Goal: Task Accomplishment & Management: Manage account settings

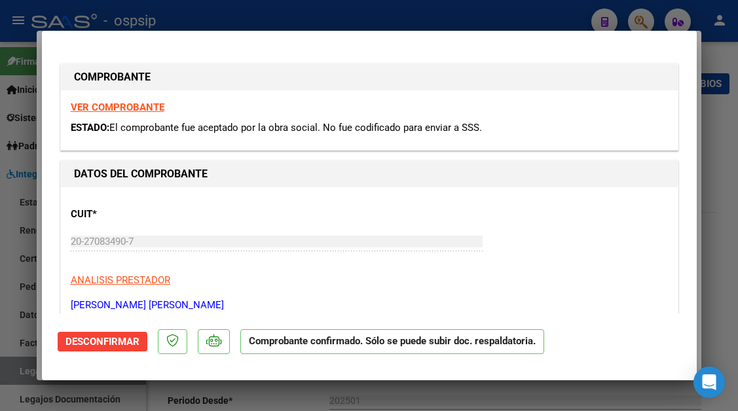
scroll to position [1162, 0]
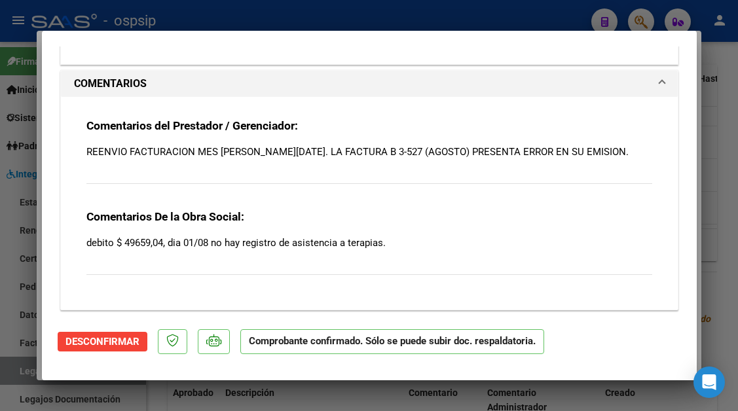
type input "$ 0,00"
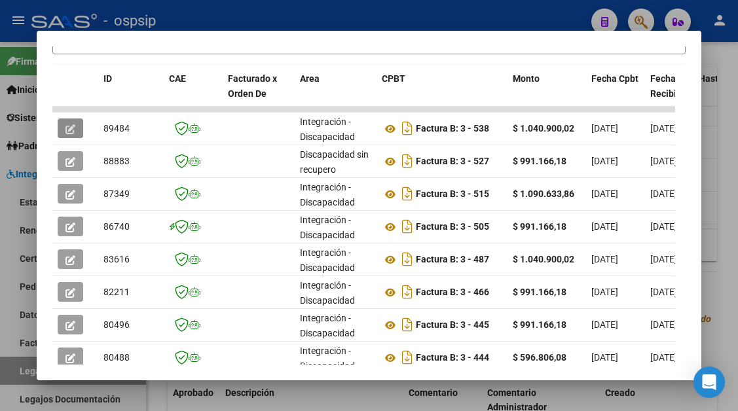
click at [3, 369] on div at bounding box center [369, 205] width 738 height 411
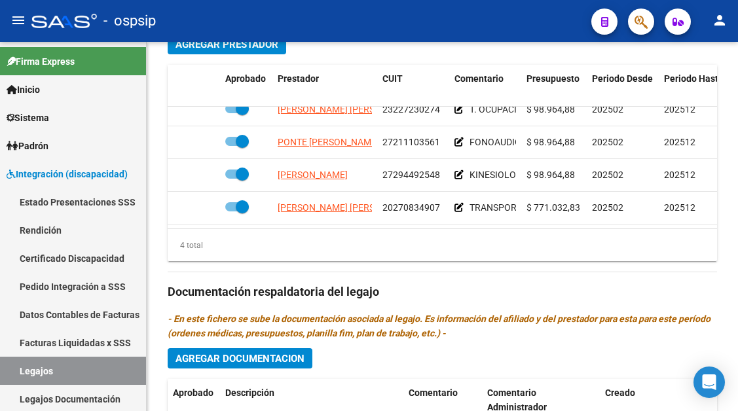
click at [3, 369] on link "Legajos" at bounding box center [73, 371] width 146 height 28
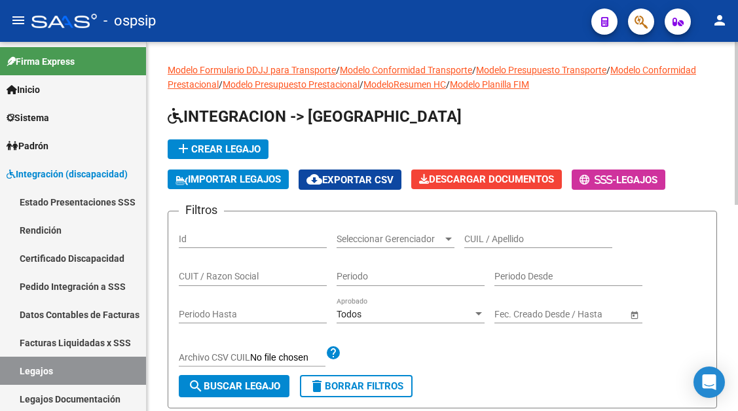
click at [502, 234] on input "CUIL / Apellido" at bounding box center [538, 239] width 148 height 11
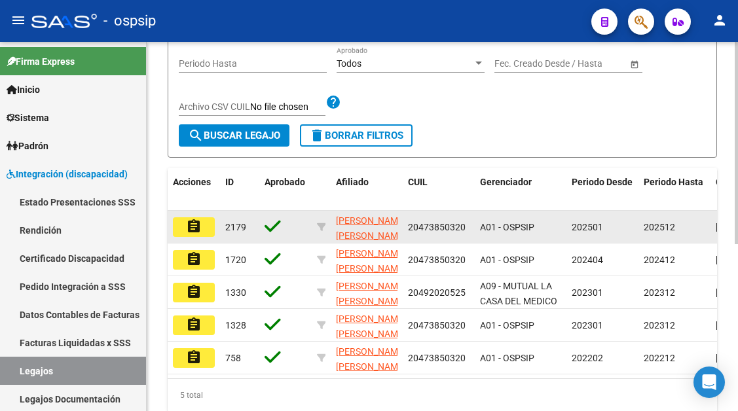
scroll to position [305, 0]
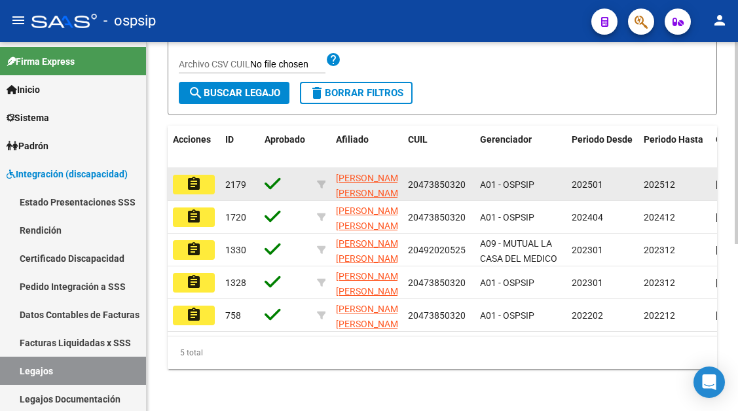
type input "[PERSON_NAME]"
click at [195, 176] on mat-icon "assignment" at bounding box center [194, 184] width 16 height 16
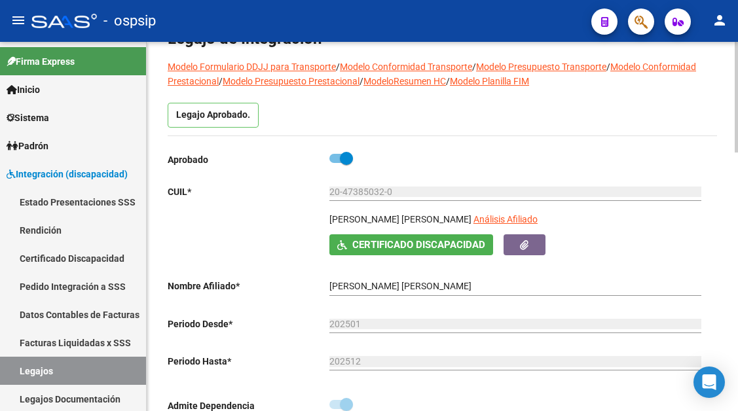
scroll to position [208, 0]
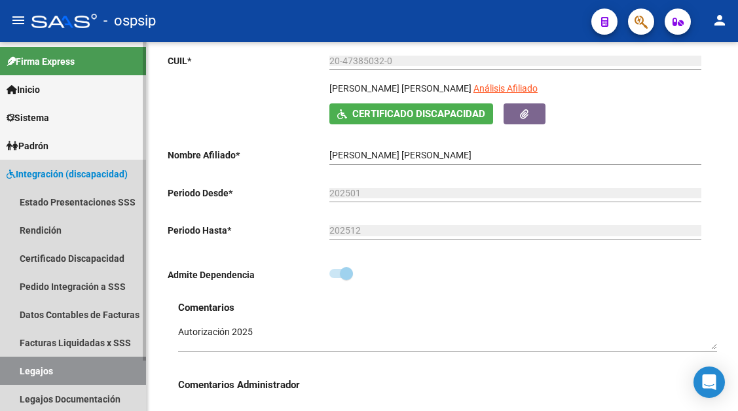
click at [51, 373] on link "Legajos" at bounding box center [73, 371] width 146 height 28
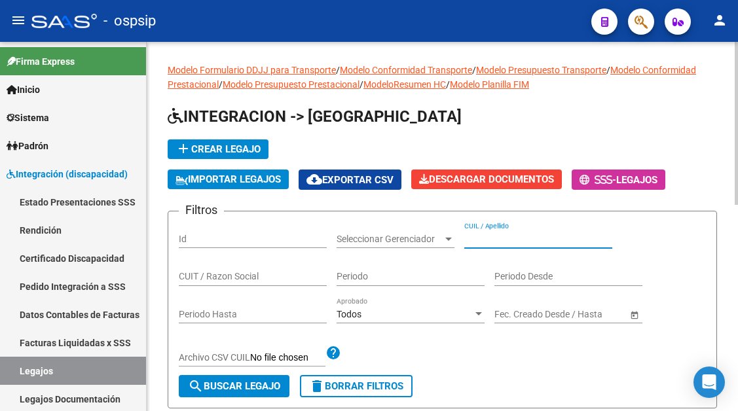
click at [482, 239] on input "CUIL / Apellido" at bounding box center [538, 239] width 148 height 11
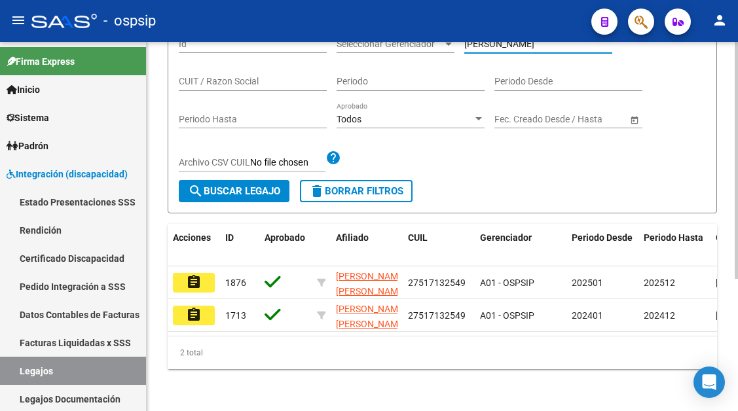
scroll to position [196, 0]
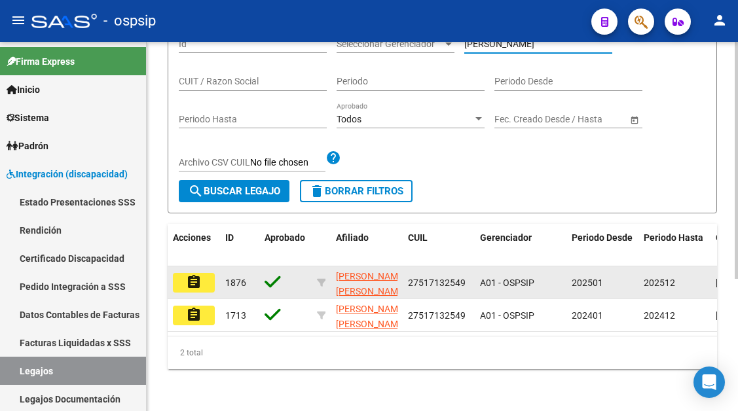
type input "[PERSON_NAME]"
click at [200, 278] on mat-icon "assignment" at bounding box center [194, 282] width 16 height 16
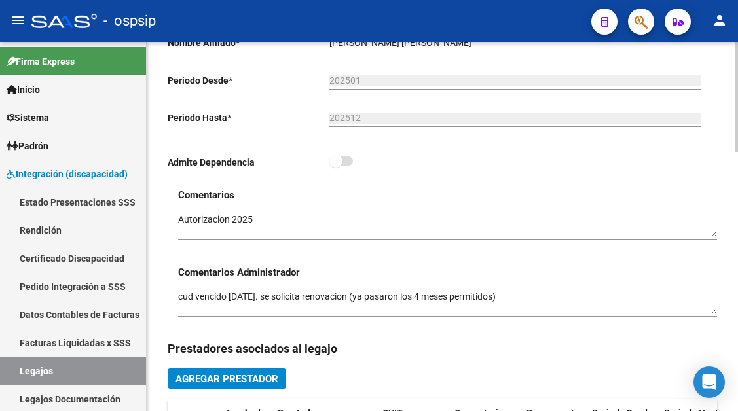
scroll to position [327, 0]
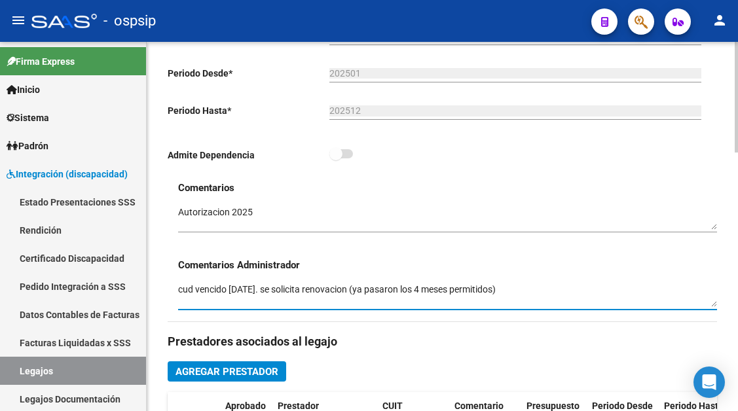
click at [551, 298] on textarea "cud vencido [DATE]. se solicita renovacion (ya pasaron los 4 meses permitidos)" at bounding box center [447, 295] width 539 height 25
click at [645, 287] on textarea "cud vencido [DATE]. se solicita renovacion (ya pasaron los 4 meses permitidos) …" at bounding box center [447, 295] width 539 height 25
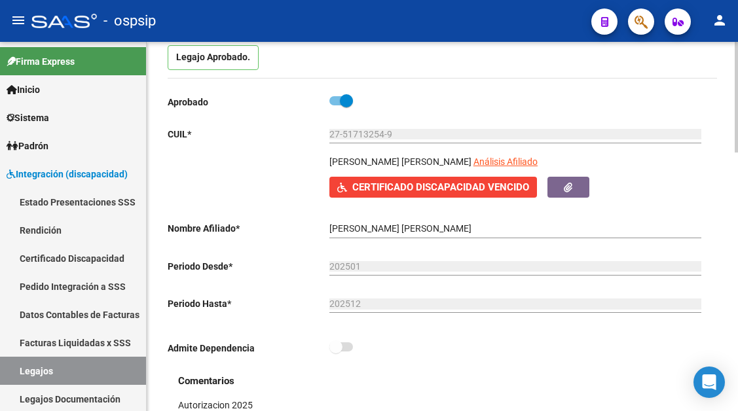
scroll to position [131, 0]
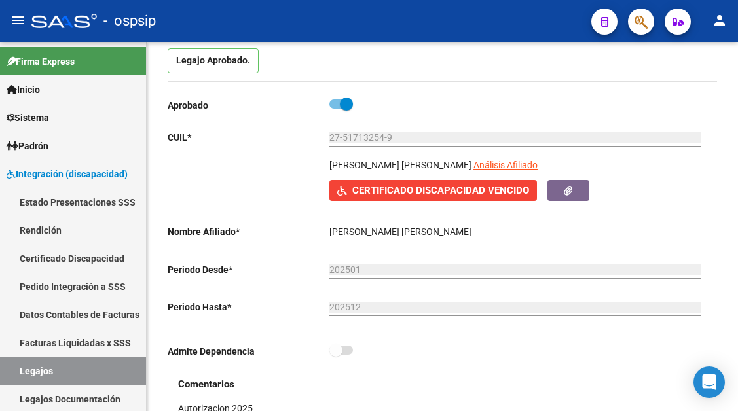
type textarea "cud vencido [DATE]. se solicita renovacion (ya pasaron los 4 meses permitidos) …"
click at [572, 187] on icon "button" at bounding box center [568, 191] width 9 height 10
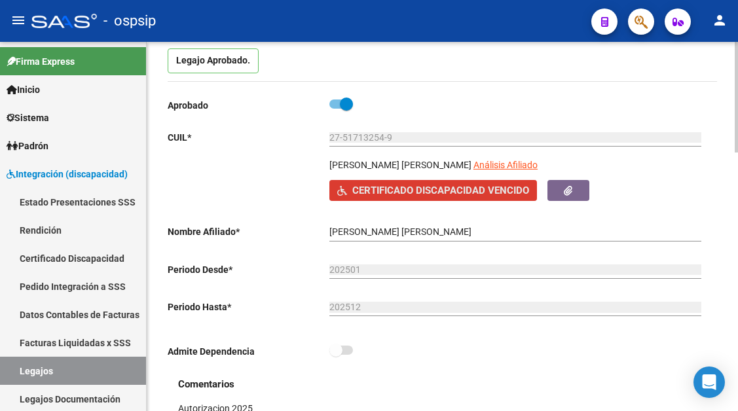
click at [413, 194] on span "Certificado Discapacidad Vencido" at bounding box center [440, 191] width 177 height 12
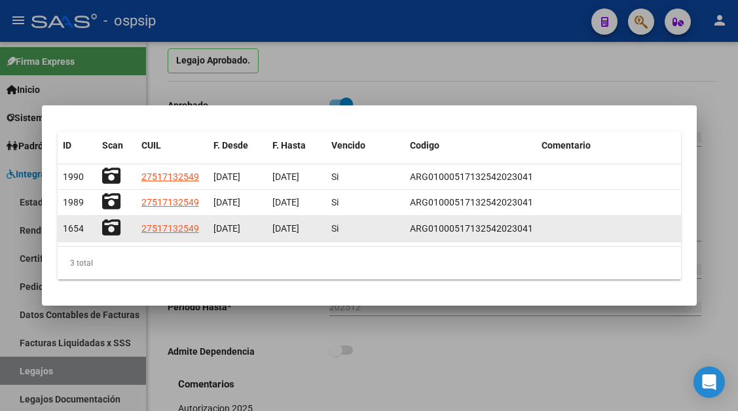
click at [120, 231] on icon at bounding box center [111, 228] width 18 height 18
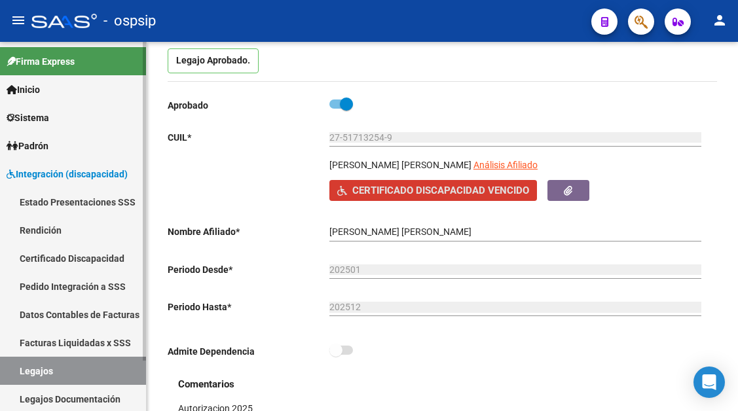
click at [29, 378] on link "Legajos" at bounding box center [73, 371] width 146 height 28
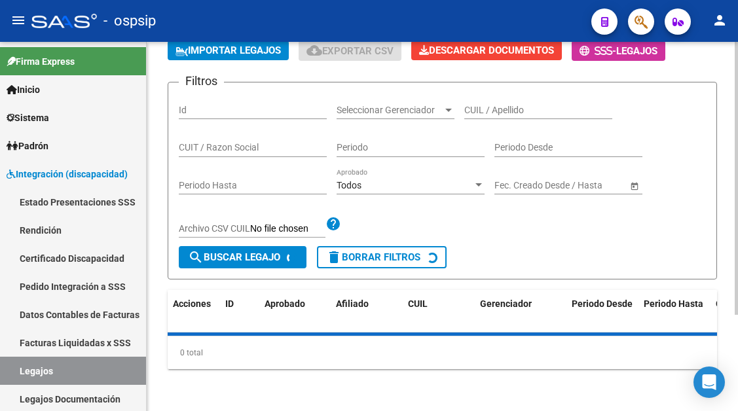
scroll to position [131, 0]
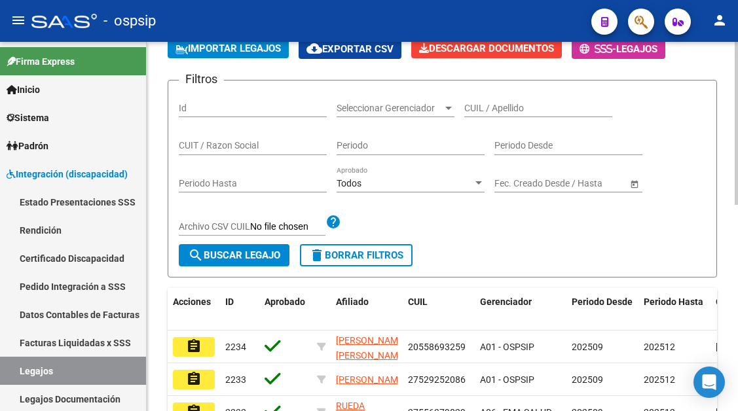
click at [520, 105] on input "CUIL / Apellido" at bounding box center [538, 108] width 148 height 11
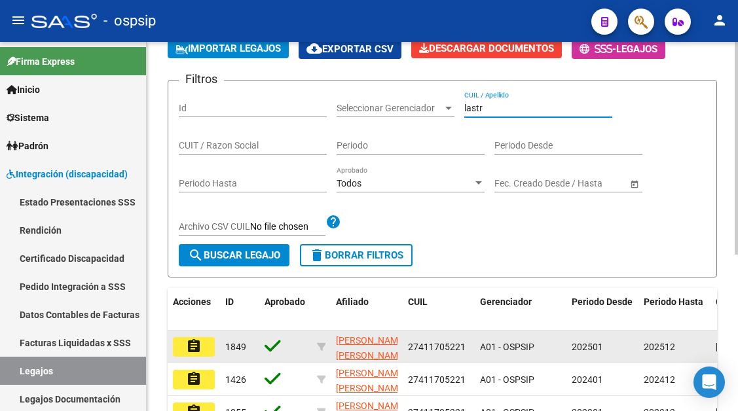
type input "lastr"
click at [190, 346] on mat-icon "assignment" at bounding box center [194, 347] width 16 height 16
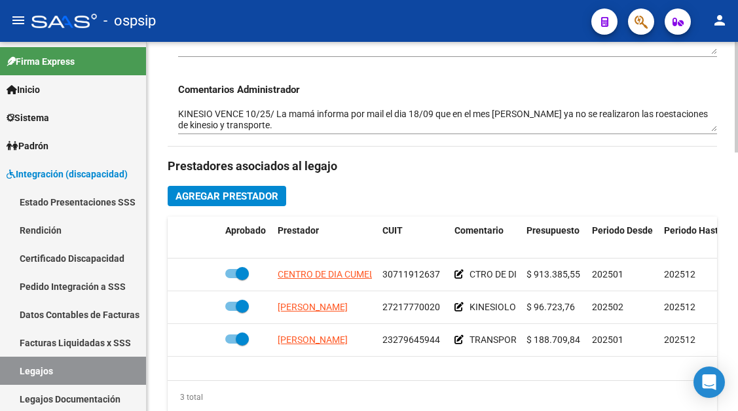
scroll to position [524, 0]
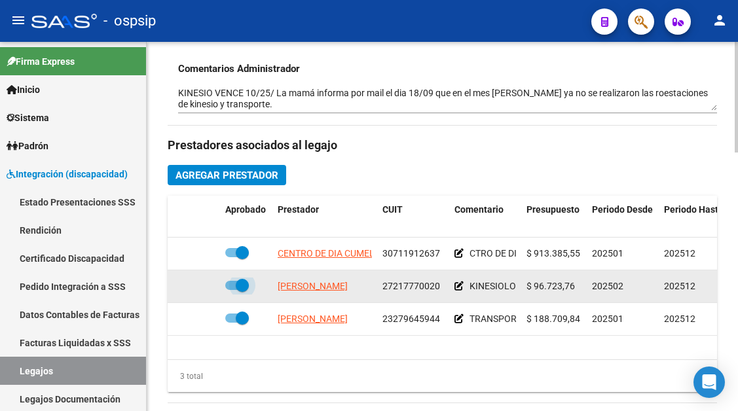
click at [244, 292] on span at bounding box center [242, 285] width 13 height 13
click at [232, 291] on input "checkbox" at bounding box center [231, 290] width 1 height 1
checkbox input "false"
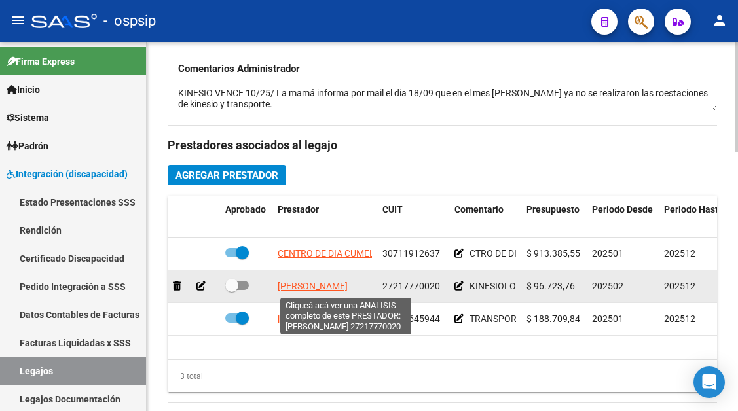
click at [329, 289] on span "[PERSON_NAME]" at bounding box center [313, 286] width 70 height 10
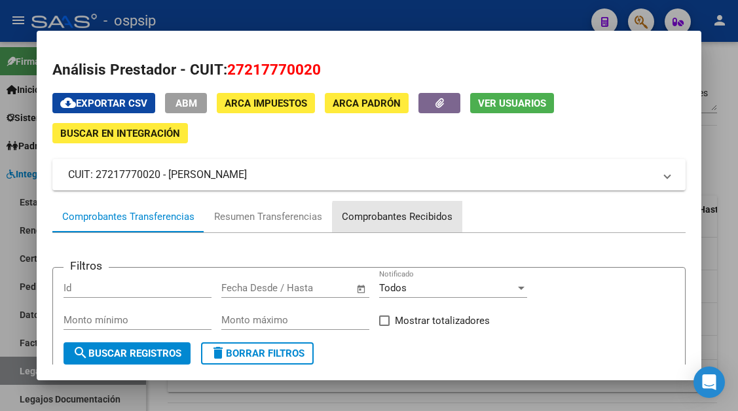
click at [432, 223] on div "Comprobantes Recibidos" at bounding box center [397, 217] width 111 height 15
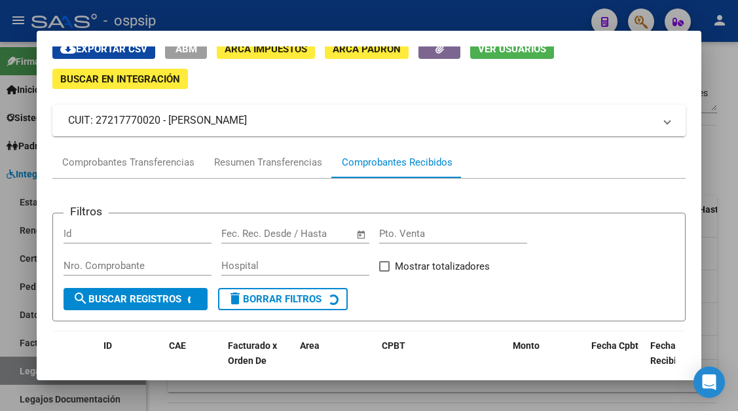
scroll to position [155, 0]
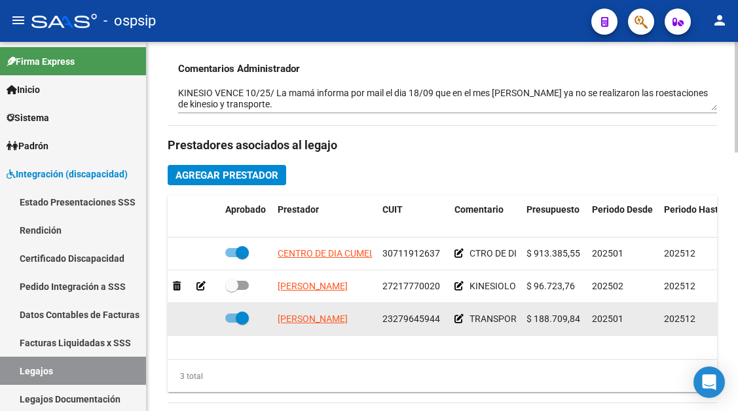
click at [297, 308] on datatable-body-cell "[PERSON_NAME]" at bounding box center [324, 319] width 105 height 32
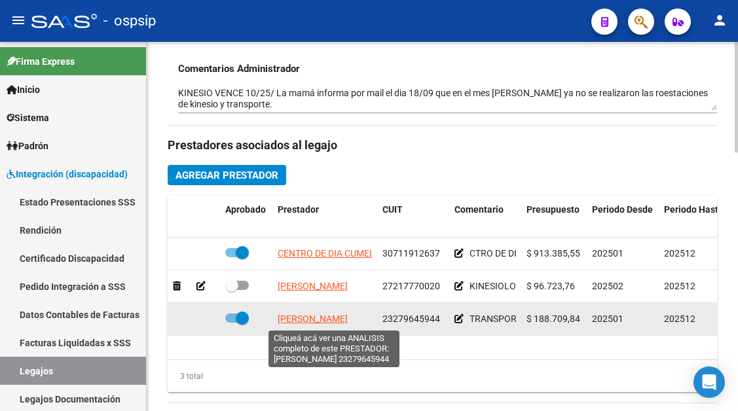
click at [297, 318] on span "[PERSON_NAME]" at bounding box center [313, 319] width 70 height 10
type textarea "23279645944"
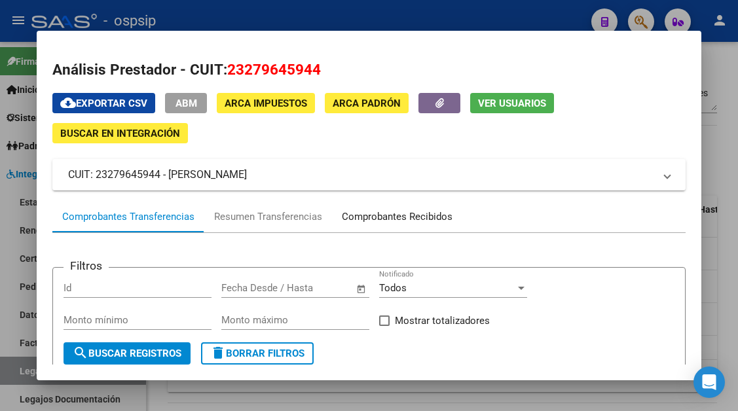
click at [364, 217] on div "Comprobantes Recibidos" at bounding box center [397, 217] width 111 height 15
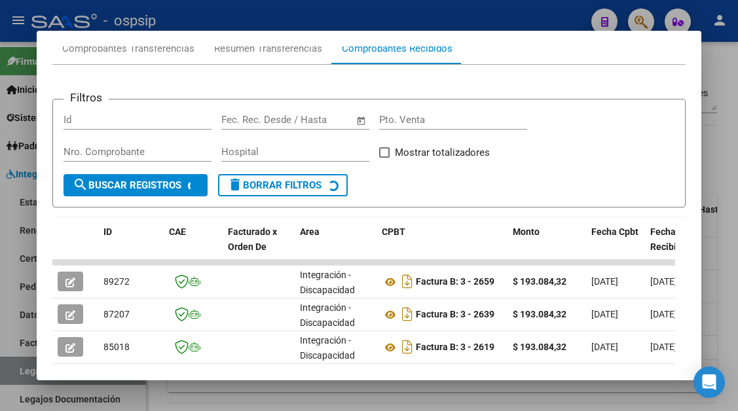
scroll to position [191, 0]
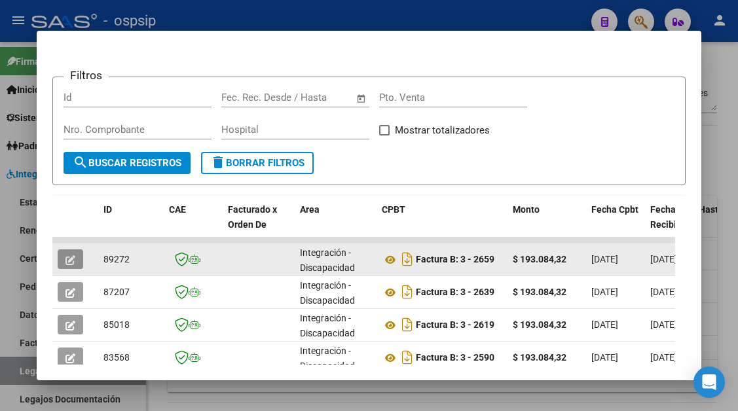
click at [72, 257] on icon "button" at bounding box center [70, 260] width 10 height 10
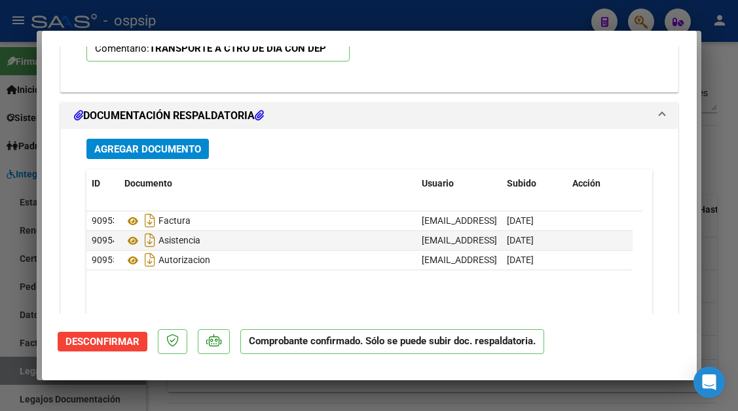
scroll to position [1572, 0]
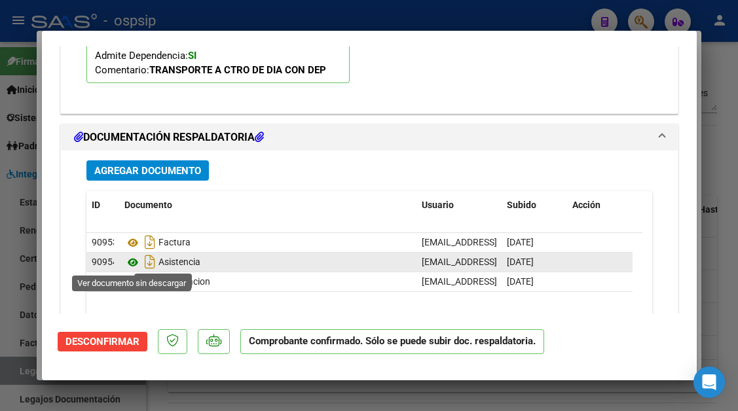
click at [128, 262] on icon at bounding box center [132, 263] width 17 height 16
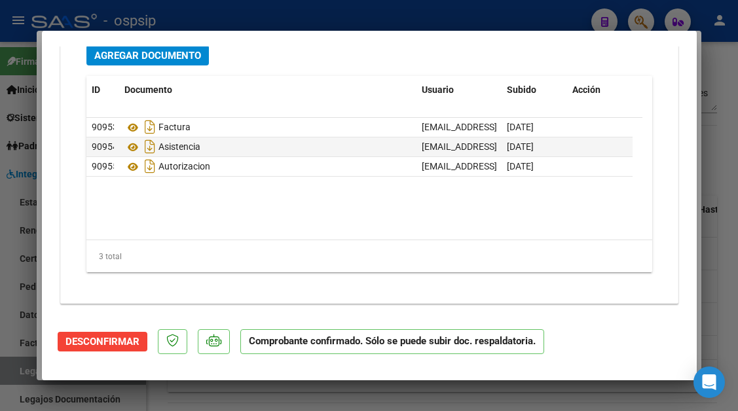
scroll to position [1556, 0]
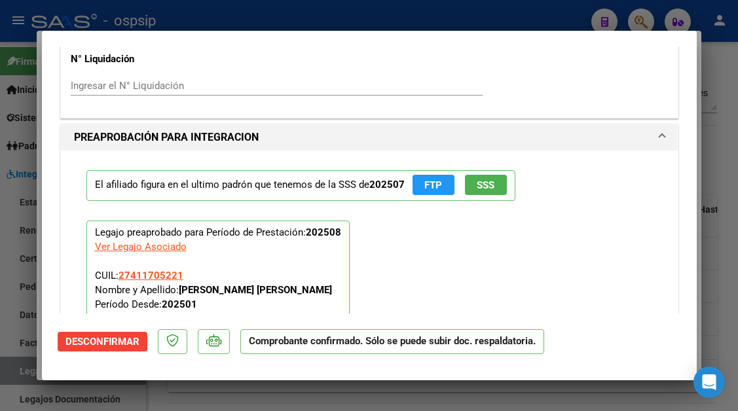
type input "$ 0,00"
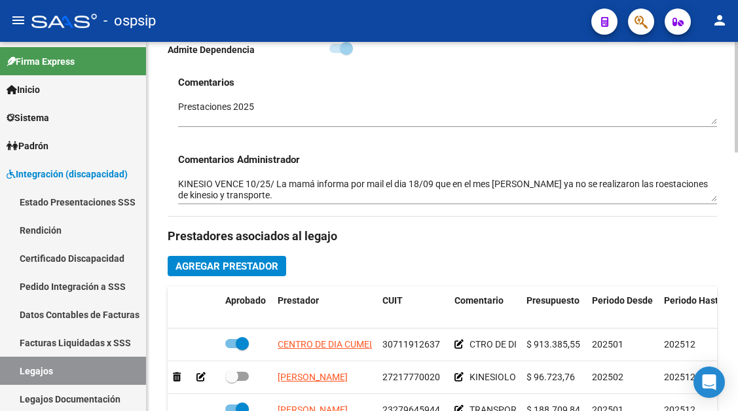
scroll to position [262, 0]
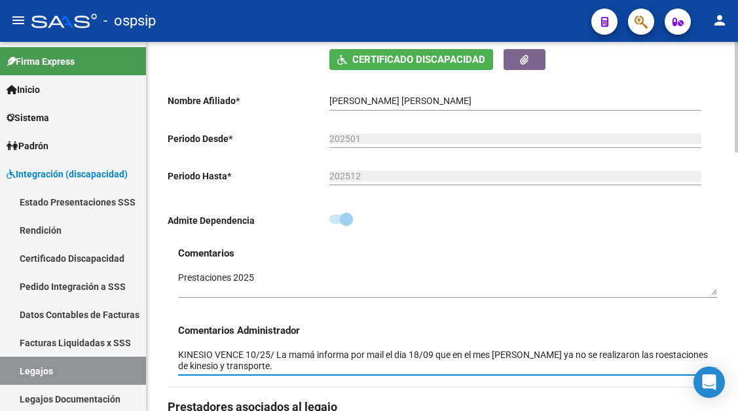
click at [635, 358] on textarea "KINESIO VENCE 10/25/ La mamá informa por mail el dia 18/09 que en el mes [PERSO…" at bounding box center [447, 360] width 539 height 25
click at [644, 354] on textarea "KINESIO VENCE 10/25/ La mamá informa por mail el dia 18/09 que en el mes [PERSO…" at bounding box center [447, 360] width 539 height 25
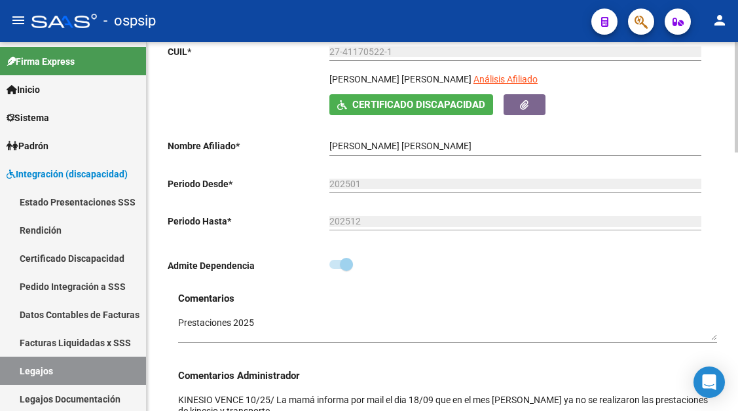
scroll to position [196, 0]
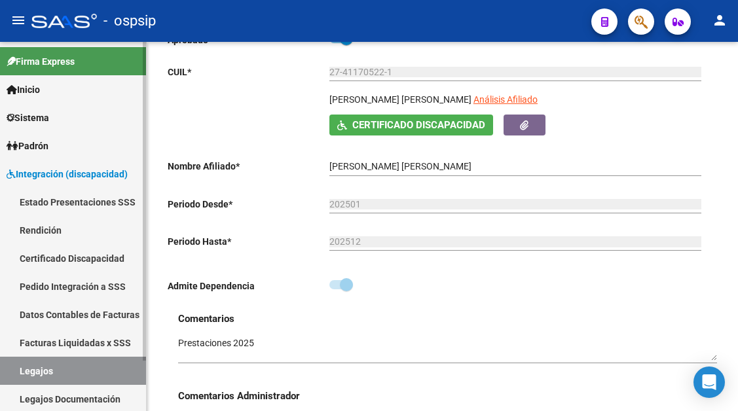
type textarea "KINESIO VENCE 10/25/ La mamá informa por mail el dia 18/09 que en el mes [PERSO…"
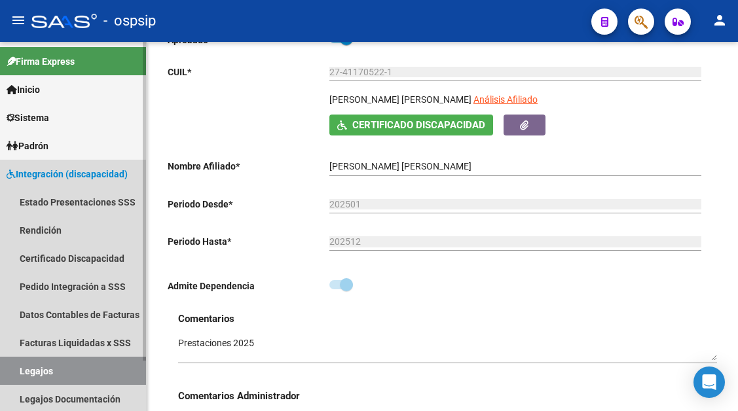
click at [53, 361] on link "Legajos" at bounding box center [73, 371] width 146 height 28
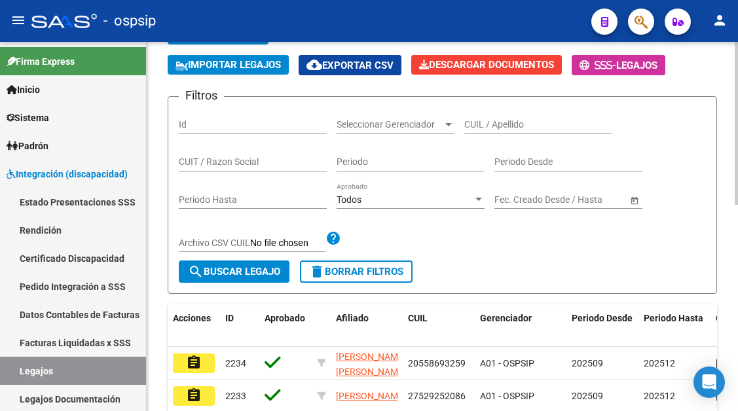
scroll to position [65, 0]
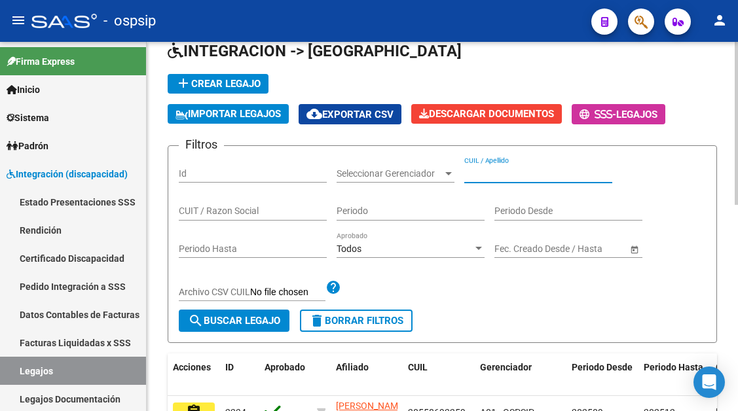
click at [479, 171] on input "CUIL / Apellido" at bounding box center [538, 173] width 148 height 11
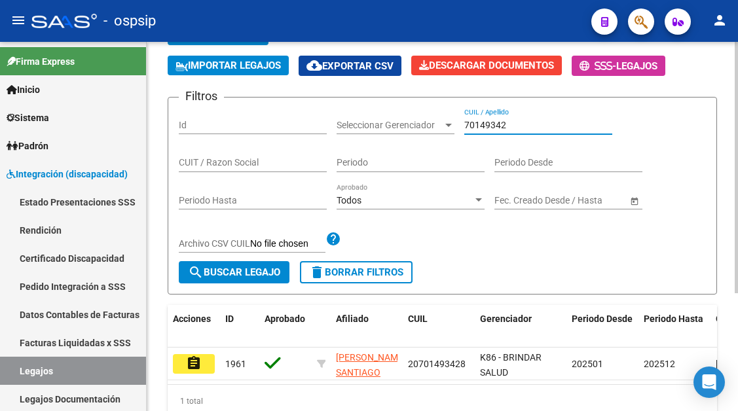
scroll to position [174, 0]
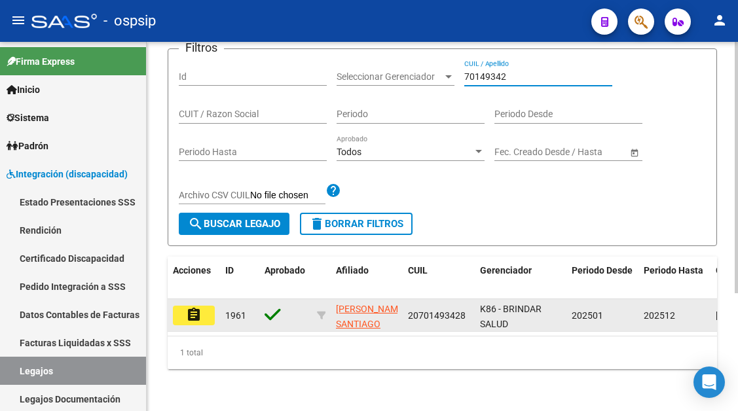
type input "70149342"
click at [205, 306] on button "assignment" at bounding box center [194, 316] width 42 height 20
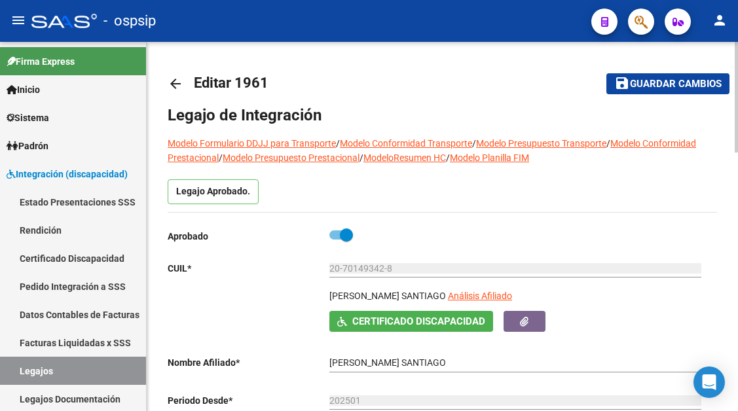
scroll to position [65, 0]
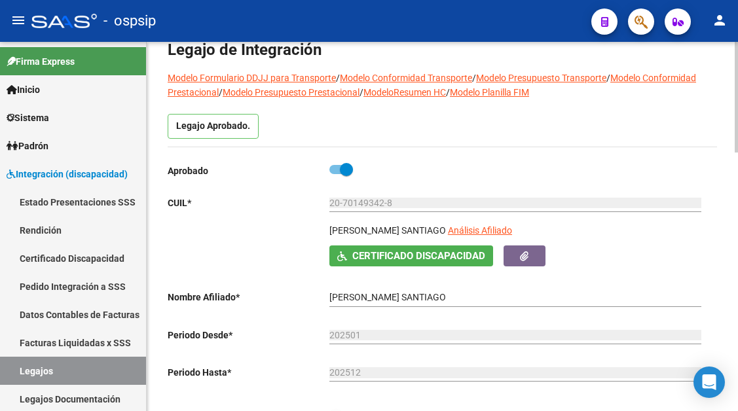
click at [448, 238] on app-link-go-to "Análisis Afiliado" at bounding box center [480, 234] width 64 height 22
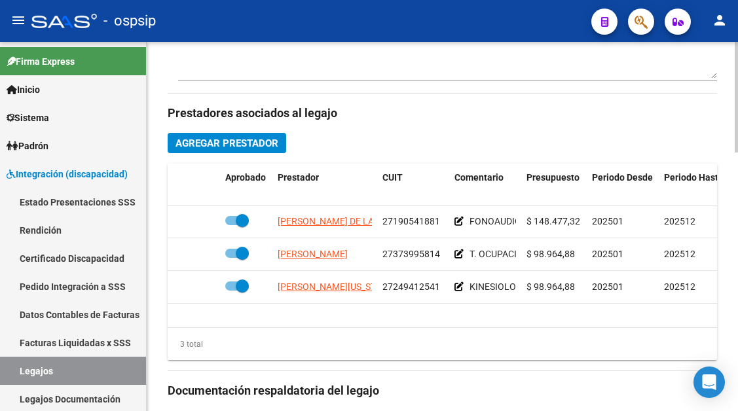
scroll to position [655, 0]
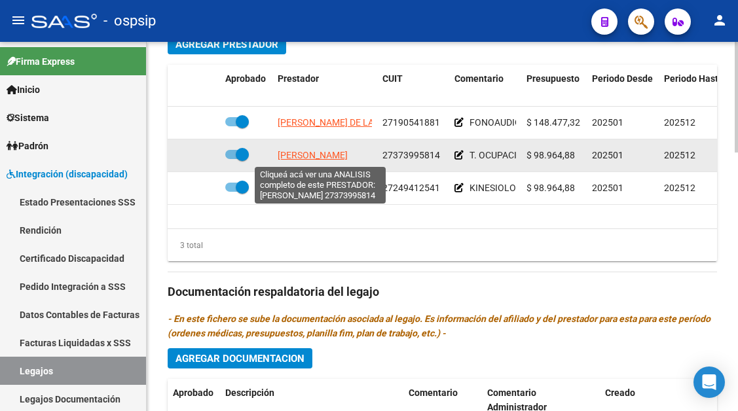
click at [323, 158] on span "[PERSON_NAME]" at bounding box center [313, 155] width 70 height 10
type textarea "27373995814"
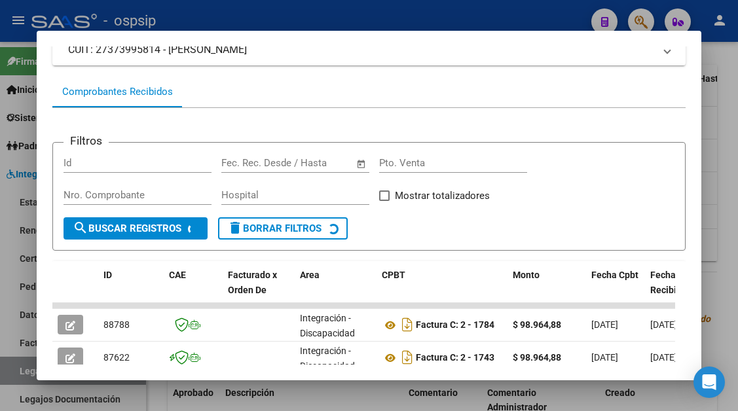
scroll to position [191, 0]
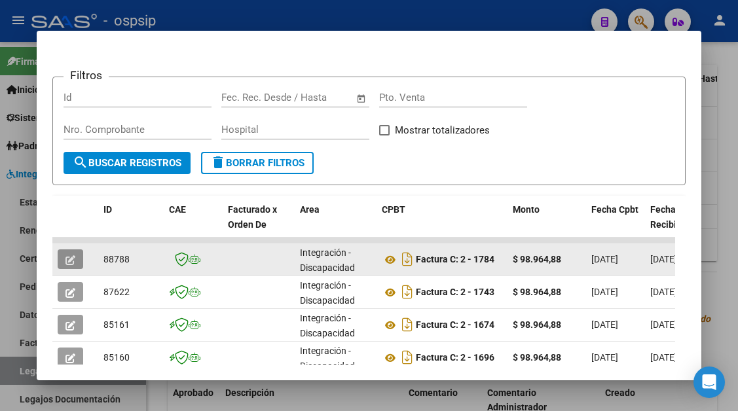
click at [65, 259] on icon "button" at bounding box center [70, 260] width 10 height 10
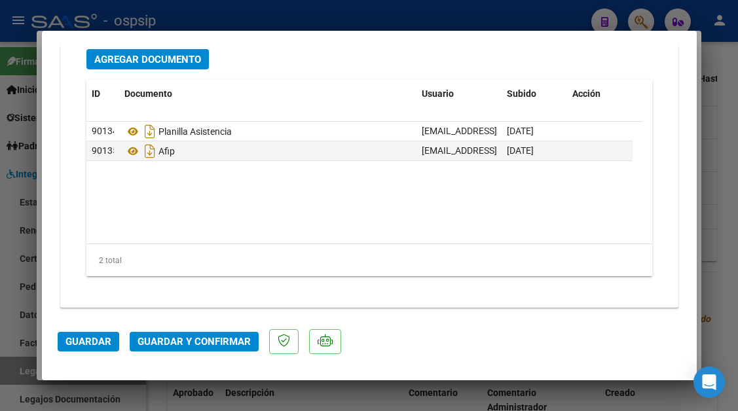
scroll to position [1650, 0]
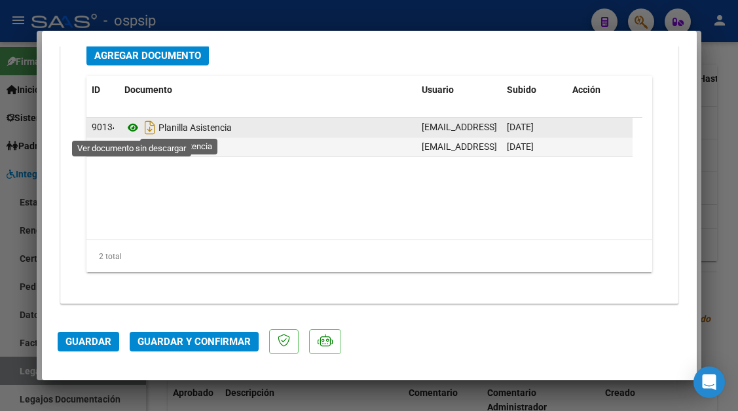
click at [133, 124] on icon at bounding box center [132, 128] width 17 height 16
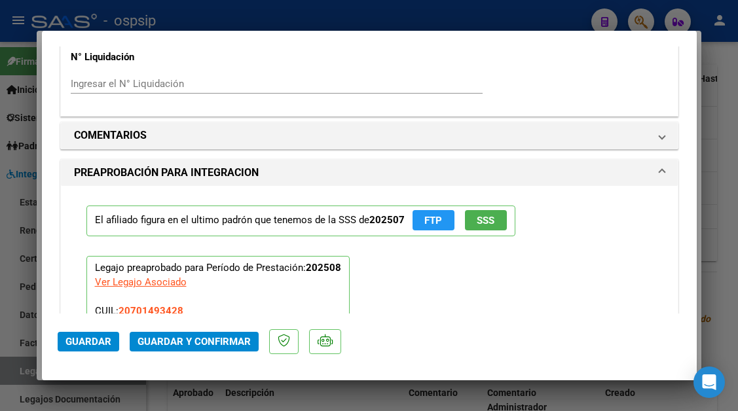
scroll to position [1454, 0]
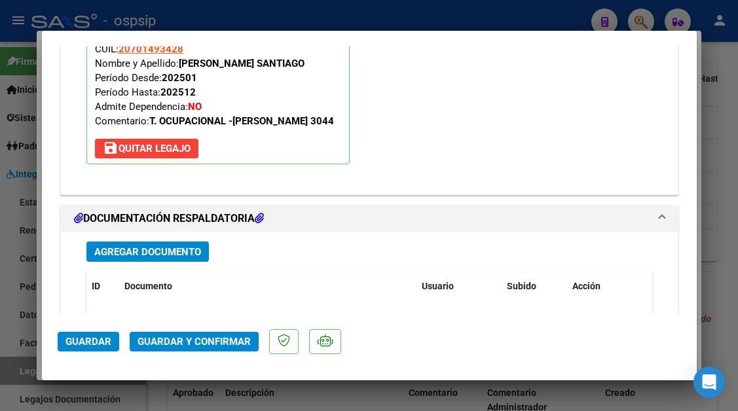
type input "$ 0,00"
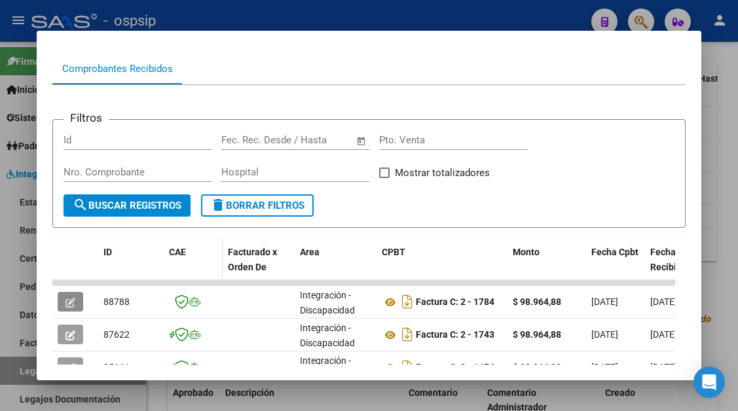
scroll to position [125, 0]
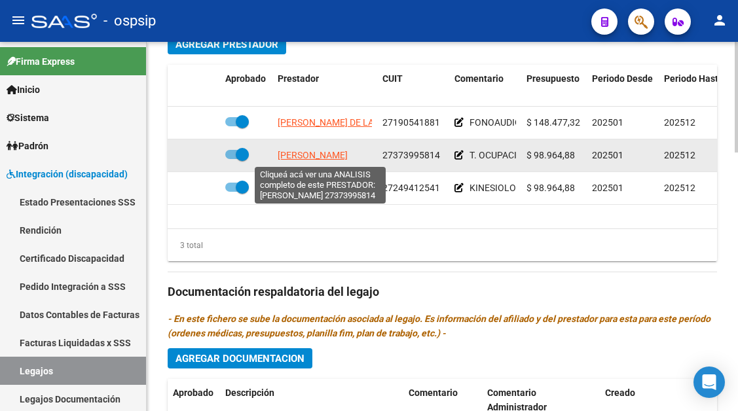
click at [290, 155] on span "[PERSON_NAME]" at bounding box center [313, 155] width 70 height 10
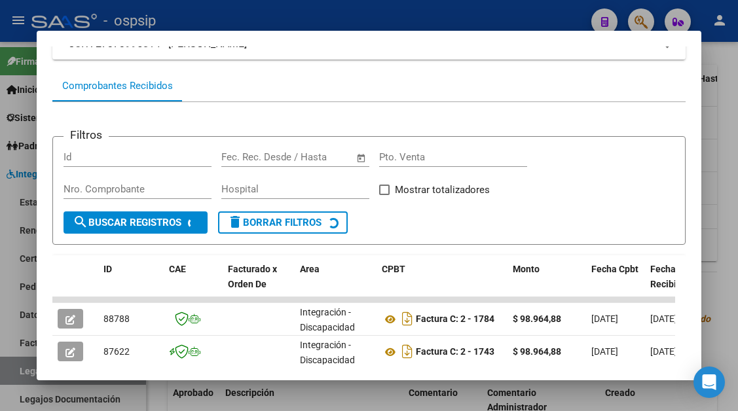
scroll to position [155, 0]
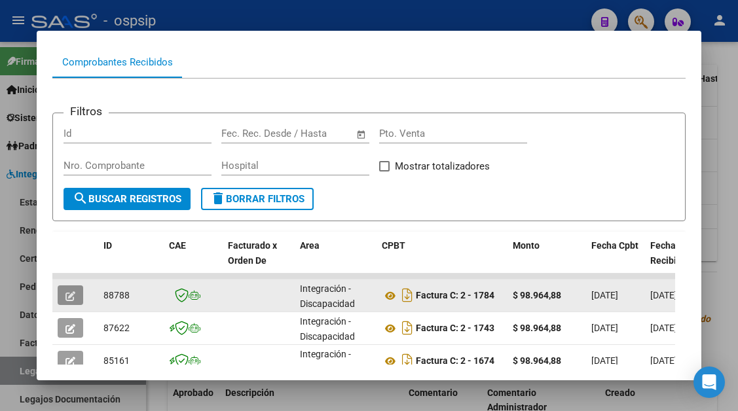
click at [71, 290] on span "button" at bounding box center [70, 295] width 10 height 12
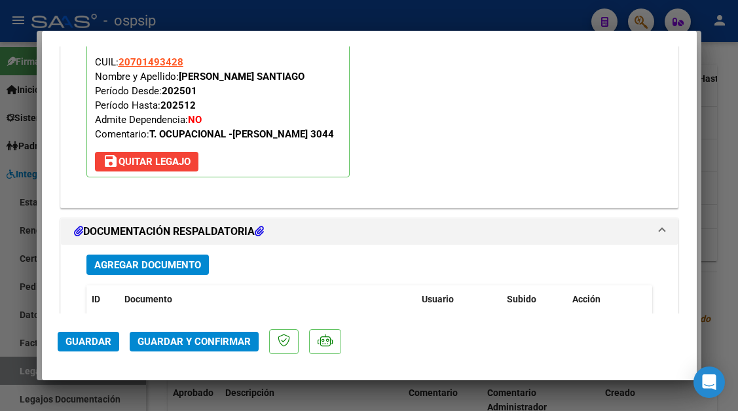
scroll to position [1637, 0]
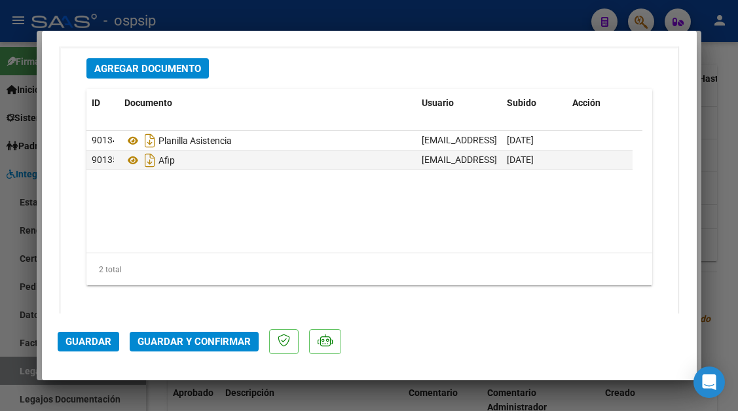
click at [158, 61] on button "Agregar Documento" at bounding box center [147, 68] width 122 height 20
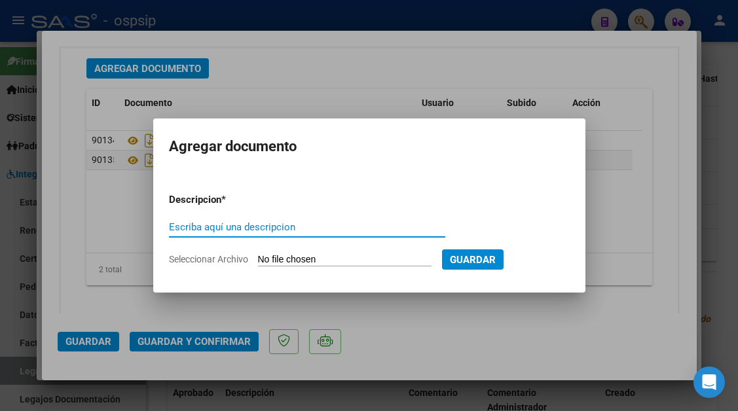
click at [208, 219] on div "Escriba aquí una descripcion" at bounding box center [307, 227] width 276 height 20
type input "planilla"
type input "C:\fakepath\Planilla [PERSON_NAME] .pdf"
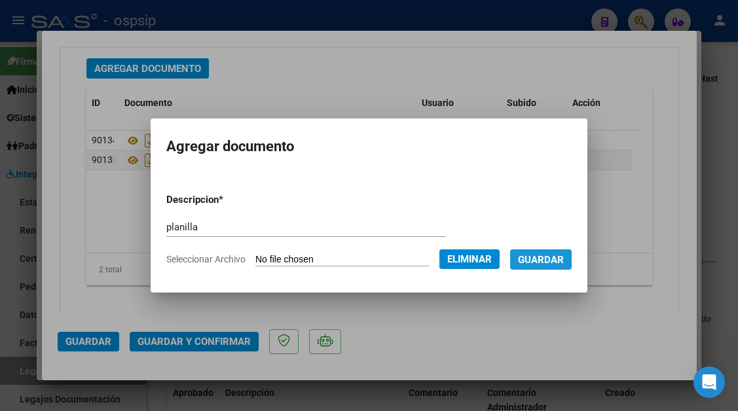
click at [542, 266] on button "Guardar" at bounding box center [541, 260] width 62 height 20
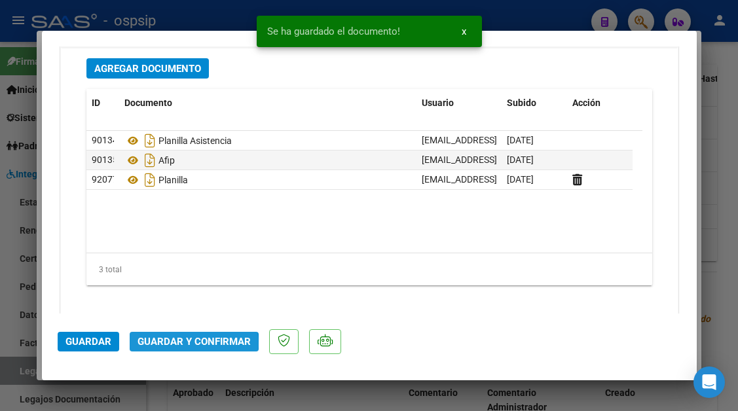
click at [189, 345] on span "Guardar y Confirmar" at bounding box center [194, 342] width 113 height 12
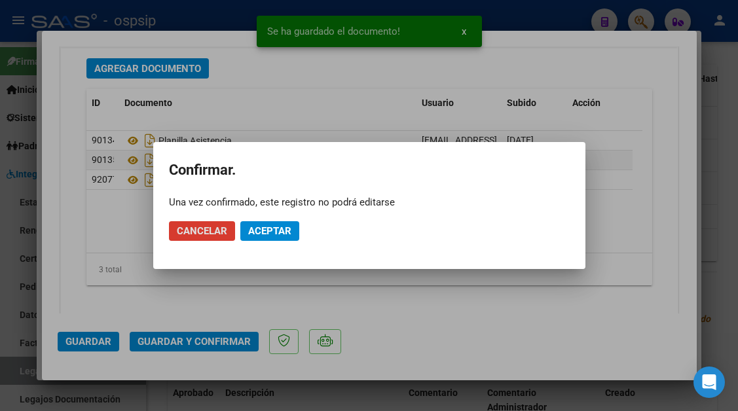
click at [274, 229] on span "Aceptar" at bounding box center [269, 231] width 43 height 12
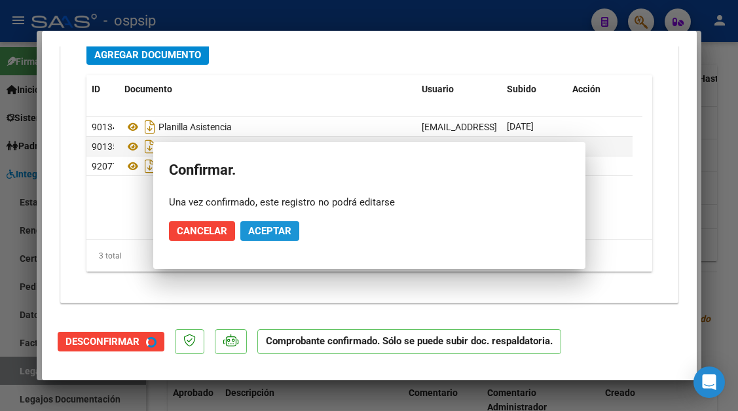
scroll to position [1489, 0]
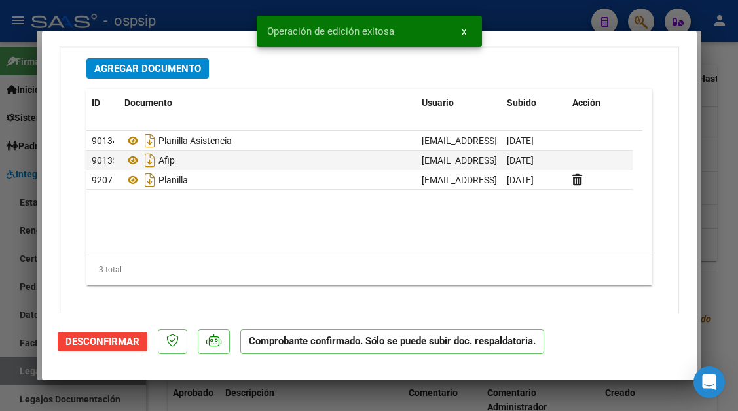
click at [28, 369] on div at bounding box center [369, 205] width 738 height 411
type input "$ 0,00"
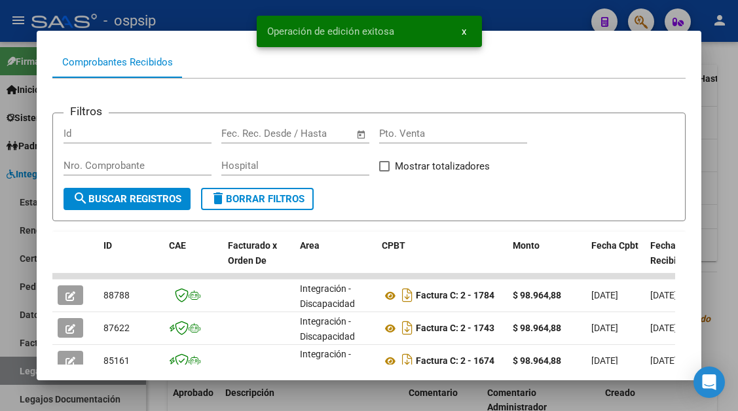
click at [28, 369] on div at bounding box center [369, 205] width 738 height 411
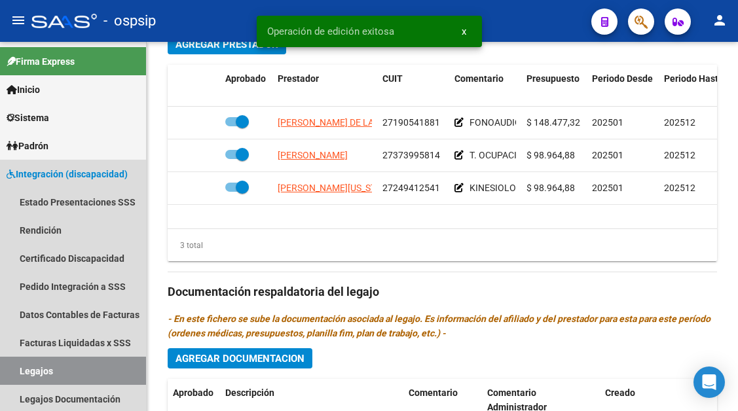
click at [28, 369] on link "Legajos" at bounding box center [73, 371] width 146 height 28
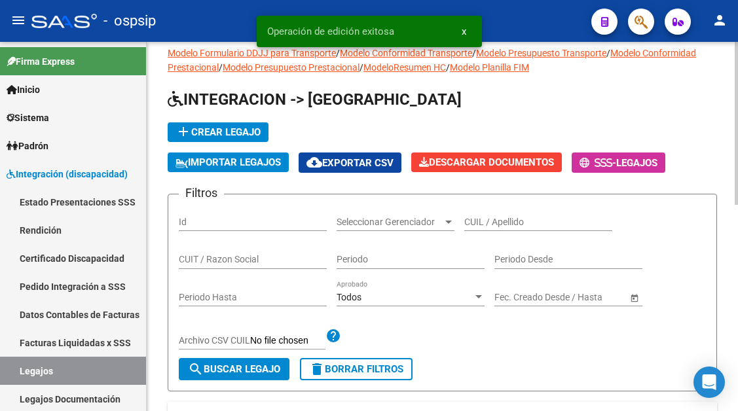
scroll to position [10, 0]
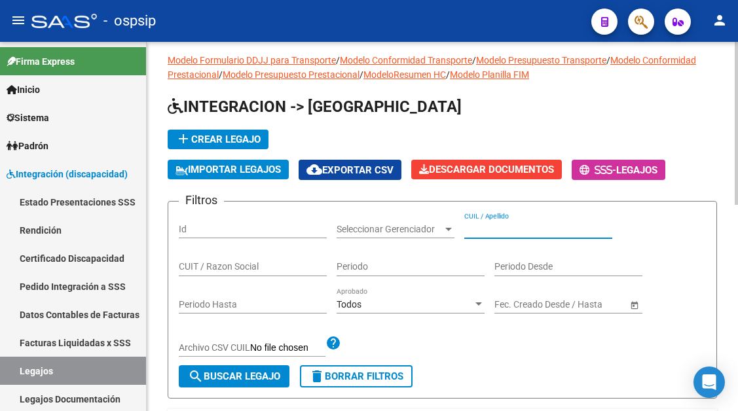
click at [477, 230] on input "CUIL / Apellido" at bounding box center [538, 229] width 148 height 11
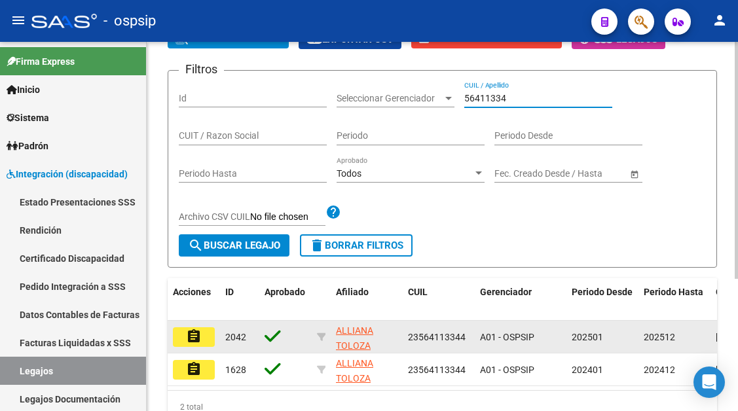
type input "56411334"
click at [194, 329] on button "assignment" at bounding box center [194, 337] width 42 height 20
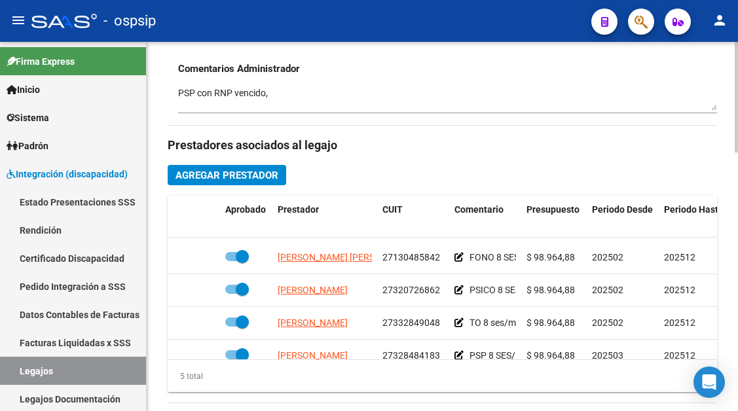
scroll to position [56, 0]
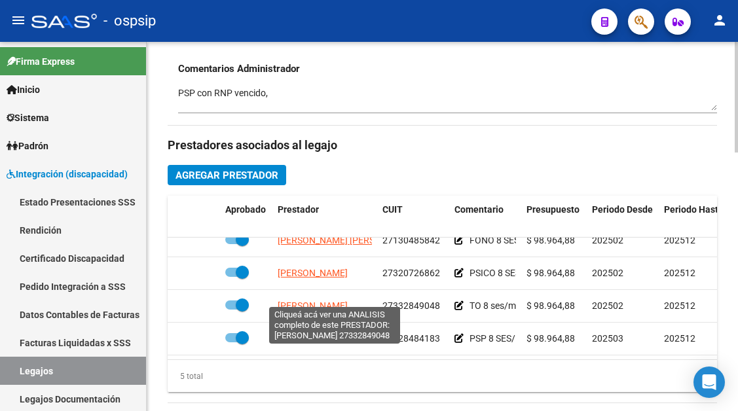
click at [318, 301] on span "[PERSON_NAME]" at bounding box center [313, 306] width 70 height 10
type textarea "27332849048"
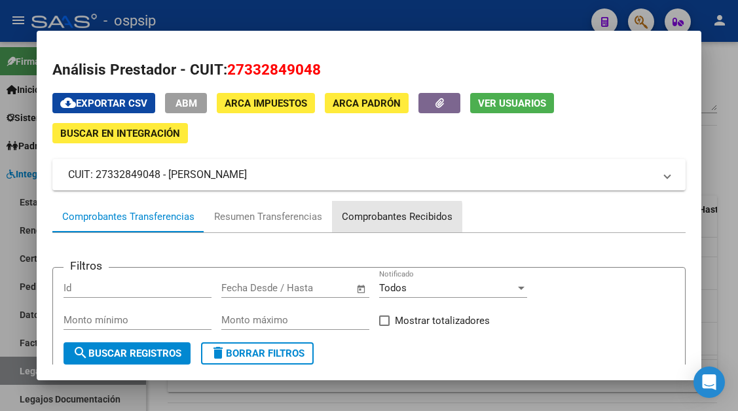
click at [382, 218] on div "Comprobantes Recibidos" at bounding box center [397, 217] width 111 height 15
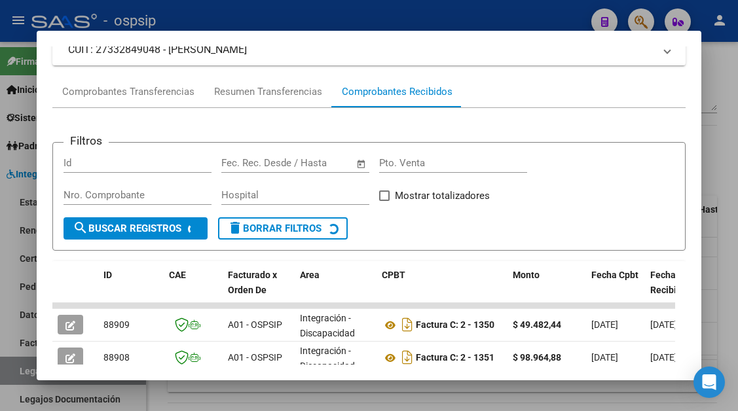
scroll to position [256, 0]
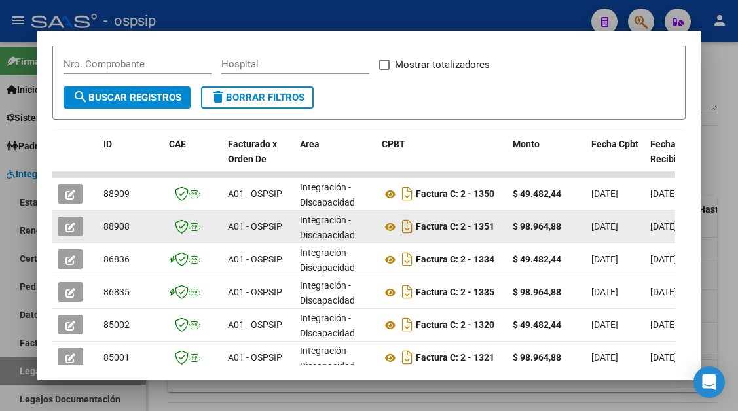
click at [66, 223] on icon "button" at bounding box center [70, 228] width 10 height 10
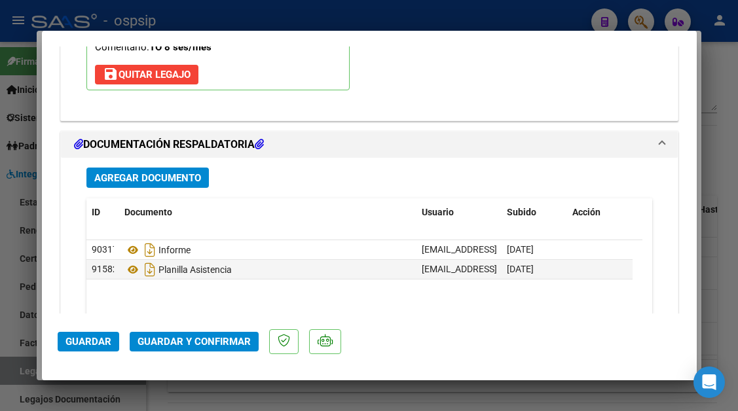
scroll to position [1637, 0]
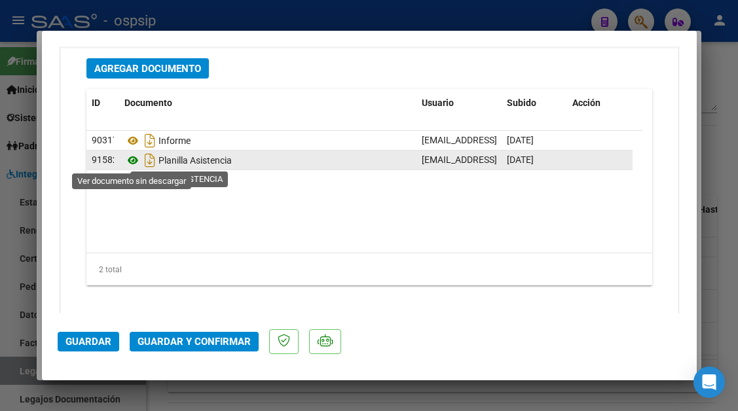
click at [132, 161] on icon at bounding box center [132, 161] width 17 height 16
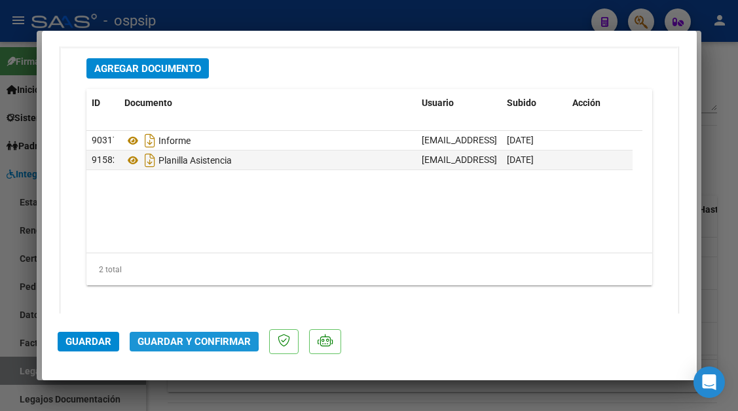
click at [181, 335] on button "Guardar y Confirmar" at bounding box center [194, 342] width 129 height 20
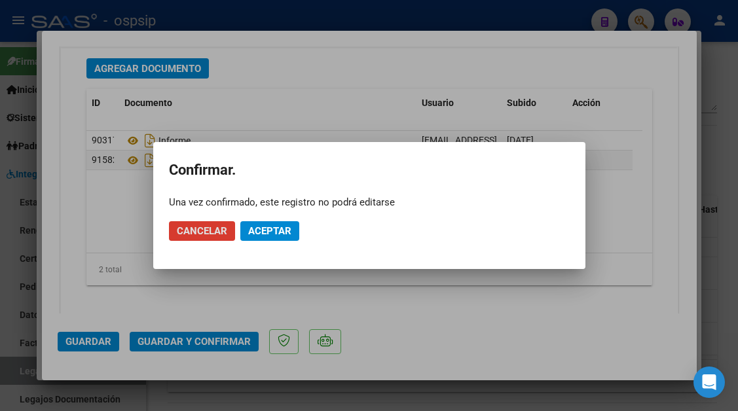
click at [262, 236] on span "Aceptar" at bounding box center [269, 231] width 43 height 12
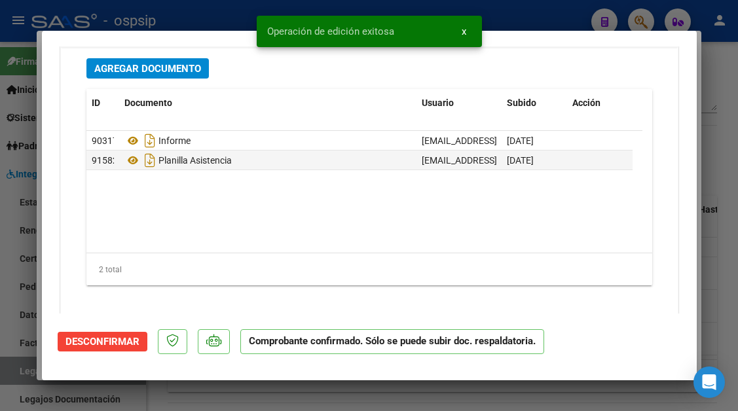
click at [6, 373] on div at bounding box center [369, 205] width 738 height 411
type input "$ 0,00"
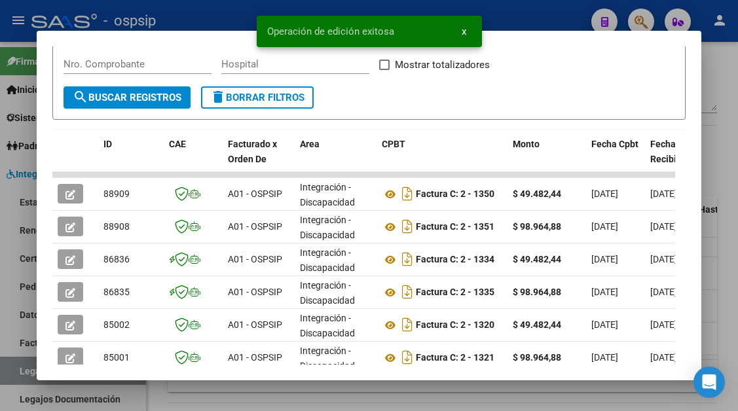
click at [6, 373] on div at bounding box center [369, 205] width 738 height 411
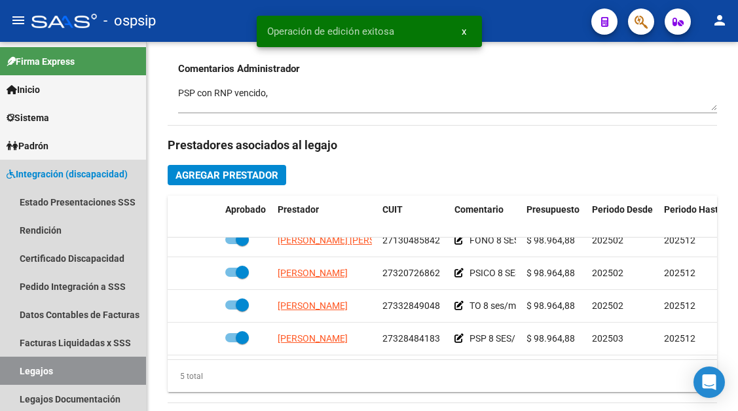
click at [6, 373] on link "Legajos" at bounding box center [73, 371] width 146 height 28
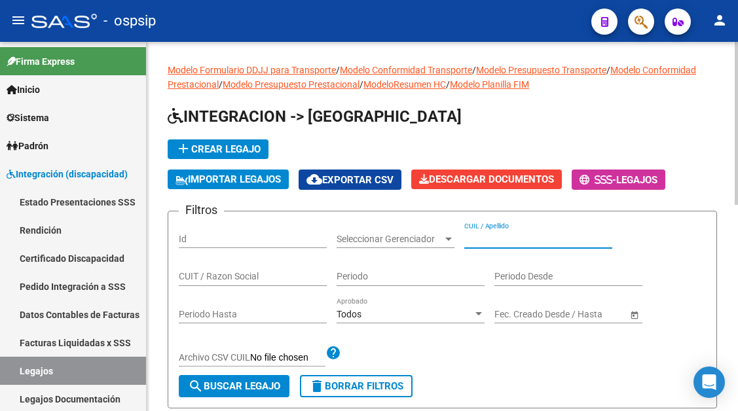
click at [482, 234] on input "CUIL / Apellido" at bounding box center [538, 239] width 148 height 11
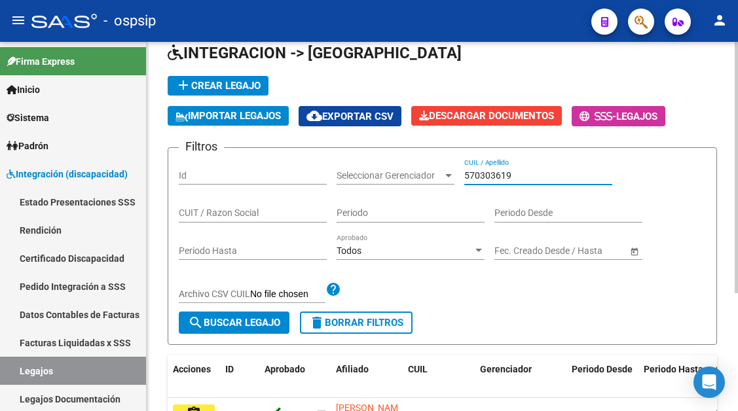
scroll to position [131, 0]
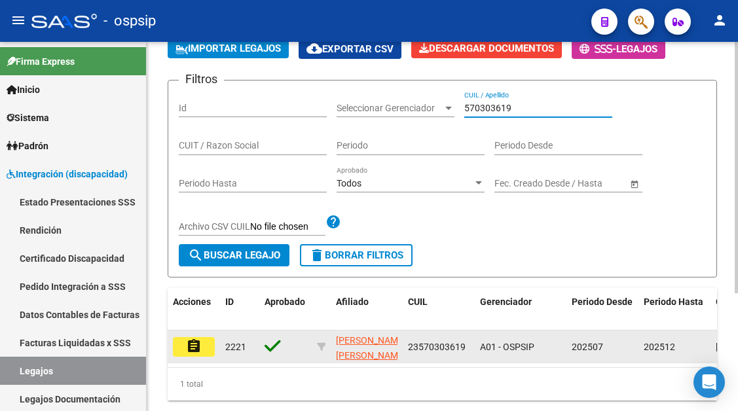
type input "570303619"
click at [202, 345] on button "assignment" at bounding box center [194, 347] width 42 height 20
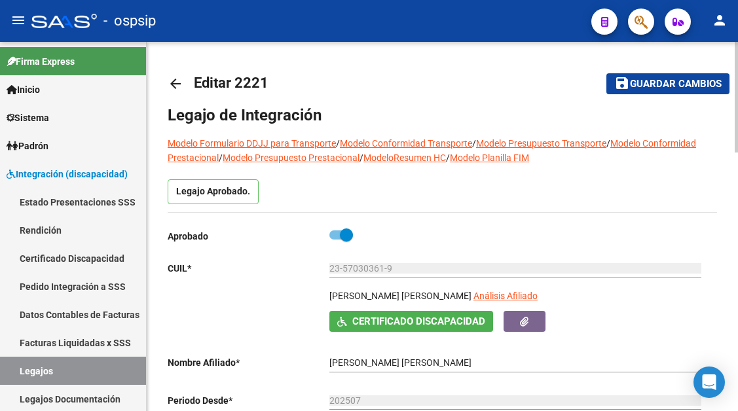
scroll to position [131, 0]
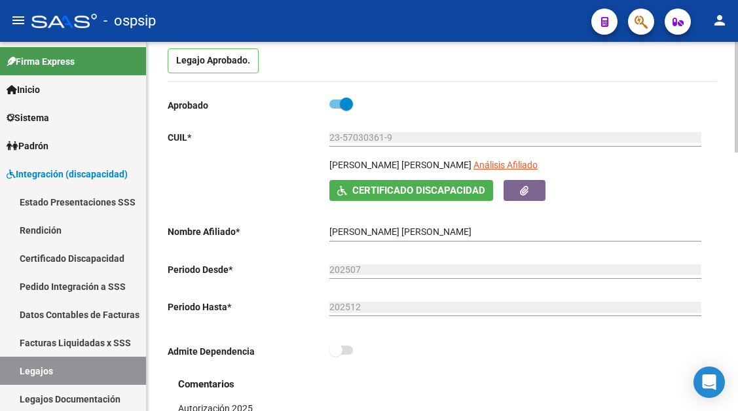
click at [506, 174] on app-link-go-to "Análisis Afiliado" at bounding box center [505, 169] width 64 height 22
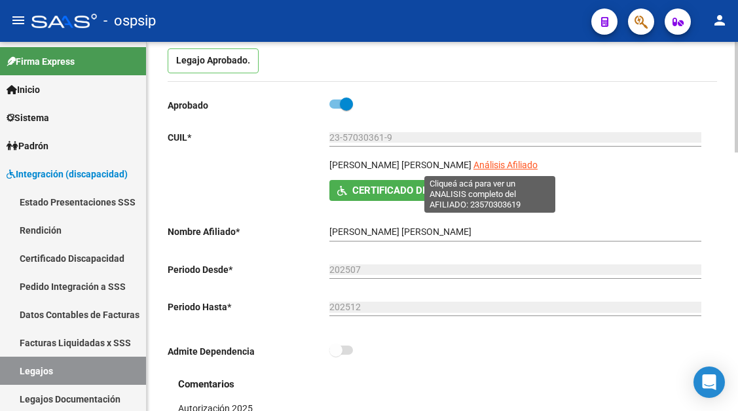
click at [504, 170] on span "Análisis Afiliado" at bounding box center [505, 165] width 64 height 10
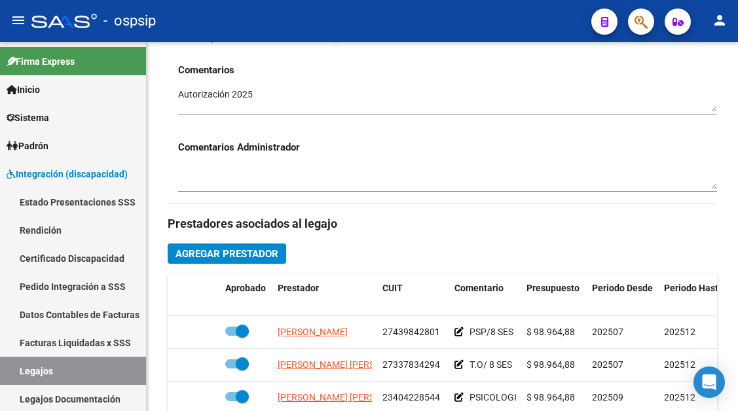
scroll to position [524, 0]
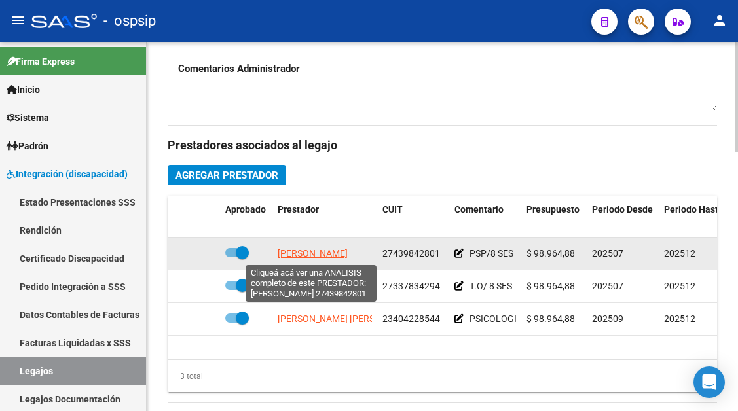
click at [310, 254] on span "[PERSON_NAME]" at bounding box center [313, 253] width 70 height 10
type textarea "27439842801"
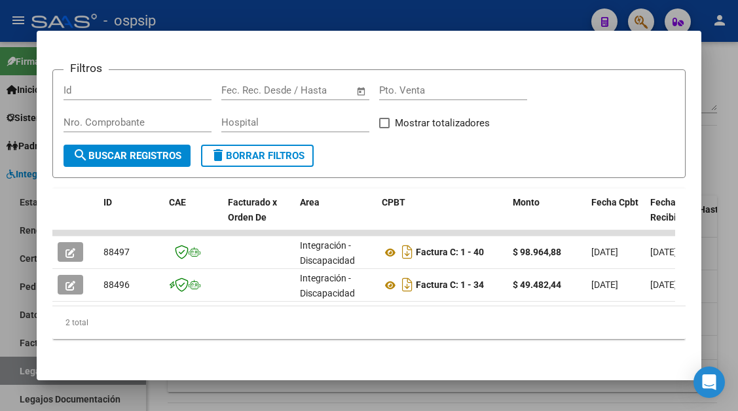
scroll to position [208, 0]
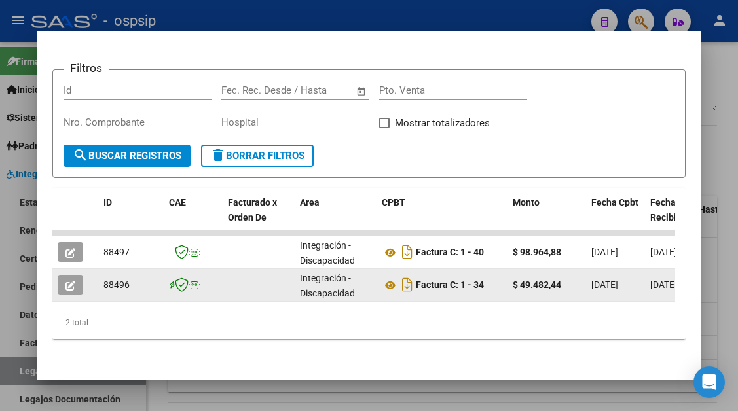
click at [70, 281] on icon "button" at bounding box center [70, 286] width 10 height 10
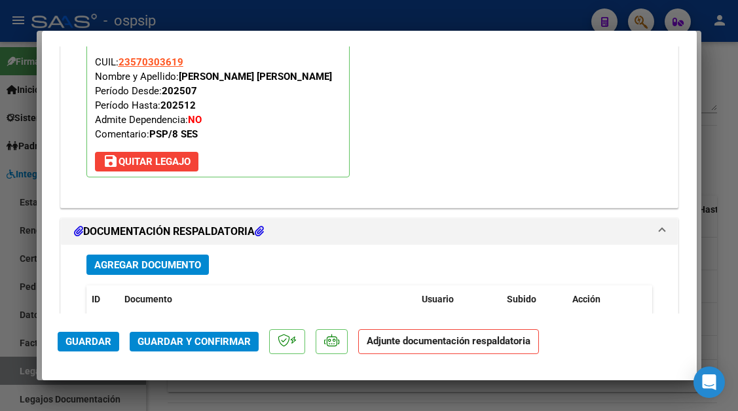
scroll to position [1650, 0]
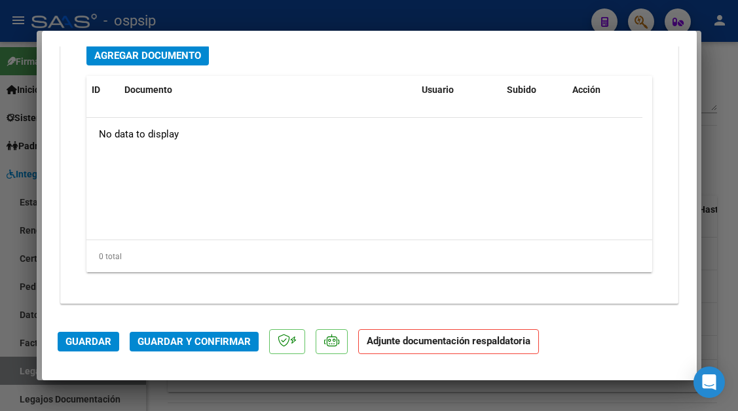
click at [6, 373] on div at bounding box center [369, 205] width 738 height 411
type input "$ 0,00"
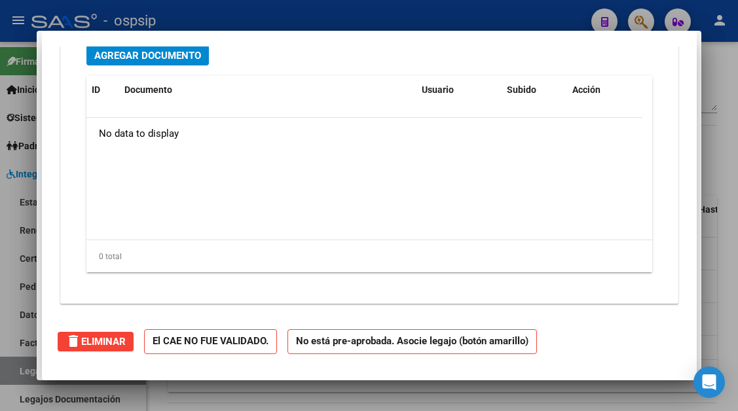
scroll to position [0, 0]
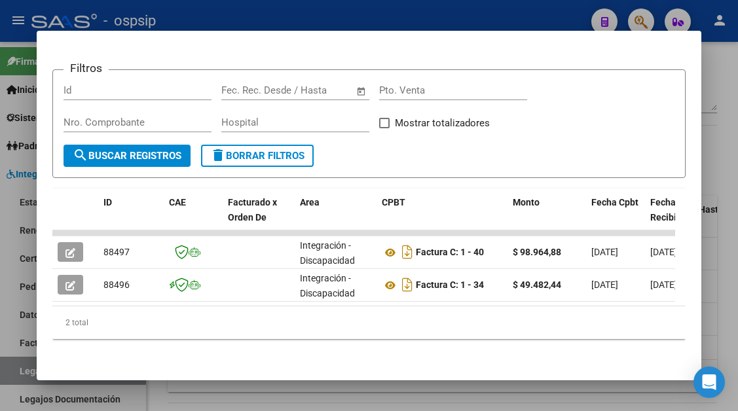
click at [6, 373] on div at bounding box center [369, 205] width 738 height 411
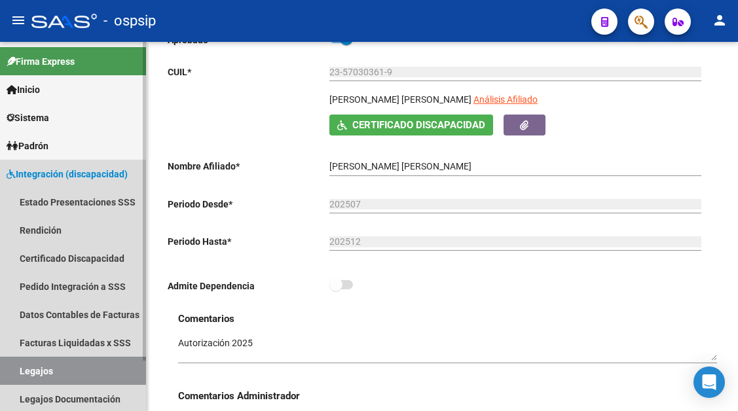
click at [91, 370] on link "Legajos" at bounding box center [73, 371] width 146 height 28
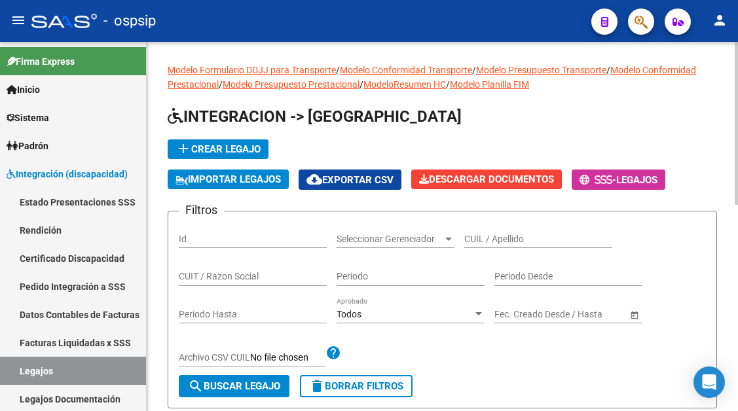
click at [489, 246] on div "CUIL / Apellido" at bounding box center [538, 235] width 148 height 26
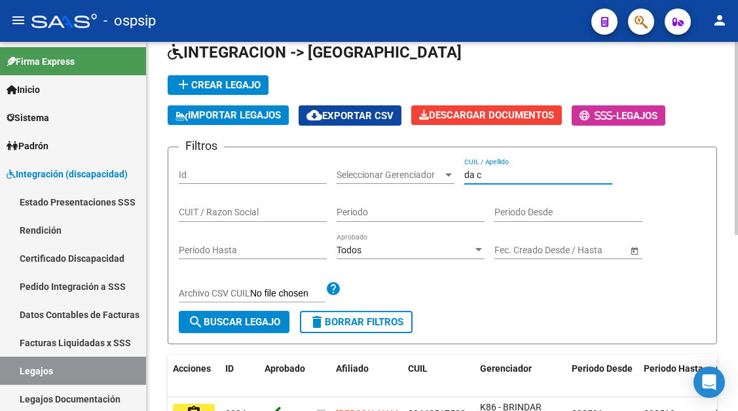
scroll to position [131, 0]
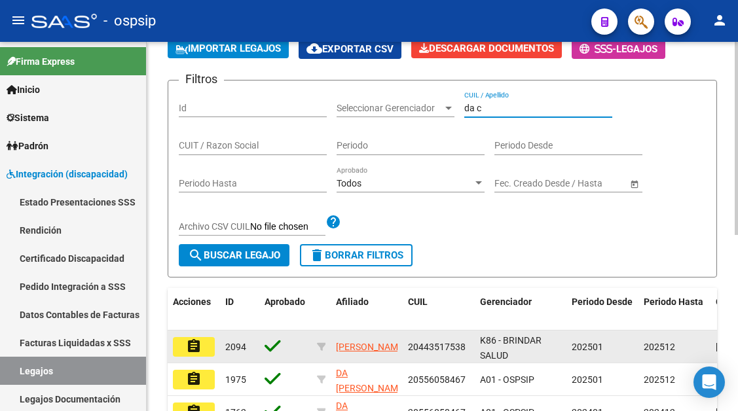
type input "da c"
click at [195, 346] on mat-icon "assignment" at bounding box center [194, 347] width 16 height 16
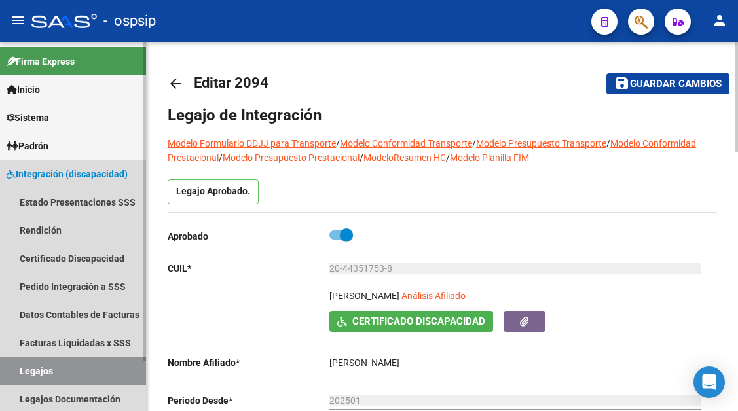
click at [52, 377] on link "Legajos" at bounding box center [73, 371] width 146 height 28
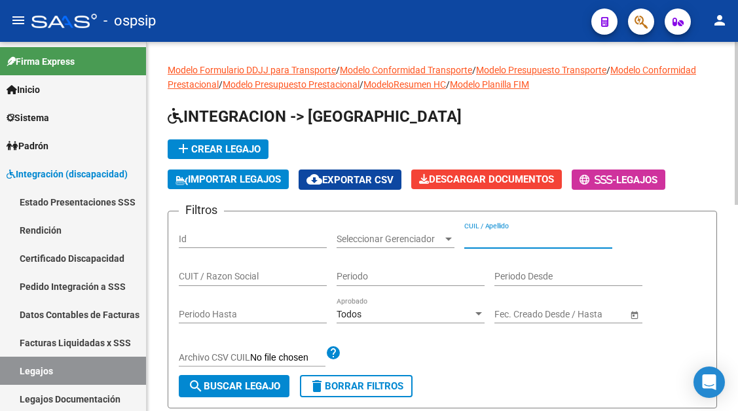
click at [486, 238] on input "CUIL / Apellido" at bounding box center [538, 239] width 148 height 11
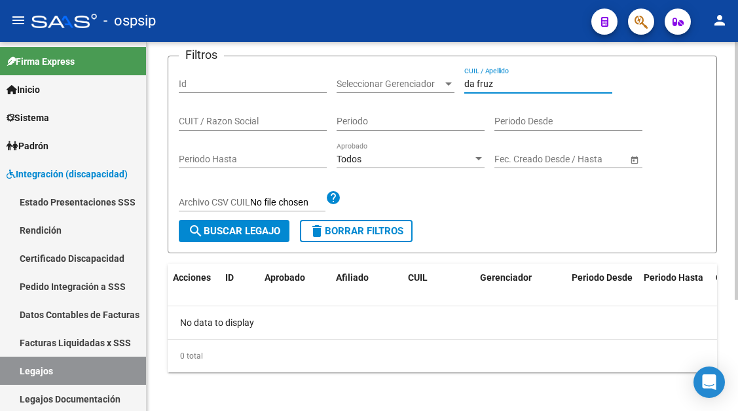
scroll to position [159, 0]
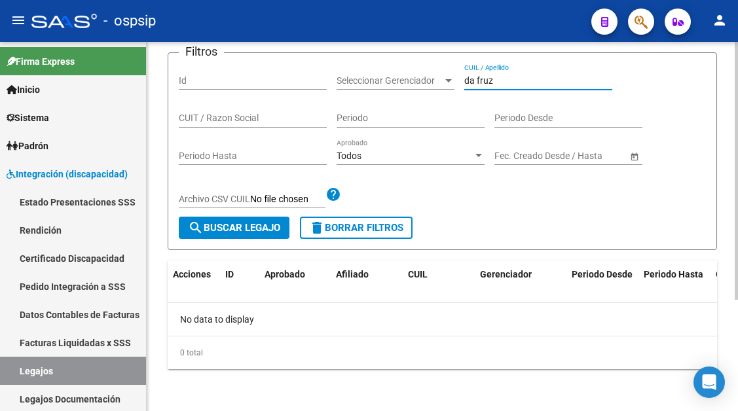
click at [482, 78] on input "da fruz" at bounding box center [538, 80] width 148 height 11
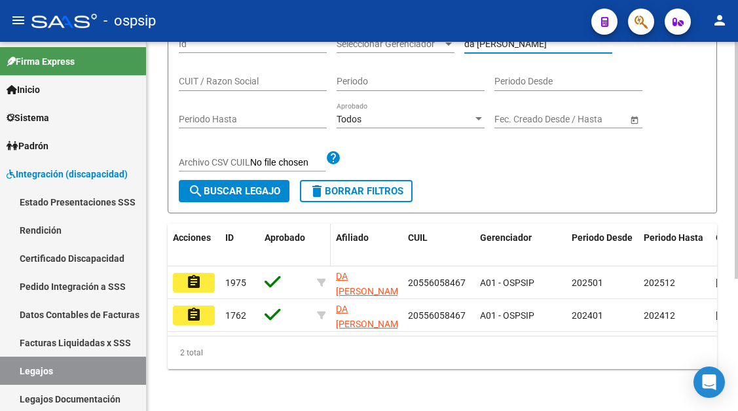
scroll to position [206, 0]
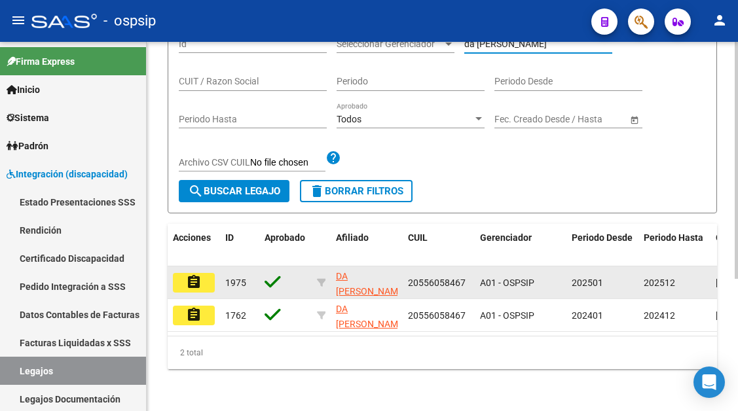
type input "da [PERSON_NAME]"
click at [203, 278] on button "assignment" at bounding box center [194, 283] width 42 height 20
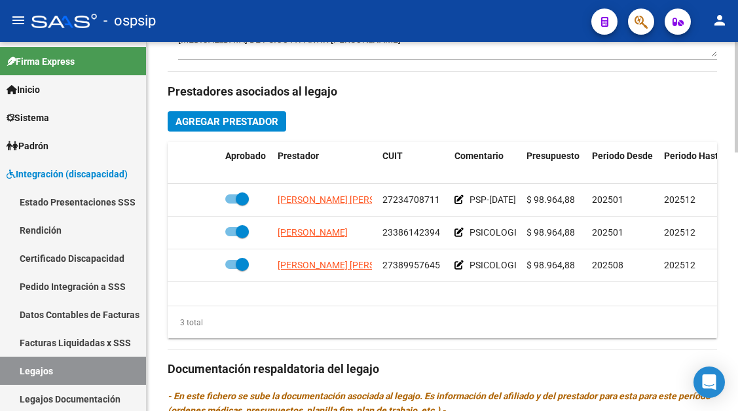
scroll to position [589, 0]
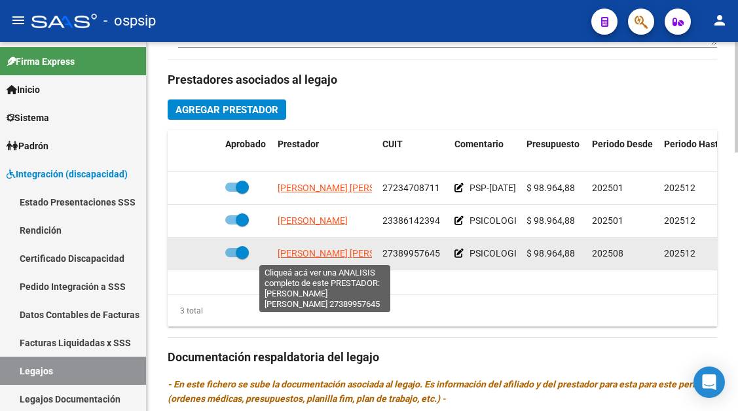
click at [331, 259] on span "[PERSON_NAME] [PERSON_NAME]" at bounding box center [349, 253] width 142 height 10
type textarea "27389957645"
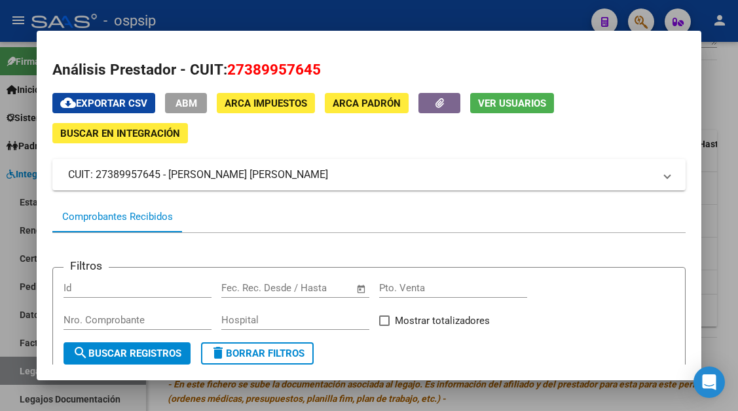
scroll to position [175, 0]
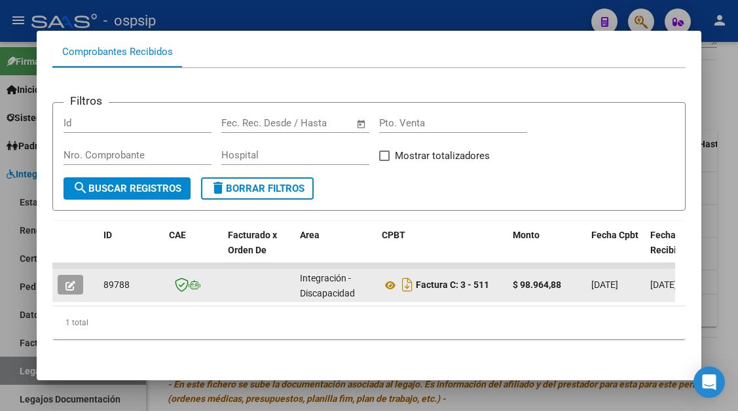
click at [78, 275] on button "button" at bounding box center [71, 285] width 26 height 20
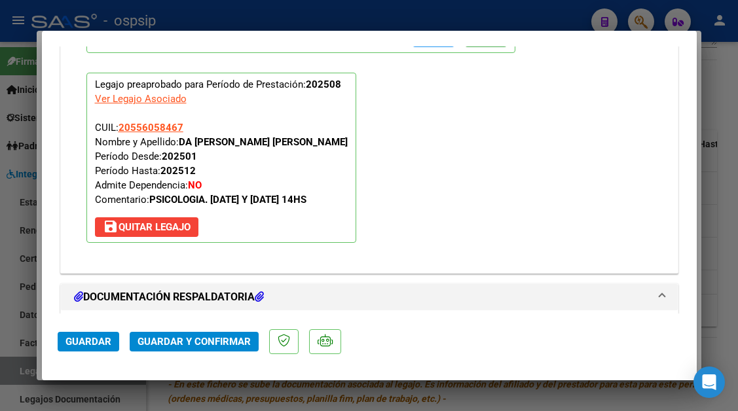
scroll to position [1637, 0]
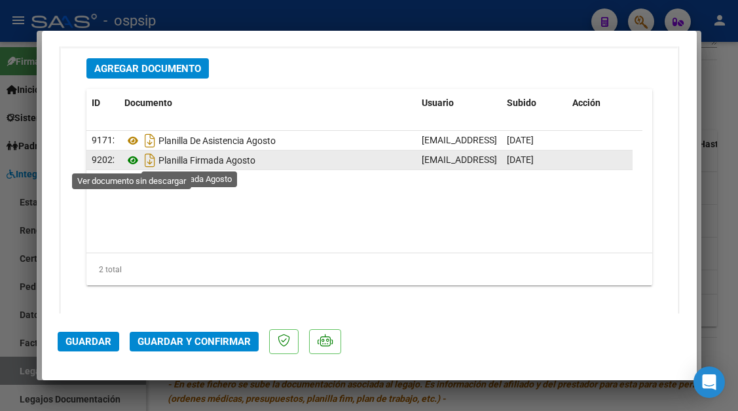
click at [132, 162] on icon at bounding box center [132, 161] width 17 height 16
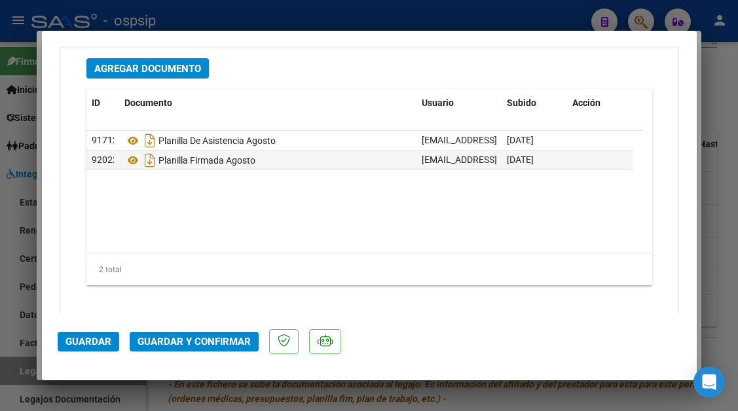
click at [196, 354] on mat-dialog-actions "Guardar Guardar y Confirmar" at bounding box center [369, 340] width 623 height 52
click at [194, 325] on mat-dialog-actions "Guardar Guardar y Confirmar" at bounding box center [369, 340] width 623 height 52
click at [194, 339] on span "Guardar y Confirmar" at bounding box center [194, 342] width 113 height 12
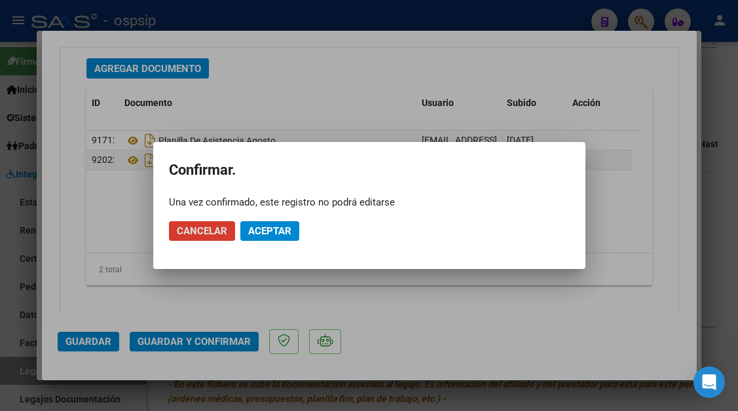
click at [288, 245] on mat-dialog-actions "Cancelar Aceptar" at bounding box center [369, 231] width 401 height 45
click at [285, 227] on span "Aceptar" at bounding box center [269, 231] width 43 height 12
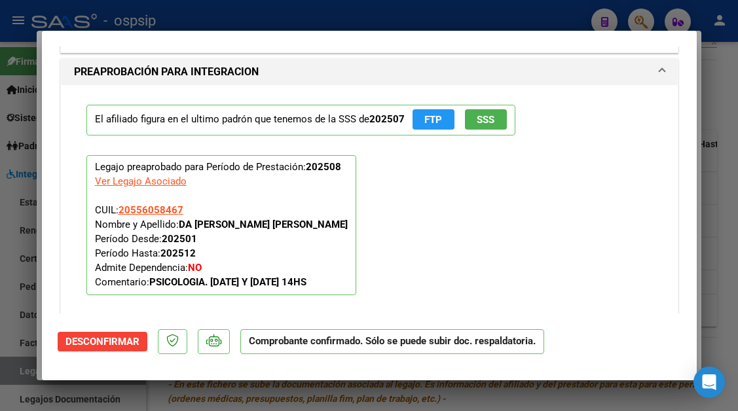
scroll to position [1292, 0]
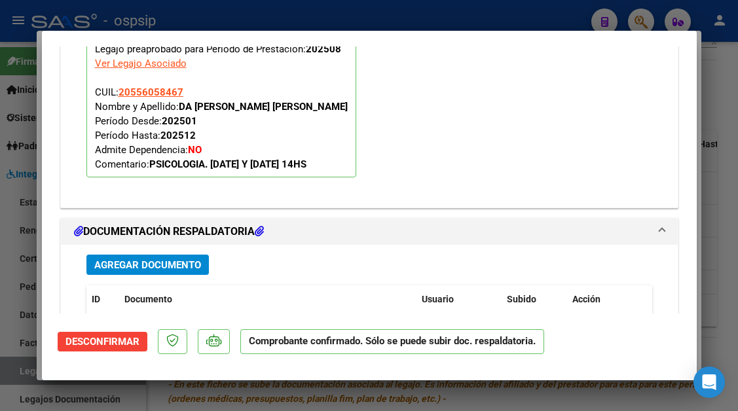
type input "$ 0,00"
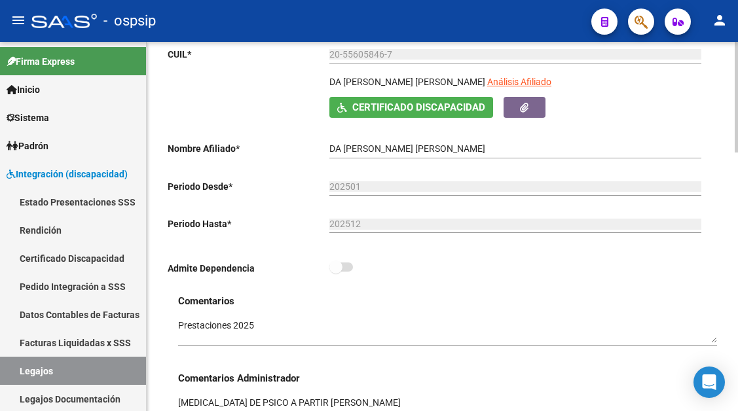
scroll to position [196, 0]
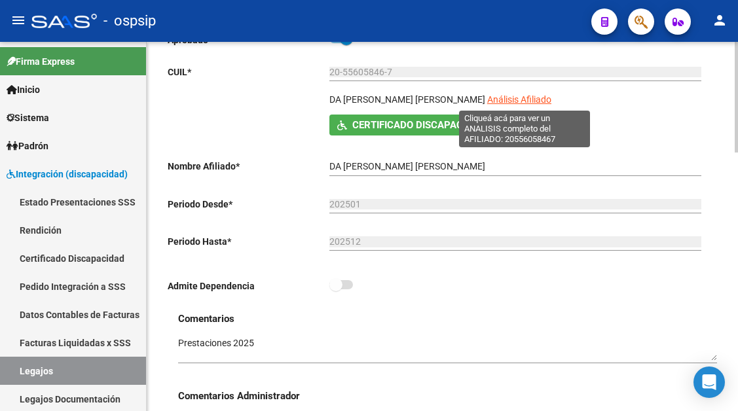
click at [512, 105] on span "Análisis Afiliado" at bounding box center [519, 99] width 64 height 10
type textarea "20556058467"
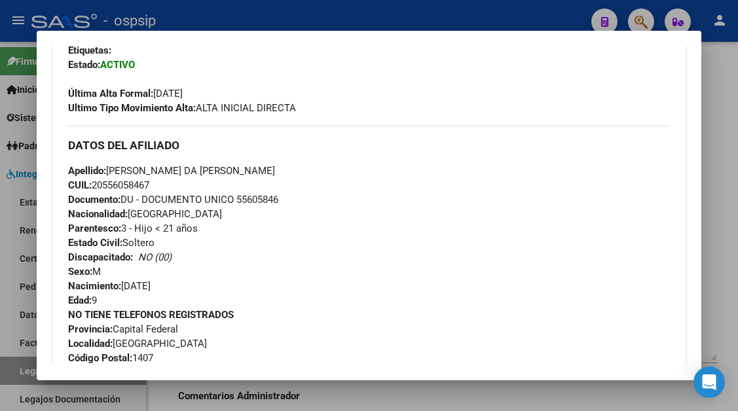
scroll to position [327, 0]
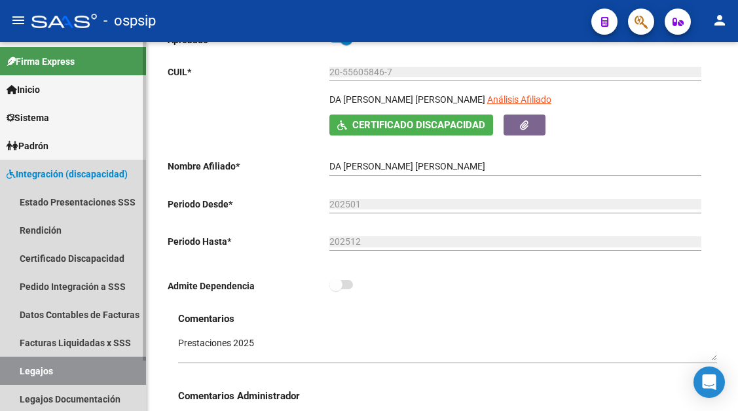
click at [46, 375] on link "Legajos" at bounding box center [73, 371] width 146 height 28
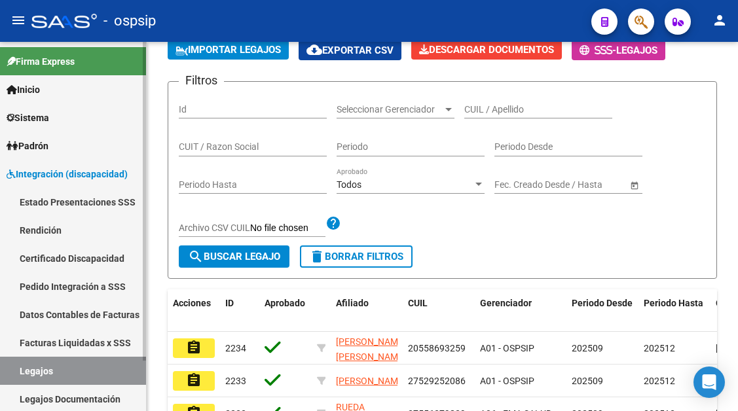
scroll to position [196, 0]
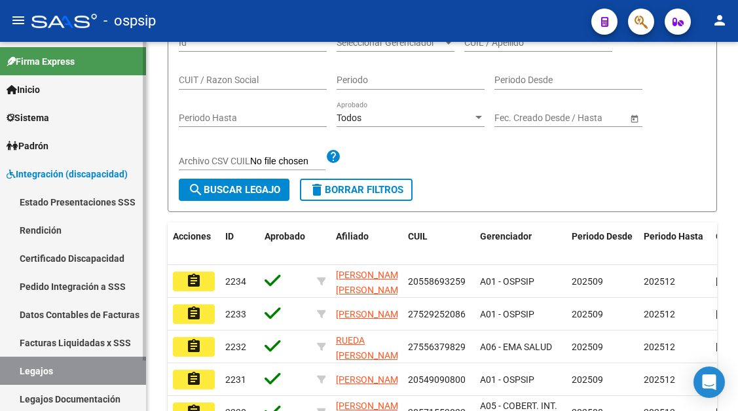
click at [46, 375] on link "Legajos" at bounding box center [73, 371] width 146 height 28
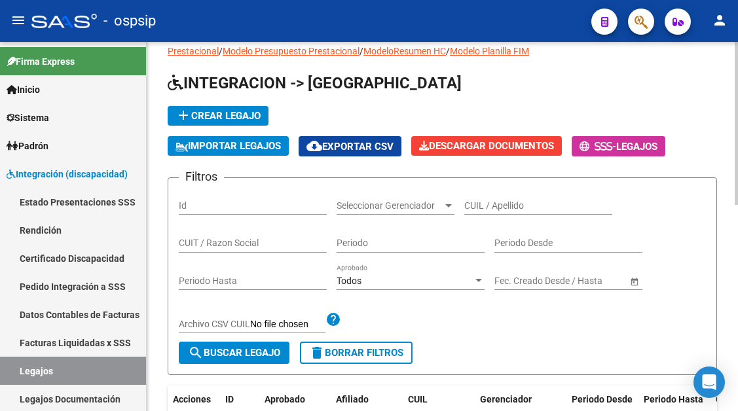
scroll to position [0, 0]
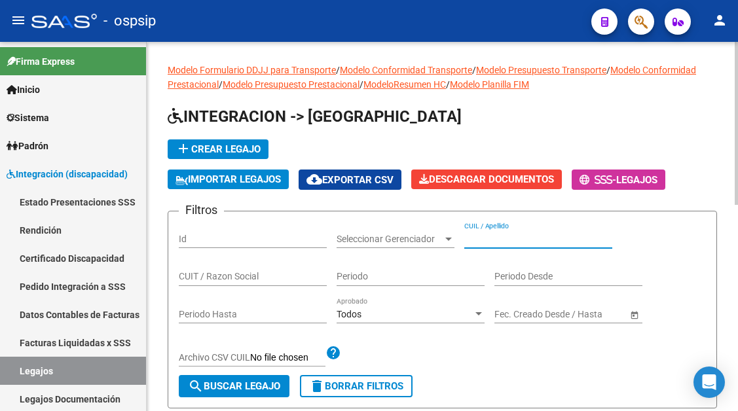
click at [470, 236] on input "CUIL / Apellido" at bounding box center [538, 239] width 148 height 11
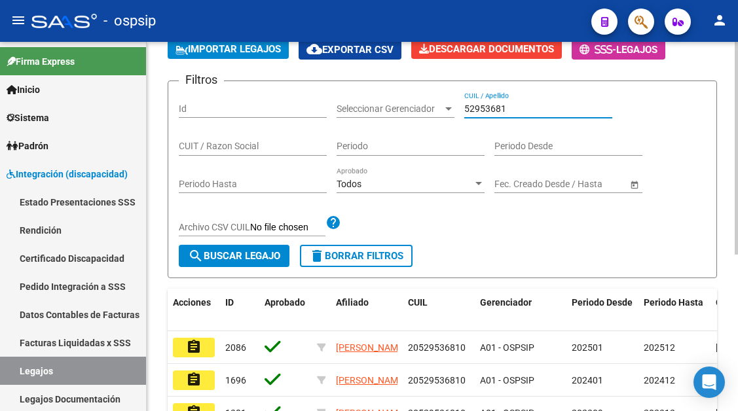
scroll to position [131, 0]
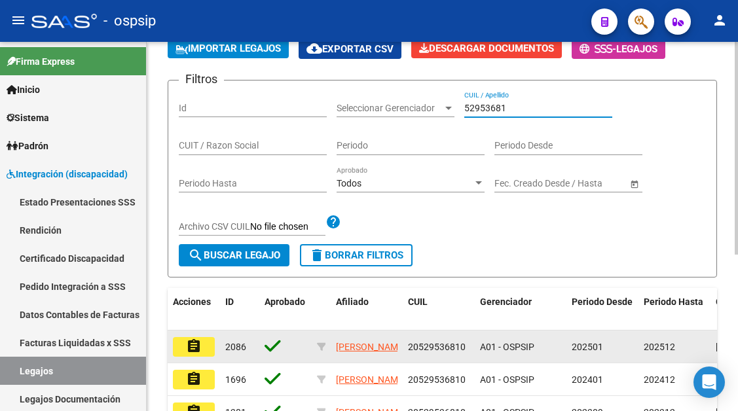
type input "52953681"
click at [194, 344] on mat-icon "assignment" at bounding box center [194, 347] width 16 height 16
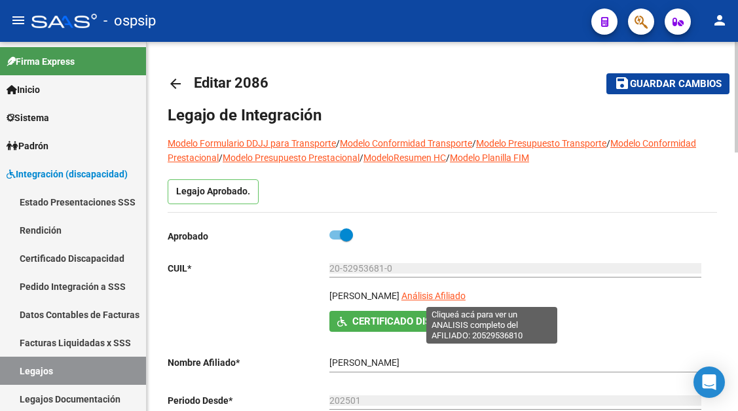
click at [466, 294] on span "Análisis Afiliado" at bounding box center [433, 296] width 64 height 10
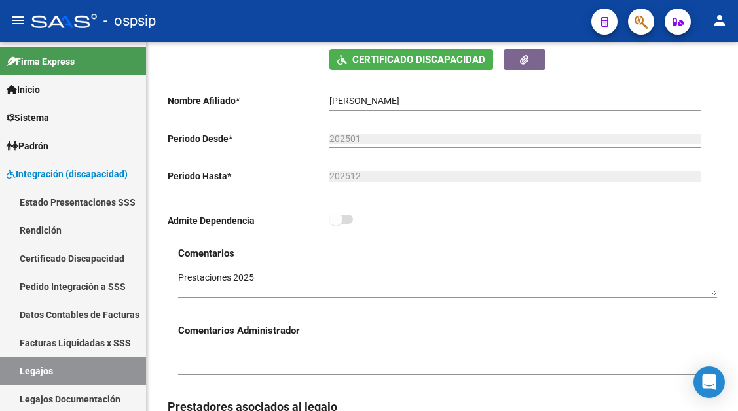
scroll to position [458, 0]
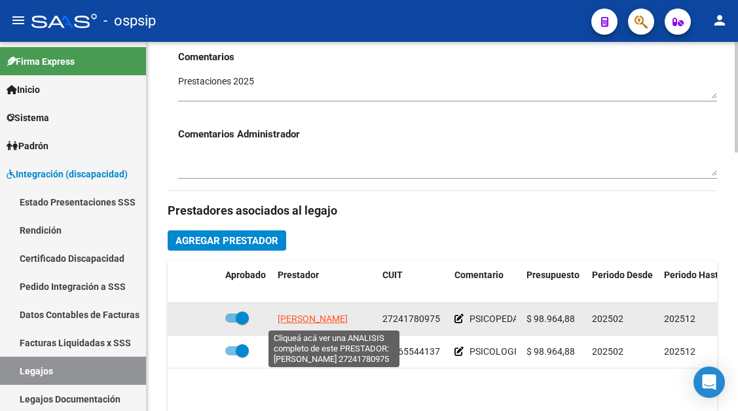
click at [311, 318] on span "[PERSON_NAME]" at bounding box center [313, 319] width 70 height 10
type textarea "27241780975"
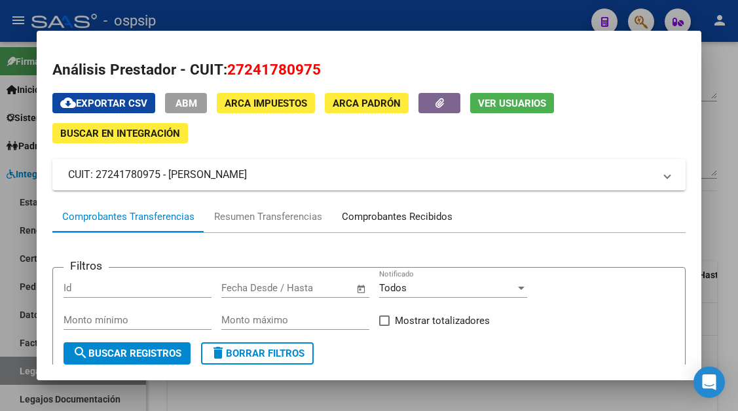
click at [378, 223] on div "Comprobantes Recibidos" at bounding box center [397, 217] width 111 height 15
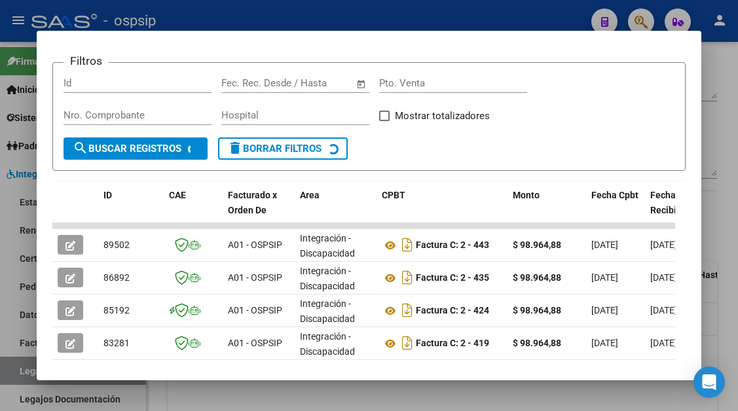
scroll to position [322, 0]
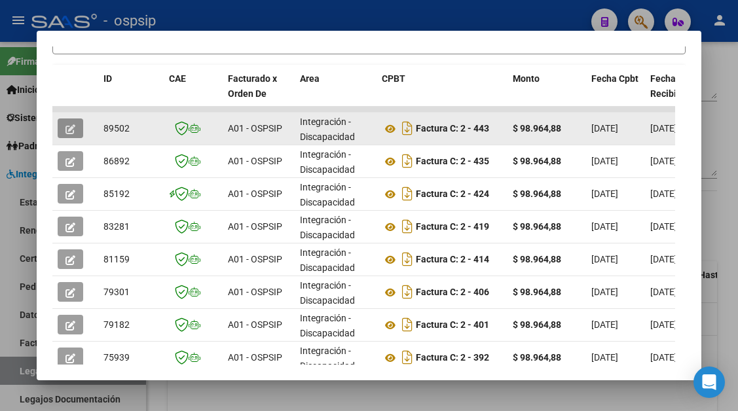
click at [77, 126] on button "button" at bounding box center [71, 129] width 26 height 20
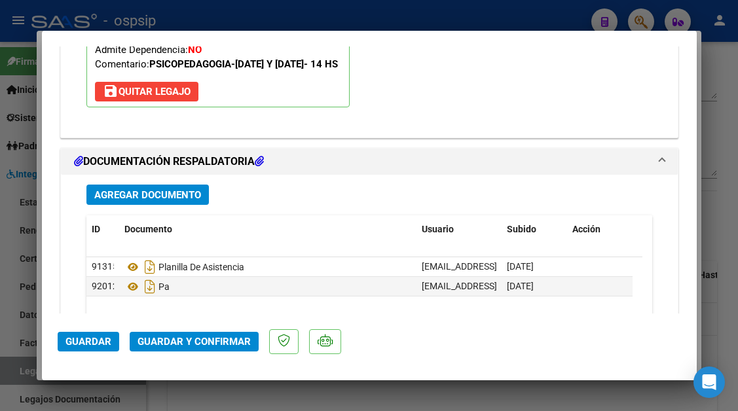
scroll to position [1637, 0]
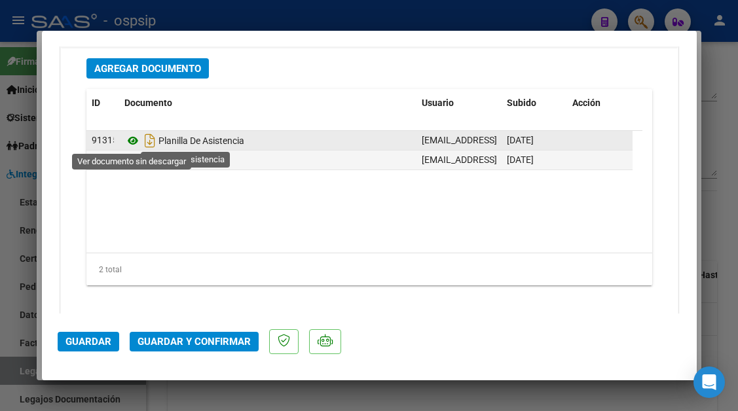
click at [128, 141] on icon at bounding box center [132, 141] width 17 height 16
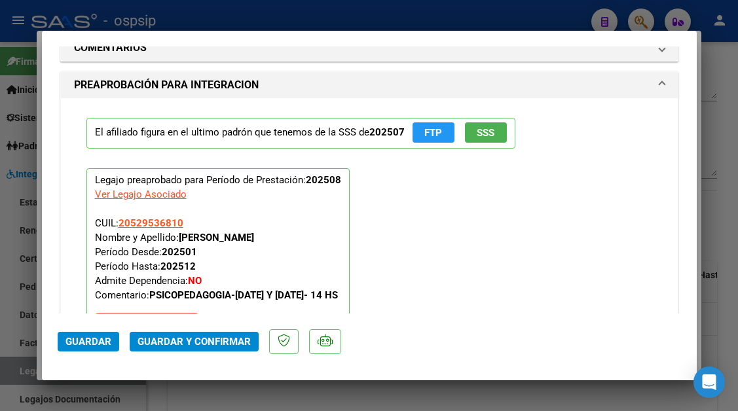
scroll to position [1244, 0]
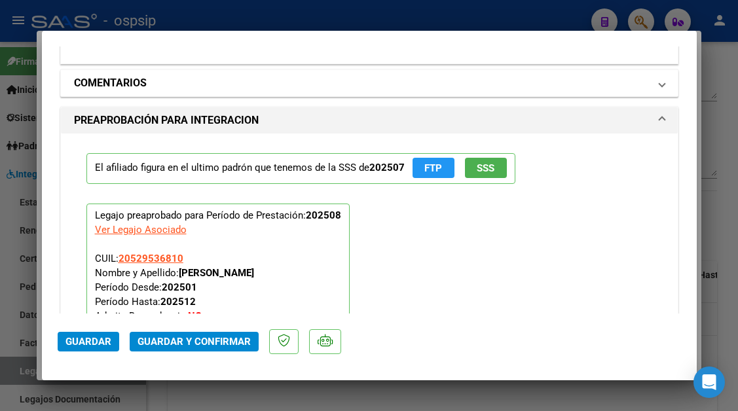
click at [645, 84] on span "COMENTARIOS" at bounding box center [366, 83] width 585 height 16
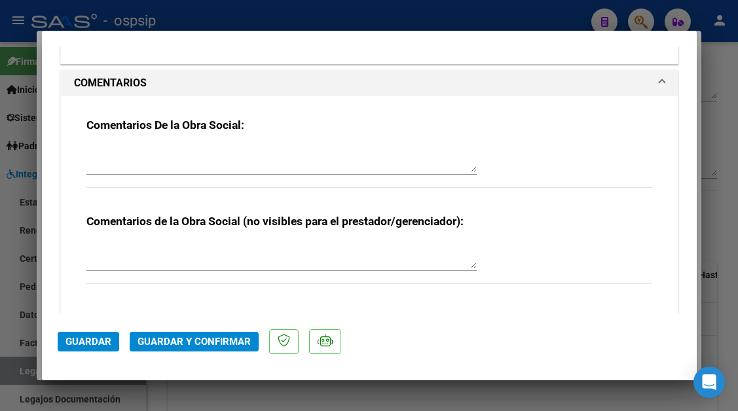
click at [403, 157] on textarea at bounding box center [281, 159] width 390 height 26
type textarea "falta sello"
click at [97, 336] on span "Guardar" at bounding box center [88, 342] width 46 height 12
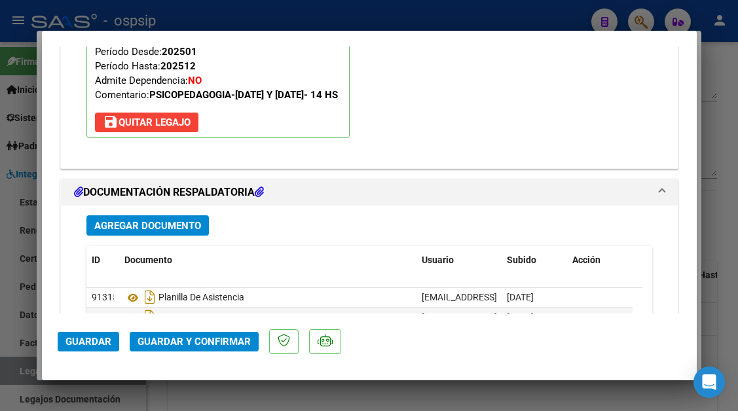
scroll to position [1873, 0]
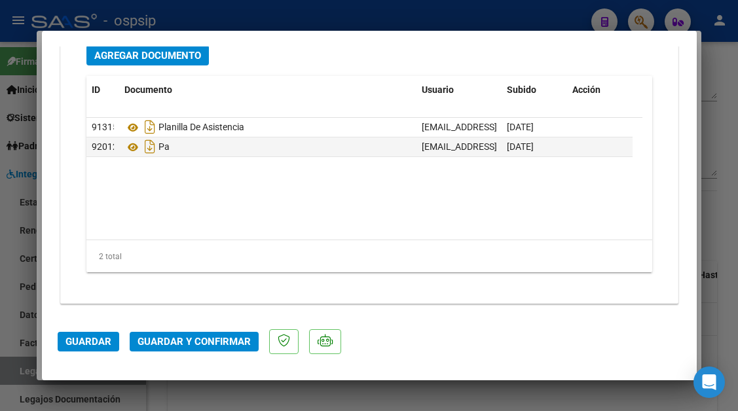
click at [150, 60] on span "Agregar Documento" at bounding box center [147, 56] width 107 height 12
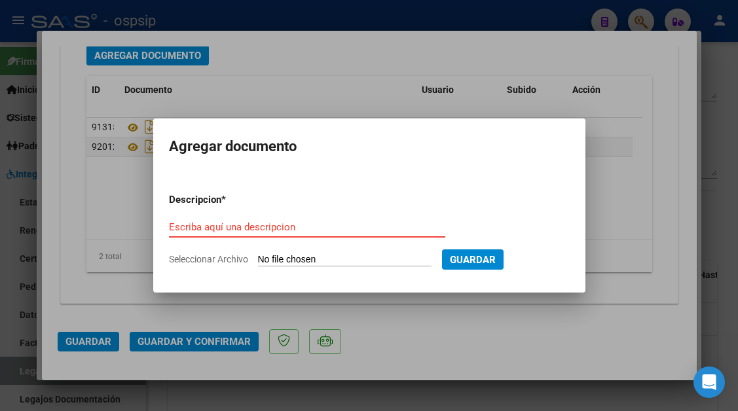
type input "C:\fakepath\PAGUTIERREZ082025 .pdf"
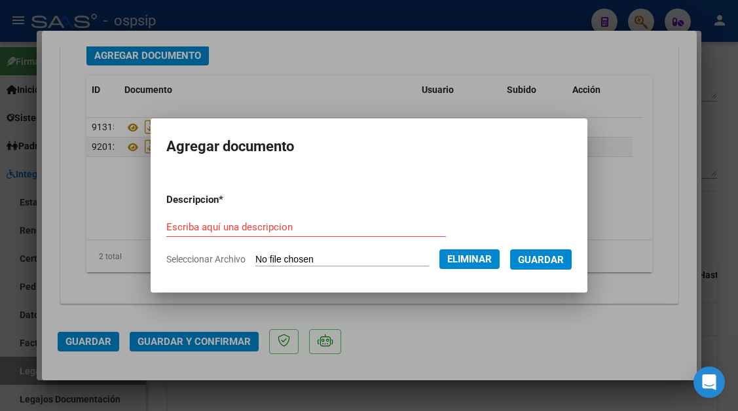
click at [305, 214] on form "Descripcion * Escriba aquí una descripcion Seleccionar Archivo Eliminar Guardar" at bounding box center [368, 230] width 405 height 94
click at [271, 226] on input "Escriba aquí una descripcion" at bounding box center [306, 227] width 280 height 12
type input "planilla"
click at [554, 252] on button "Guardar" at bounding box center [541, 260] width 62 height 20
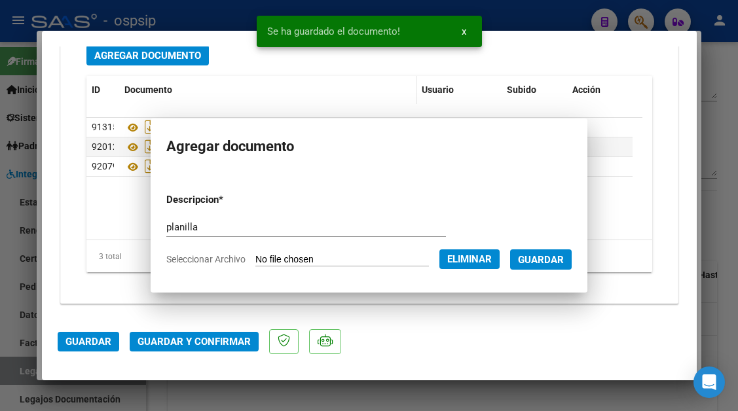
scroll to position [1872, 0]
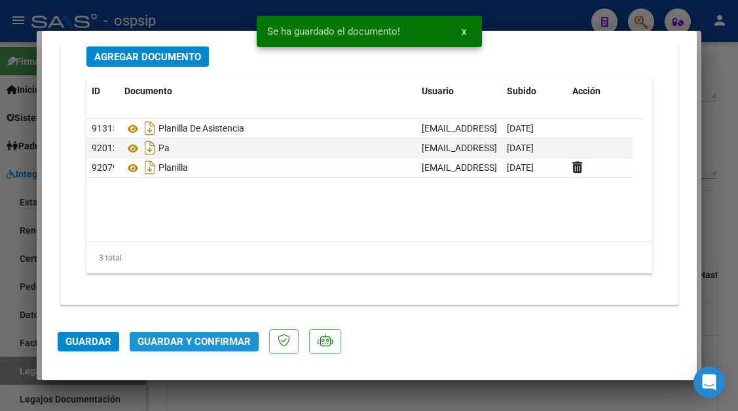
click at [203, 342] on span "Guardar y Confirmar" at bounding box center [194, 342] width 113 height 12
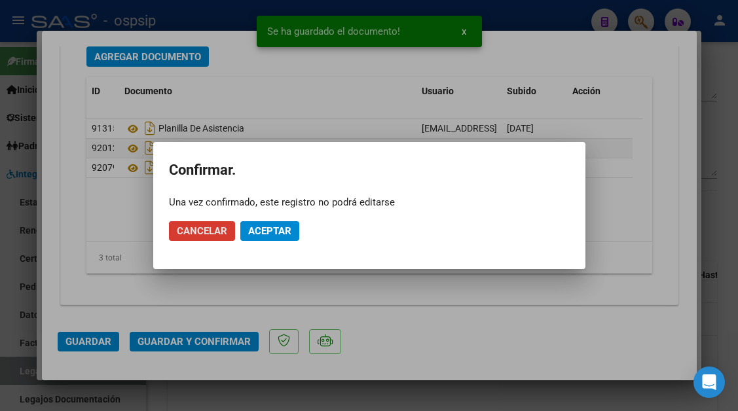
click at [281, 228] on span "Aceptar" at bounding box center [269, 231] width 43 height 12
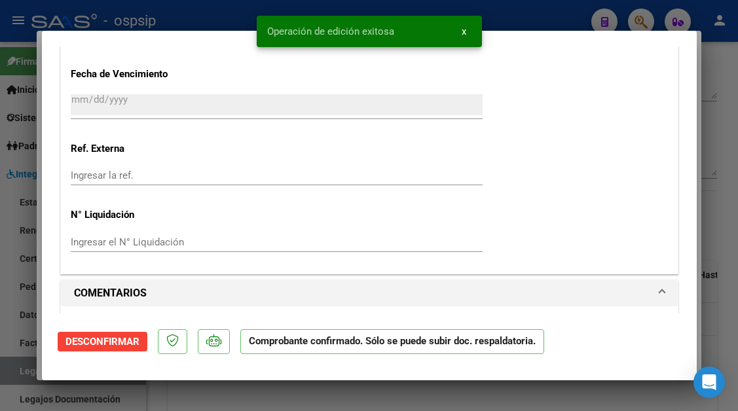
scroll to position [939, 0]
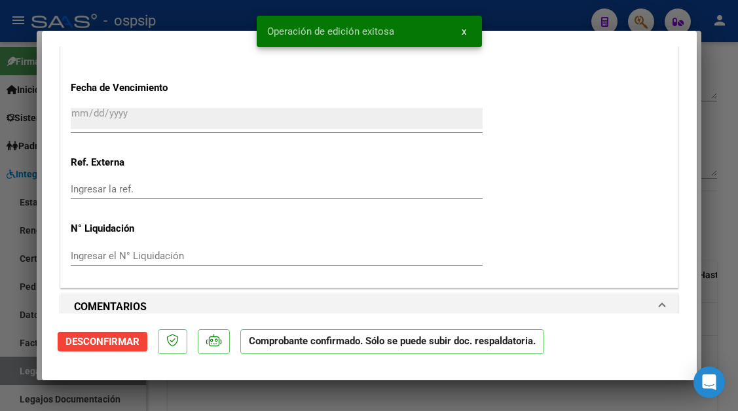
type input "$ 0,00"
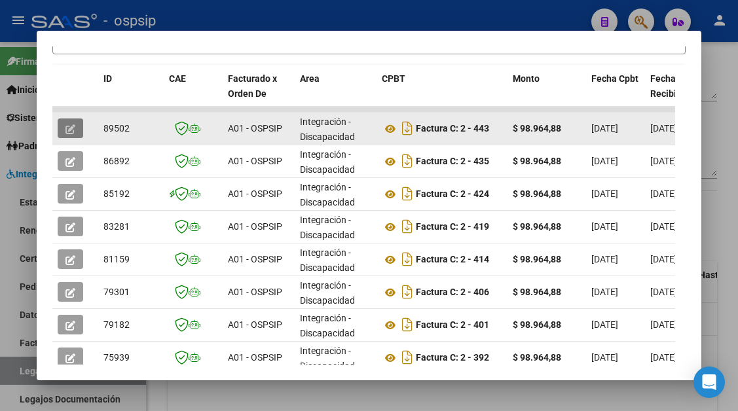
click at [72, 132] on icon "button" at bounding box center [70, 129] width 10 height 10
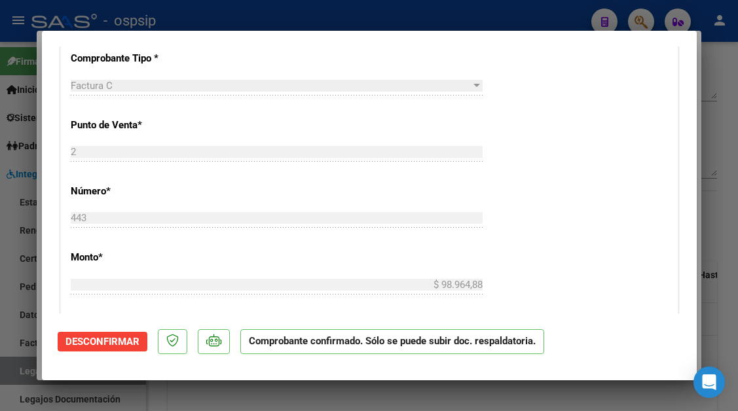
scroll to position [655, 0]
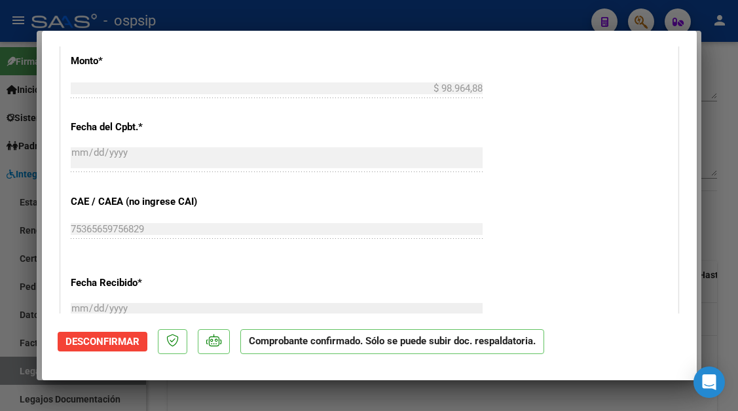
click at [8, 371] on div at bounding box center [369, 205] width 738 height 411
type input "$ 0,00"
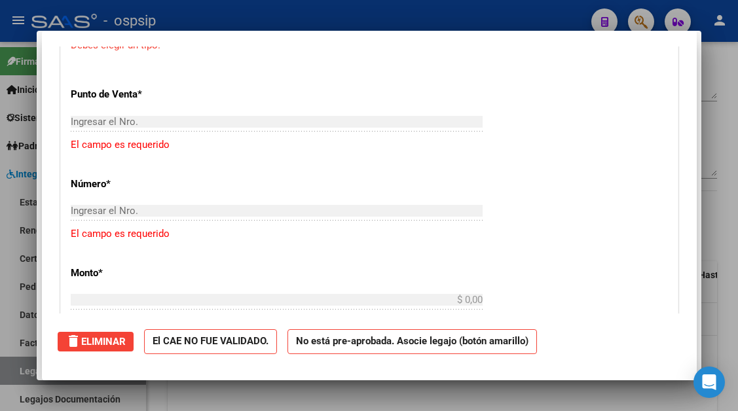
scroll to position [0, 0]
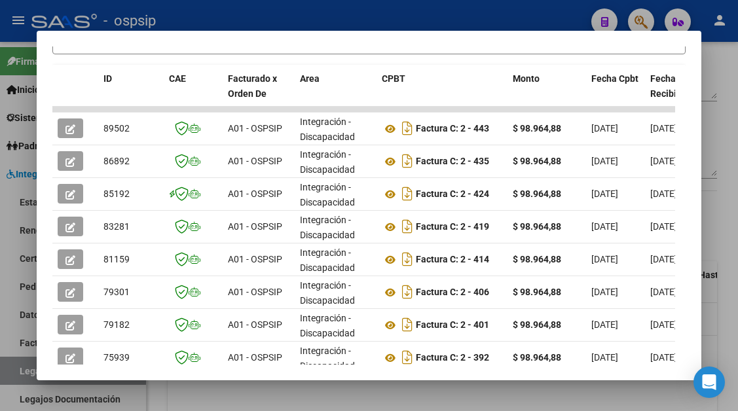
click at [8, 371] on div at bounding box center [369, 205] width 738 height 411
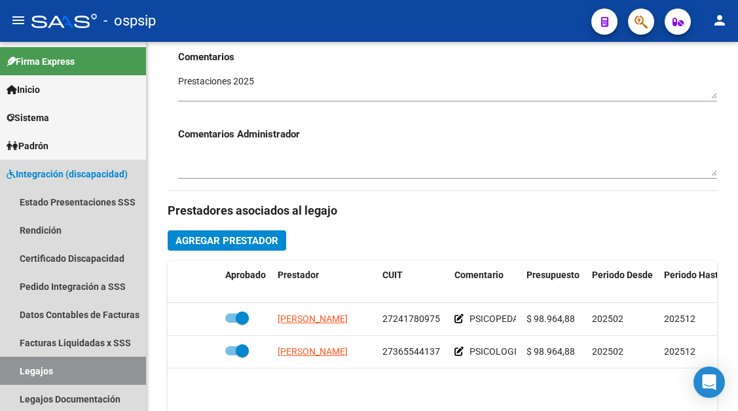
click at [8, 371] on link "Legajos" at bounding box center [73, 371] width 146 height 28
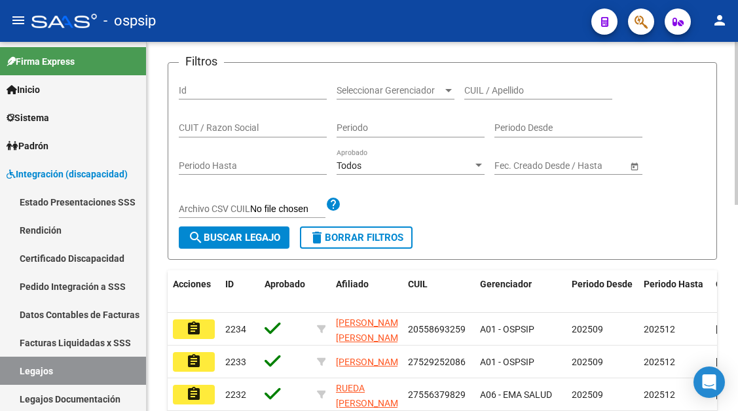
scroll to position [65, 0]
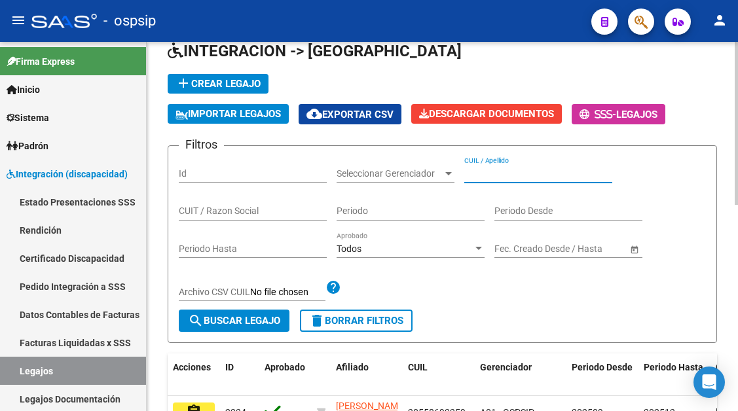
click at [487, 177] on input "CUIL / Apellido" at bounding box center [538, 173] width 148 height 11
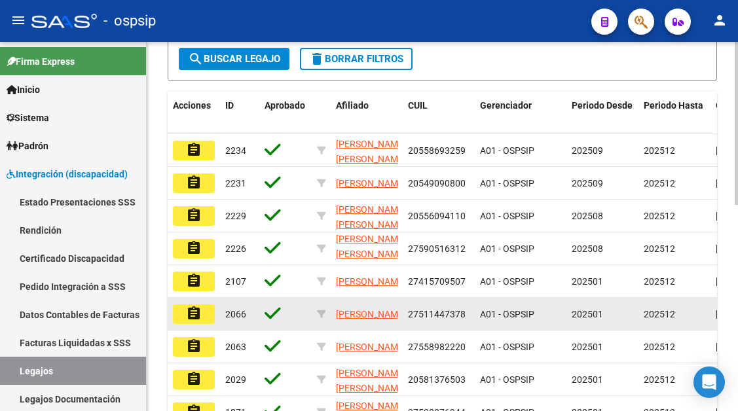
scroll to position [393, 0]
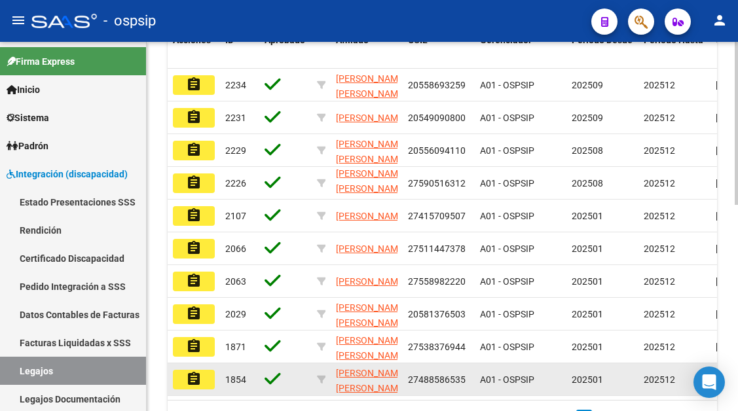
type input "[PERSON_NAME]"
click at [199, 380] on mat-icon "assignment" at bounding box center [194, 379] width 16 height 16
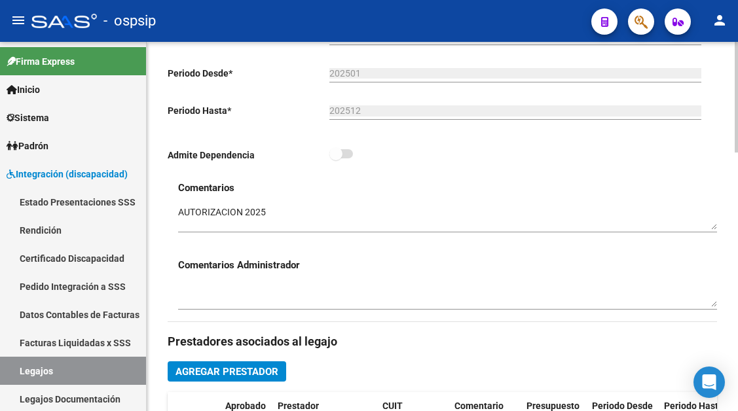
scroll to position [524, 0]
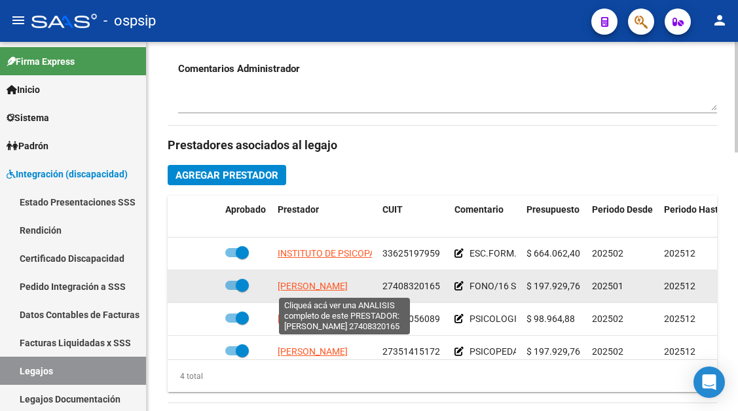
click at [336, 286] on span "[PERSON_NAME]" at bounding box center [313, 286] width 70 height 10
type textarea "27408320165"
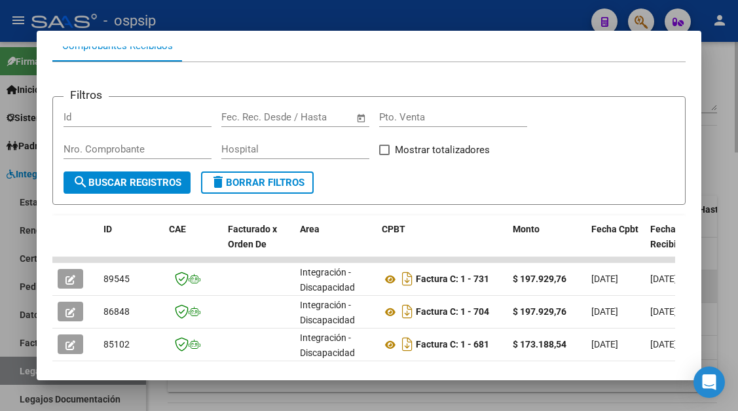
scroll to position [191, 0]
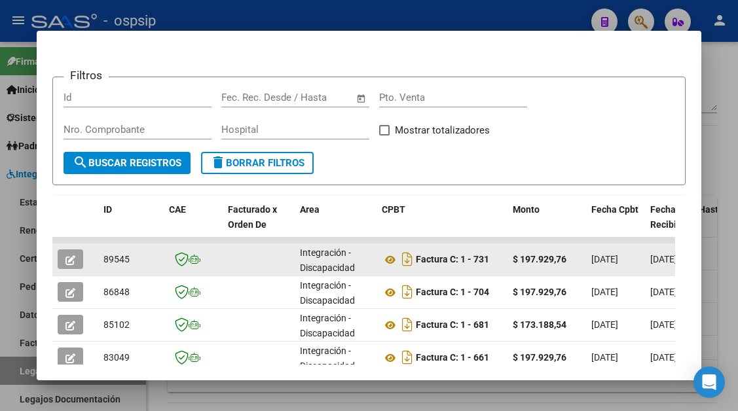
click at [75, 261] on icon "button" at bounding box center [70, 260] width 10 height 10
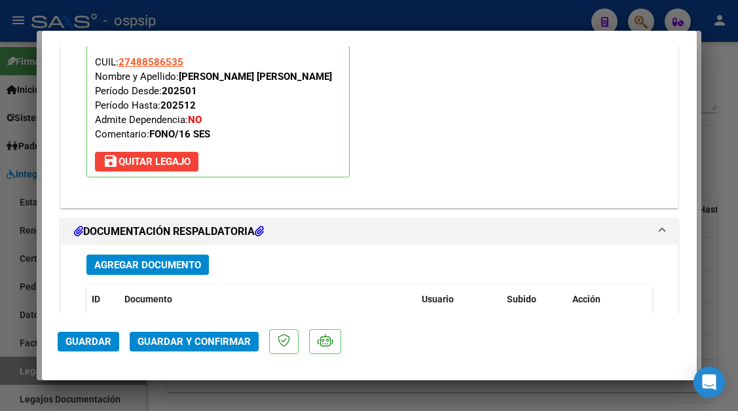
scroll to position [1572, 0]
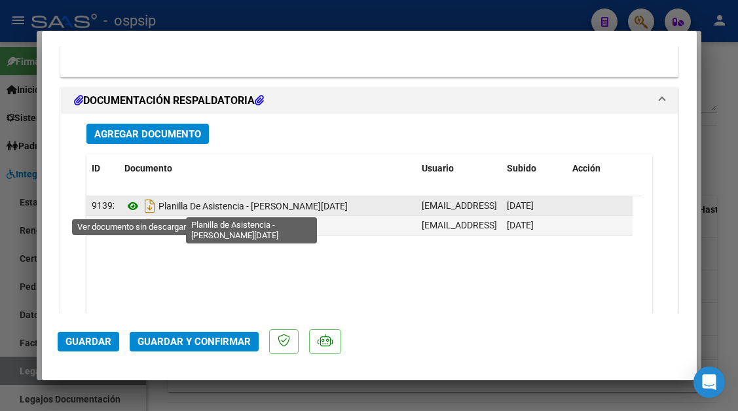
click at [137, 208] on icon at bounding box center [132, 206] width 17 height 16
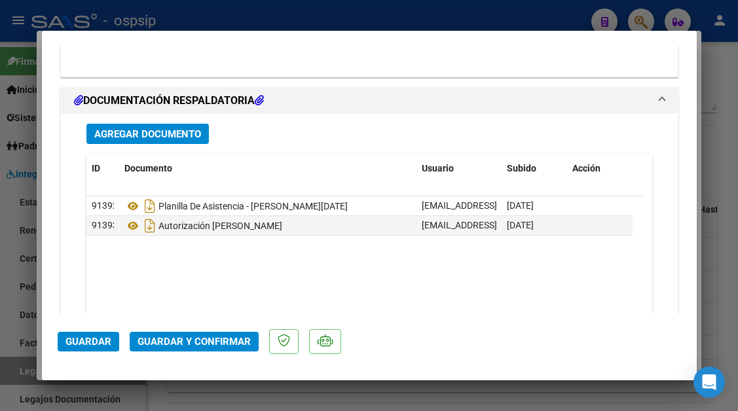
click at [28, 371] on div at bounding box center [369, 205] width 738 height 411
type input "$ 0,00"
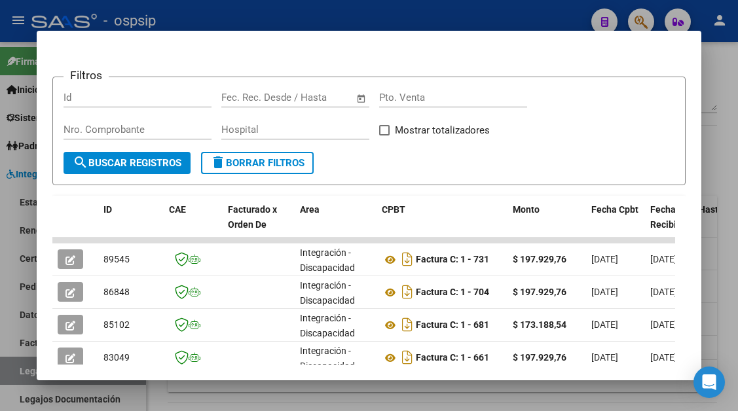
click at [28, 371] on div at bounding box center [369, 205] width 738 height 411
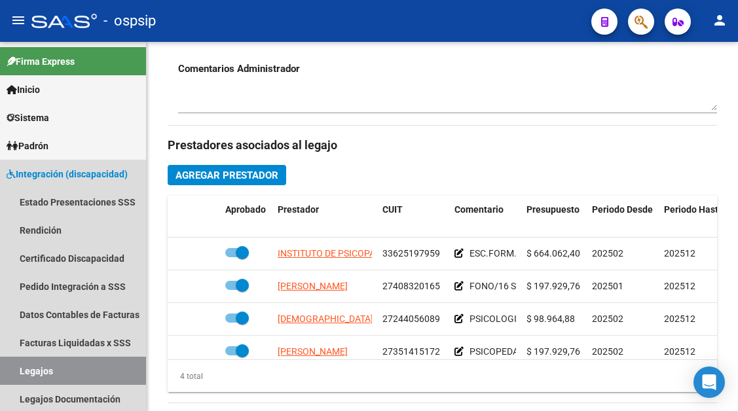
click at [28, 371] on link "Legajos" at bounding box center [73, 371] width 146 height 28
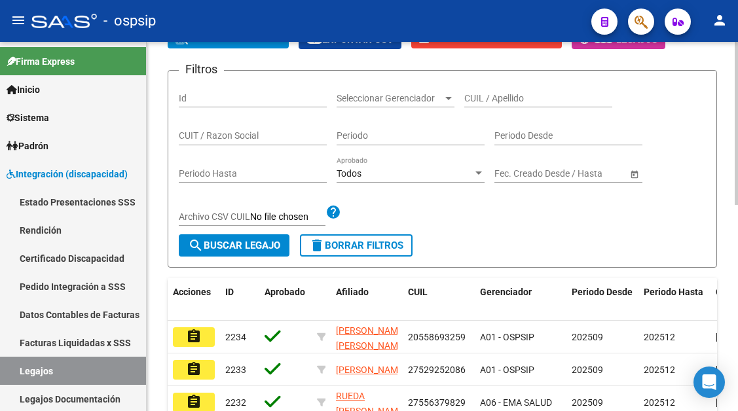
scroll to position [75, 0]
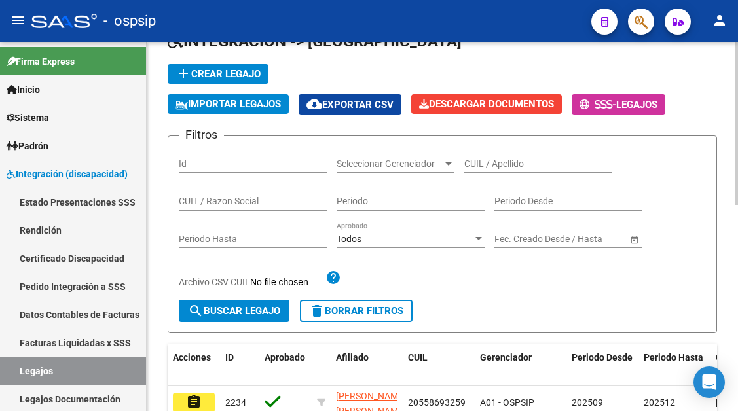
click at [502, 162] on input "CUIL / Apellido" at bounding box center [538, 163] width 148 height 11
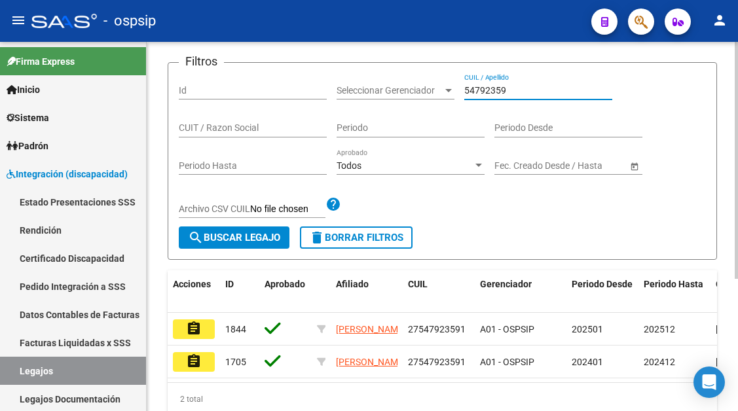
scroll to position [206, 0]
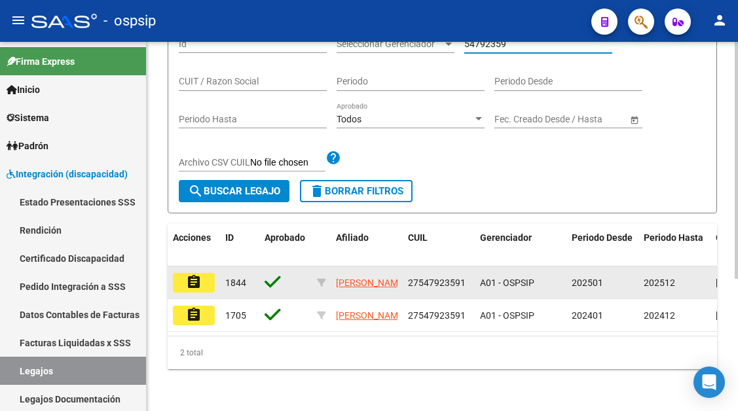
type input "54792359"
click at [200, 274] on mat-icon "assignment" at bounding box center [194, 282] width 16 height 16
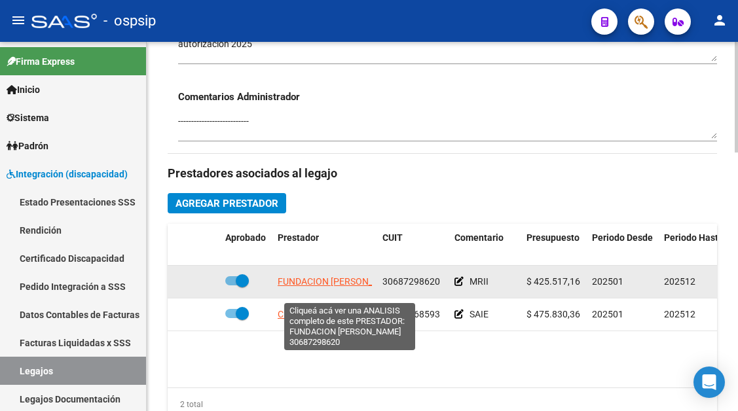
scroll to position [524, 0]
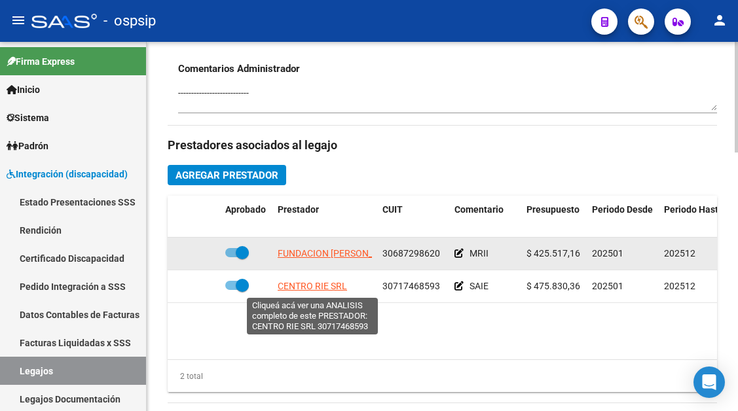
click at [301, 287] on span "CENTRO RIE SRL" at bounding box center [312, 286] width 69 height 10
type textarea "30717468593"
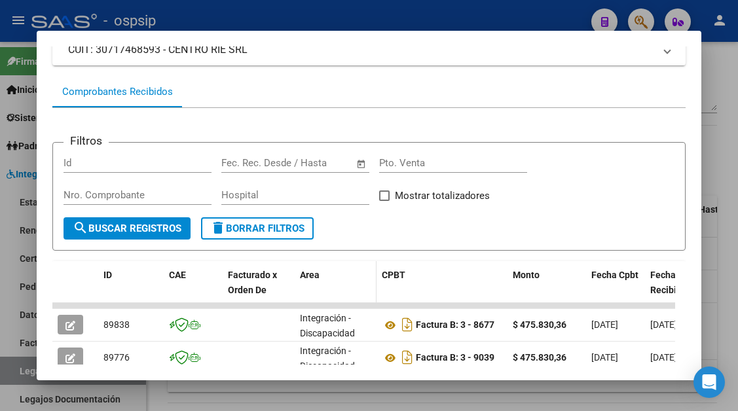
scroll to position [191, 0]
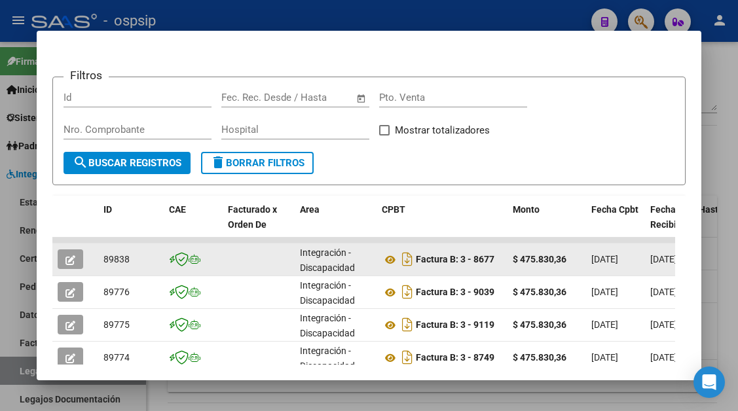
click at [73, 255] on icon "button" at bounding box center [70, 260] width 10 height 10
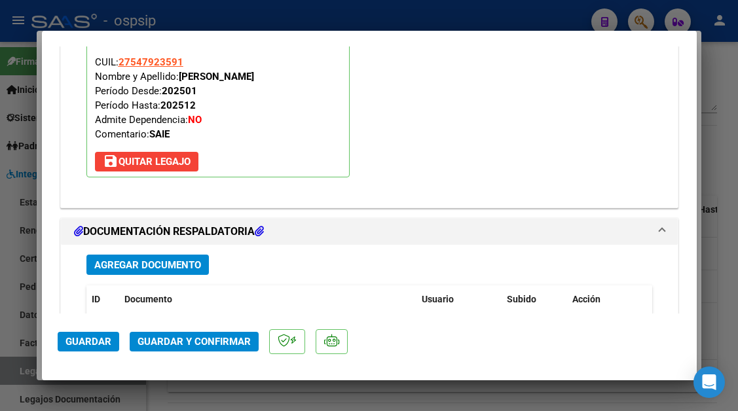
scroll to position [1650, 0]
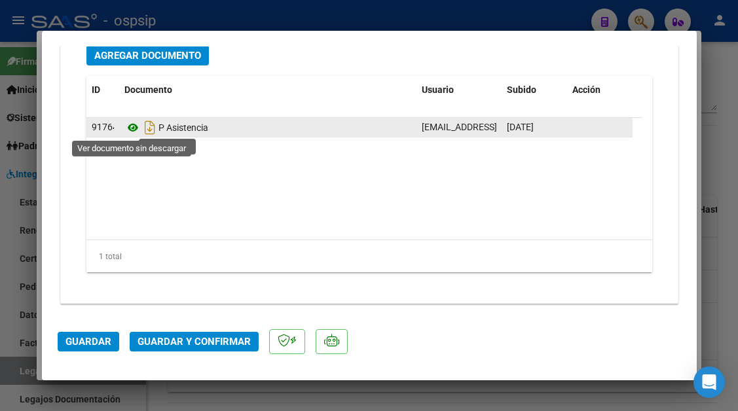
click at [130, 129] on icon at bounding box center [132, 128] width 17 height 16
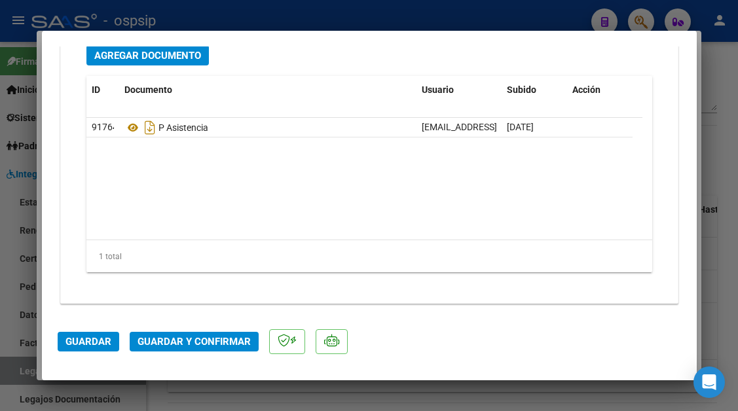
click at [196, 334] on button "Guardar y Confirmar" at bounding box center [194, 342] width 129 height 20
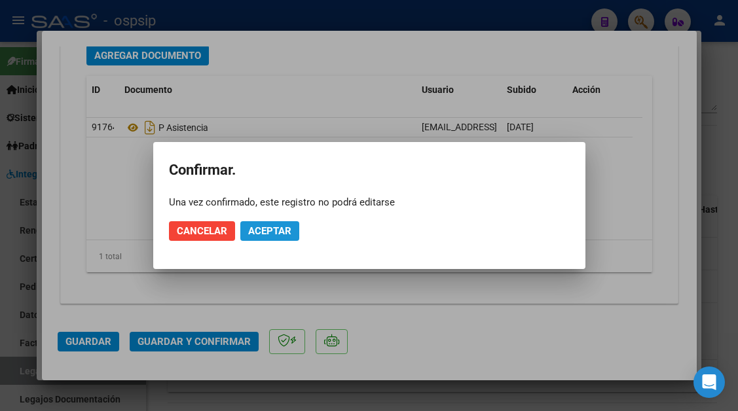
click at [263, 237] on button "Aceptar" at bounding box center [269, 231] width 59 height 20
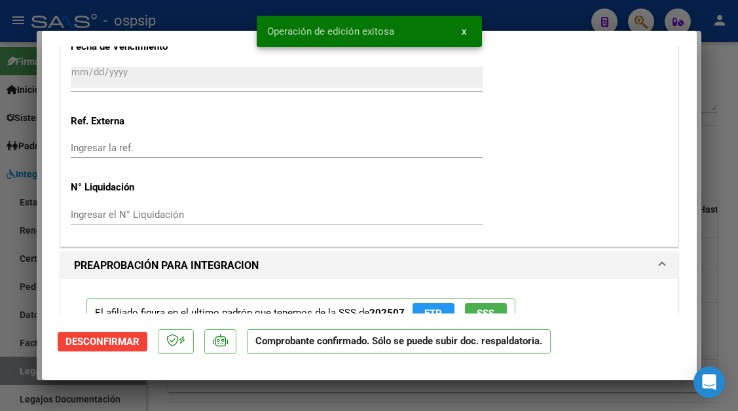
scroll to position [978, 0]
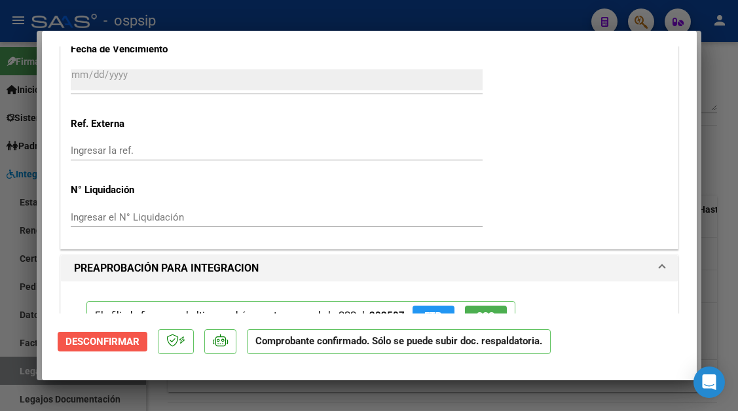
click at [132, 346] on span "Desconfirmar" at bounding box center [102, 342] width 74 height 12
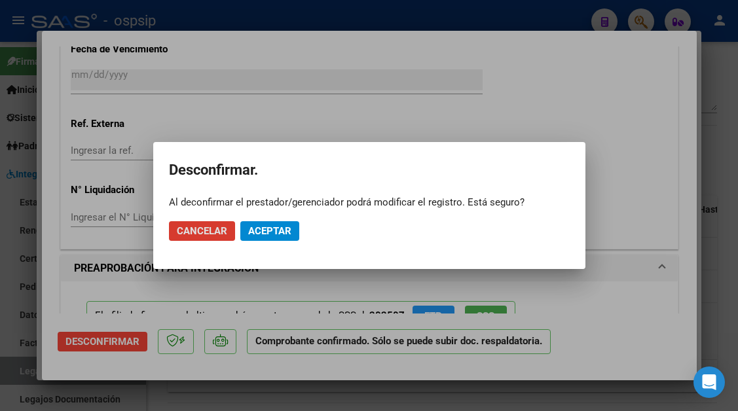
click at [276, 228] on span "Aceptar" at bounding box center [269, 231] width 43 height 12
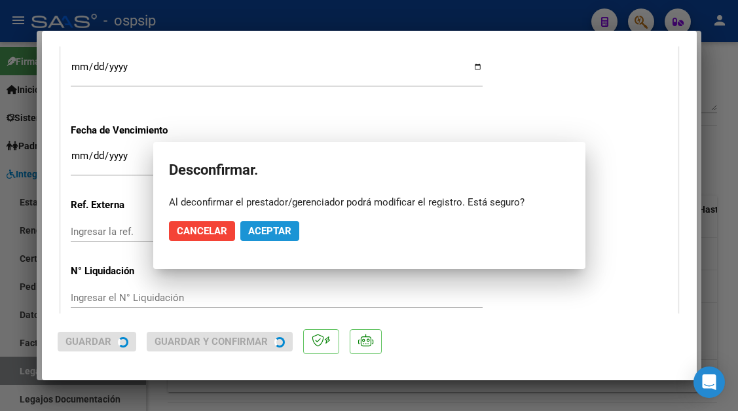
scroll to position [1058, 0]
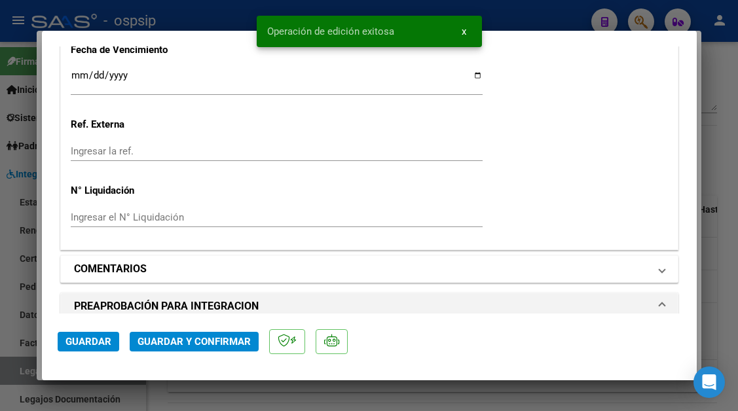
click at [659, 271] on span at bounding box center [661, 269] width 5 height 16
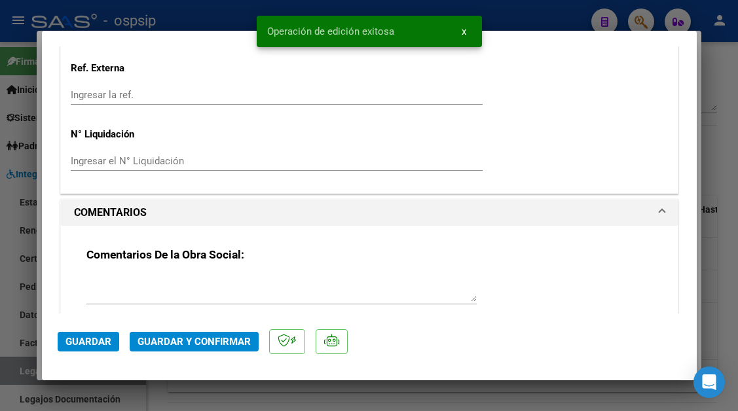
scroll to position [1189, 0]
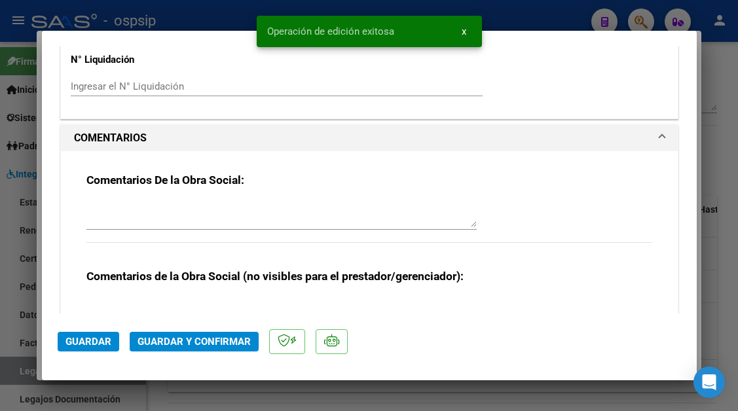
click at [141, 215] on textarea at bounding box center [281, 214] width 390 height 26
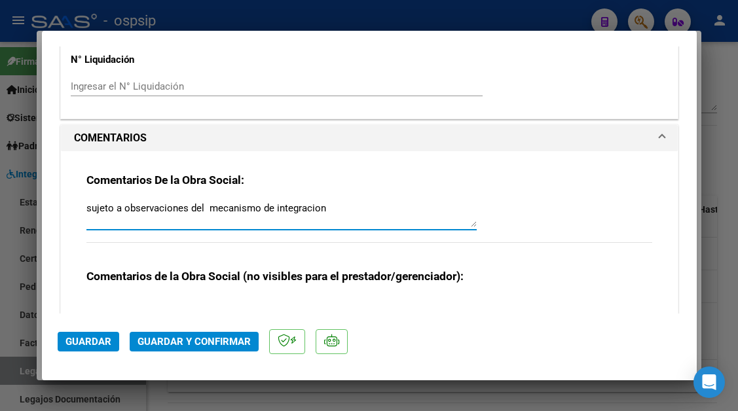
type textarea "sujeto a observaciones del mecanismo de integracion"
click at [193, 341] on span "Guardar y Confirmar" at bounding box center [194, 342] width 113 height 12
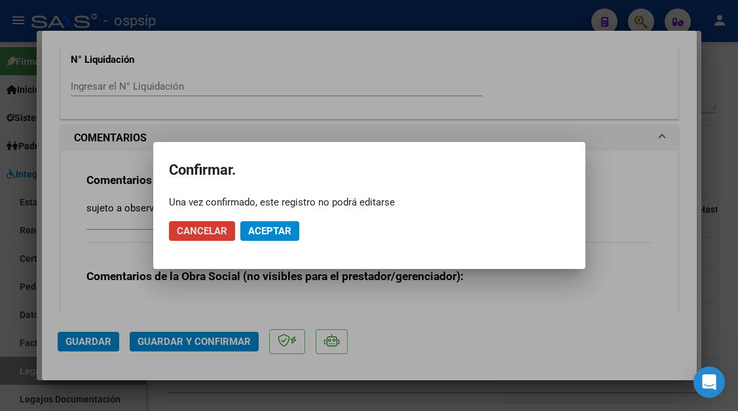
click at [263, 233] on span "Aceptar" at bounding box center [269, 231] width 43 height 12
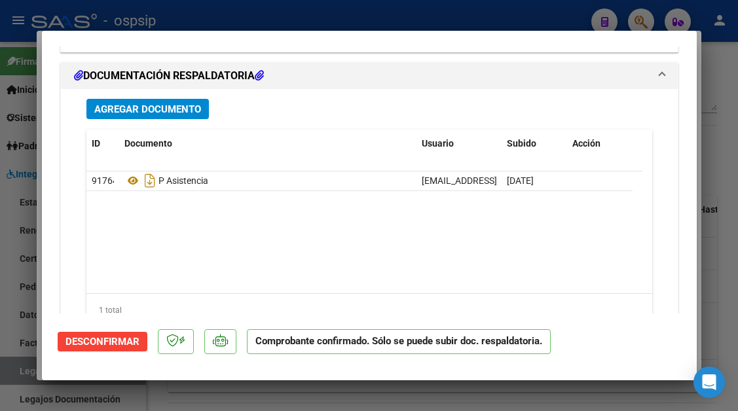
scroll to position [1661, 0]
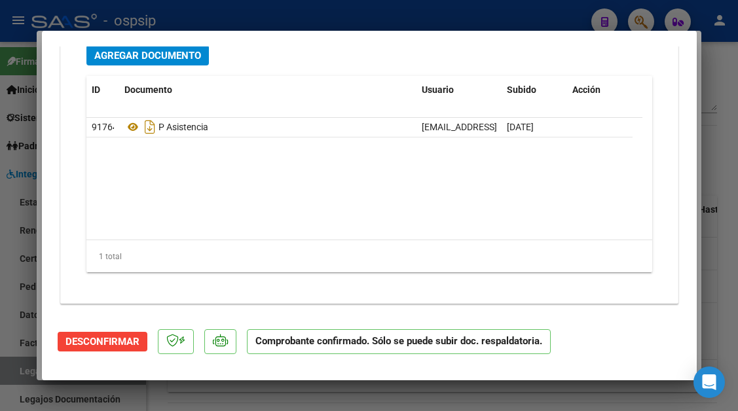
type input "$ 0,00"
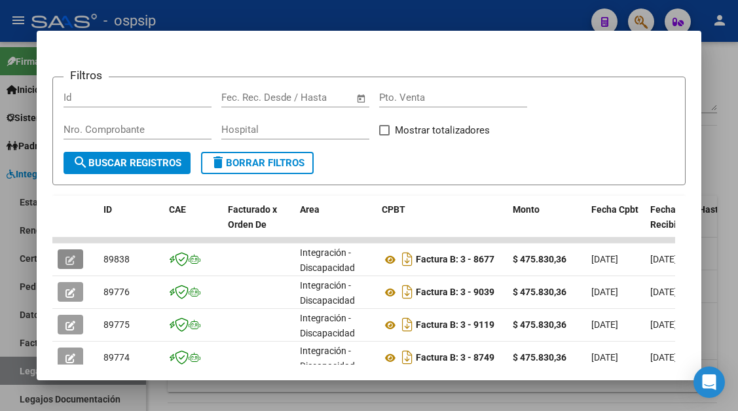
click at [25, 369] on div at bounding box center [369, 205] width 738 height 411
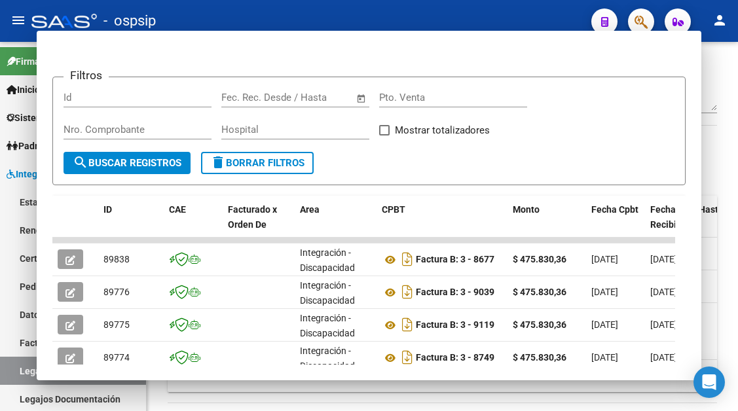
click at [25, 369] on link "Legajos" at bounding box center [73, 371] width 146 height 28
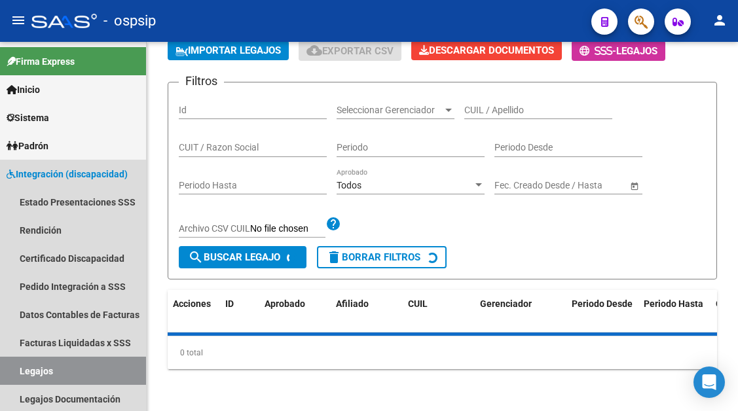
click at [25, 369] on link "Legajos" at bounding box center [73, 371] width 146 height 28
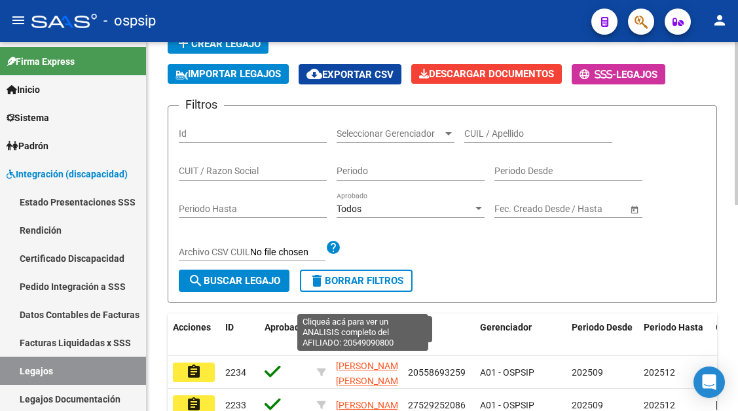
scroll to position [75, 0]
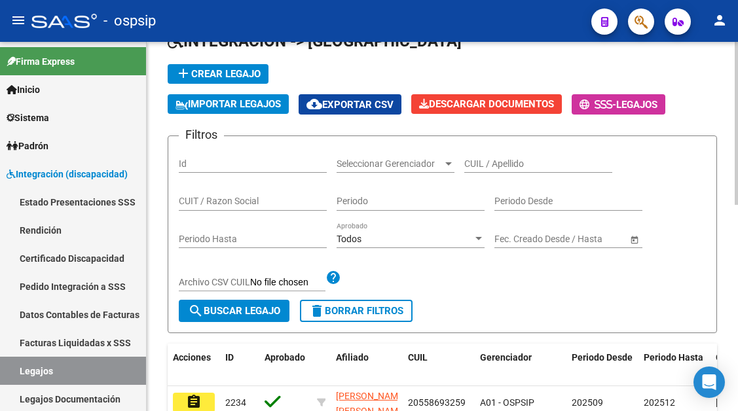
click at [481, 167] on input "CUIL / Apellido" at bounding box center [538, 163] width 148 height 11
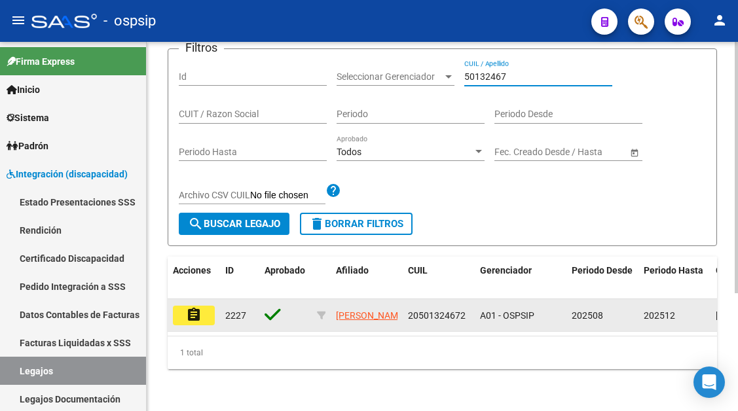
scroll to position [174, 0]
type input "50132467"
click at [194, 307] on mat-icon "assignment" at bounding box center [194, 315] width 16 height 16
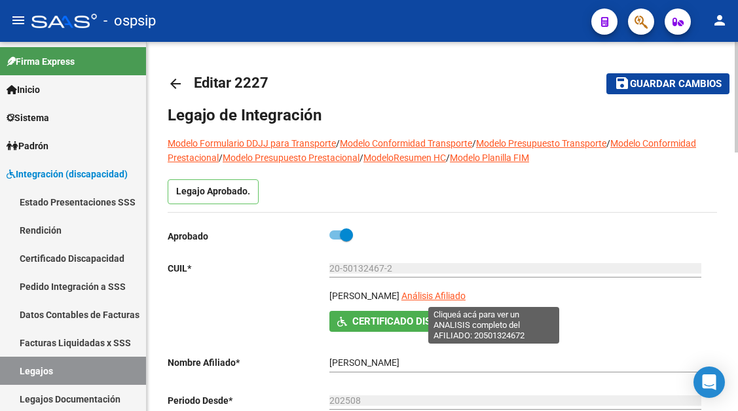
click at [466, 297] on span "Análisis Afiliado" at bounding box center [433, 296] width 64 height 10
type textarea "20501324672"
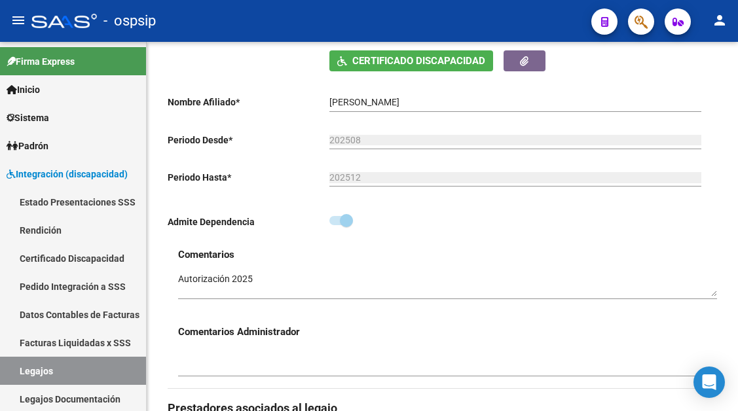
scroll to position [196, 0]
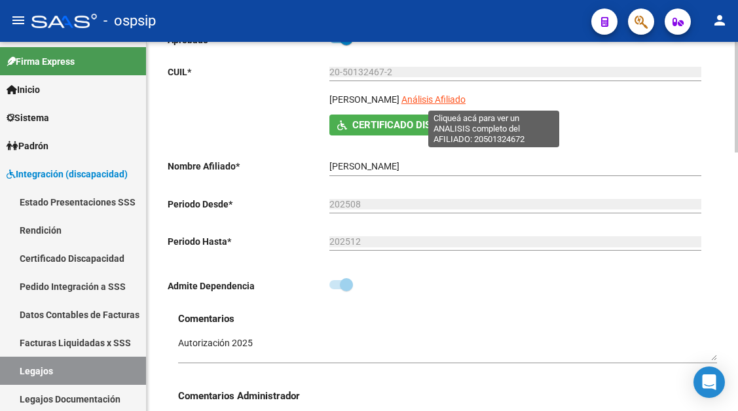
click at [466, 99] on span "Análisis Afiliado" at bounding box center [433, 99] width 64 height 10
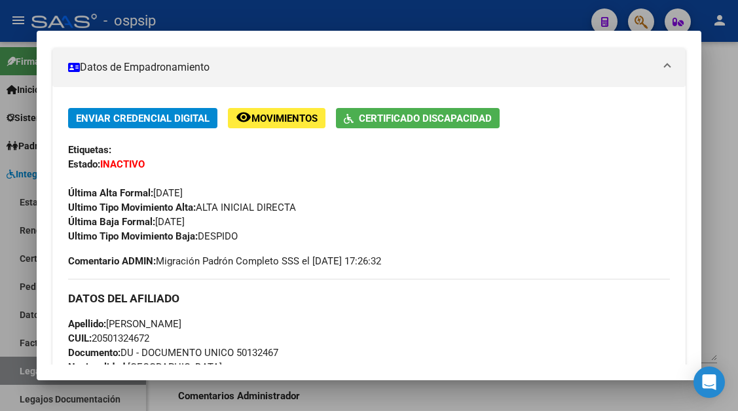
scroll to position [262, 0]
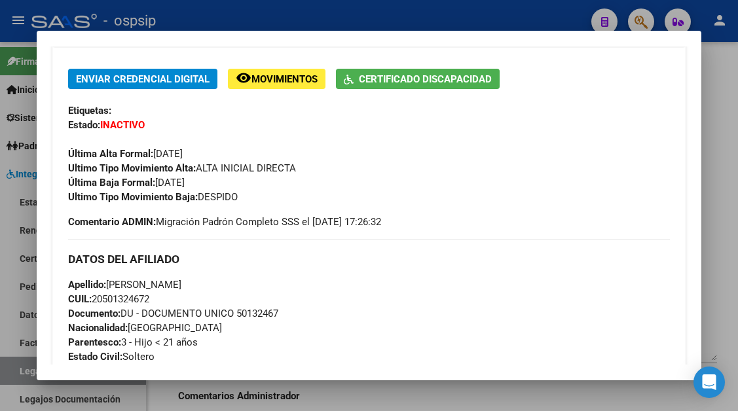
drag, startPoint x: 160, startPoint y: 301, endPoint x: 109, endPoint y: 278, distance: 56.3
click at [109, 278] on div "Apellido: [PERSON_NAME] CUIL: 20501324672 Documento: DU - DOCUMENTO UNICO 50132…" at bounding box center [368, 350] width 601 height 144
copy div "[PERSON_NAME] CUIL: 20501324672"
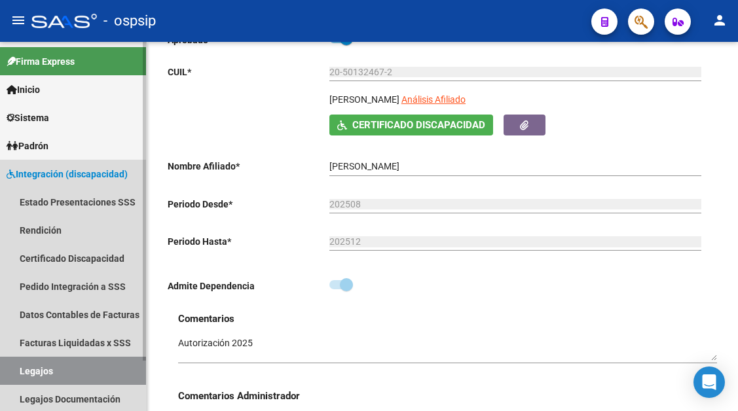
click at [56, 365] on link "Legajos" at bounding box center [73, 371] width 146 height 28
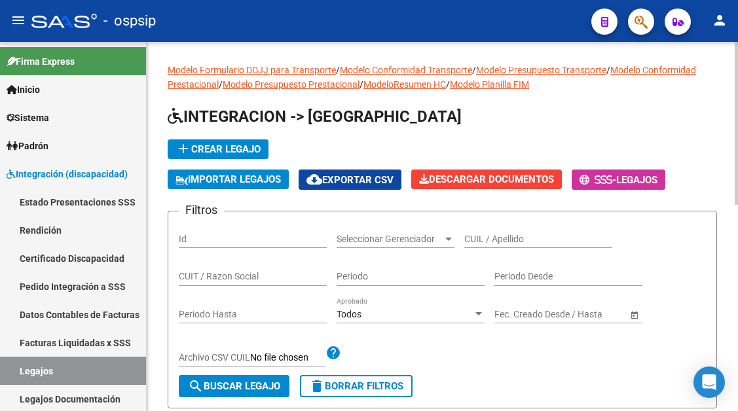
click at [487, 238] on input "CUIL / Apellido" at bounding box center [538, 239] width 148 height 11
click at [475, 237] on input "CUIL / Apellido" at bounding box center [538, 239] width 148 height 11
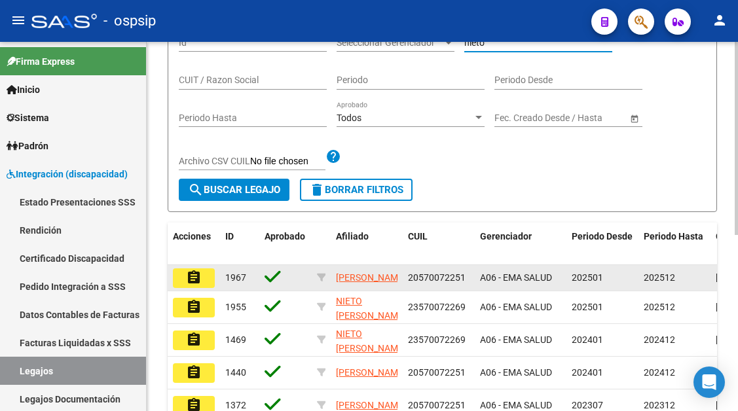
type input "nieto"
click at [195, 276] on mat-icon "assignment" at bounding box center [194, 278] width 16 height 16
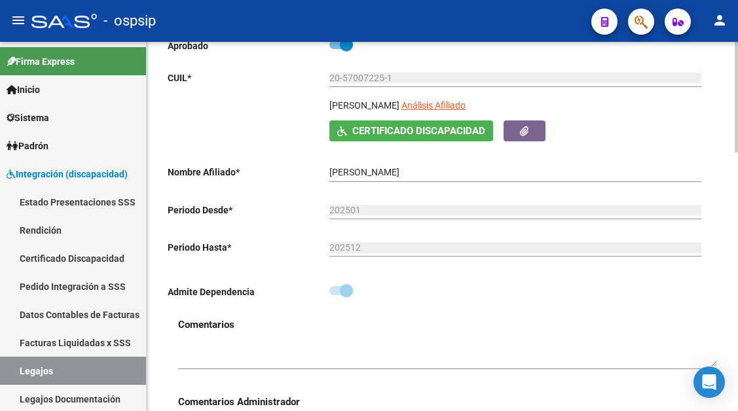
scroll to position [131, 0]
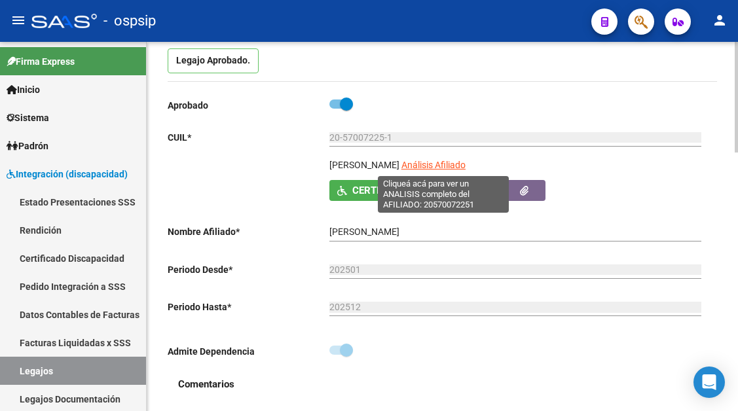
click at [464, 164] on span "Análisis Afiliado" at bounding box center [433, 165] width 64 height 10
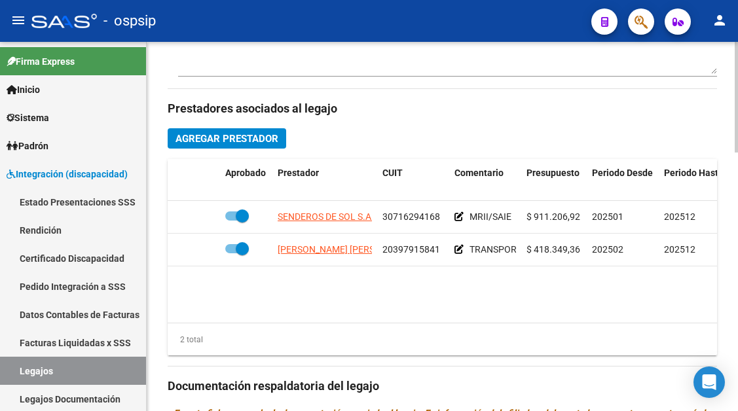
scroll to position [589, 0]
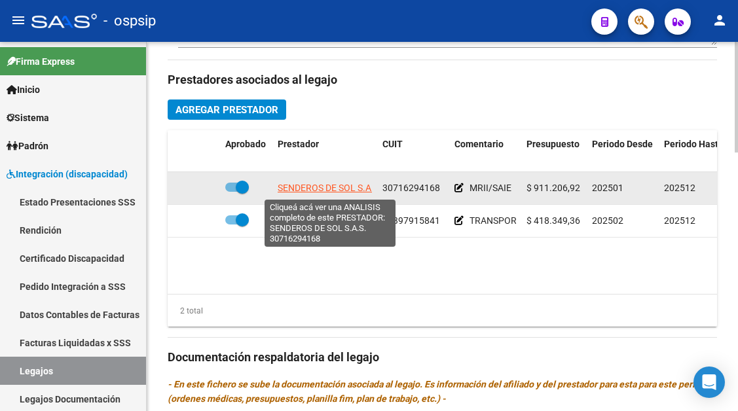
click at [314, 185] on span "SENDEROS DE SOL S.A.S." at bounding box center [330, 188] width 104 height 10
type textarea "30716294168"
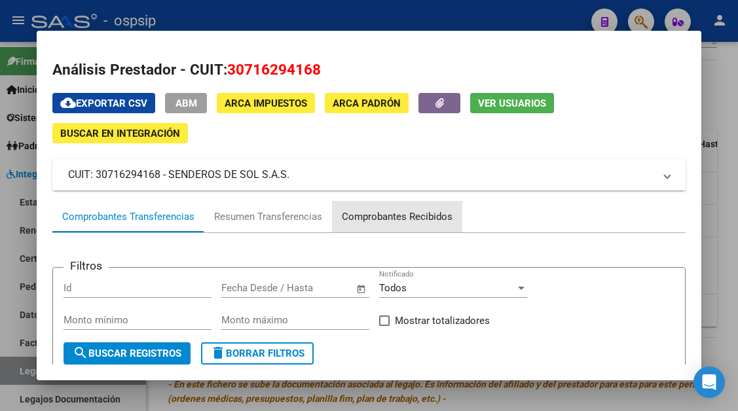
click at [371, 211] on div "Comprobantes Recibidos" at bounding box center [397, 217] width 111 height 15
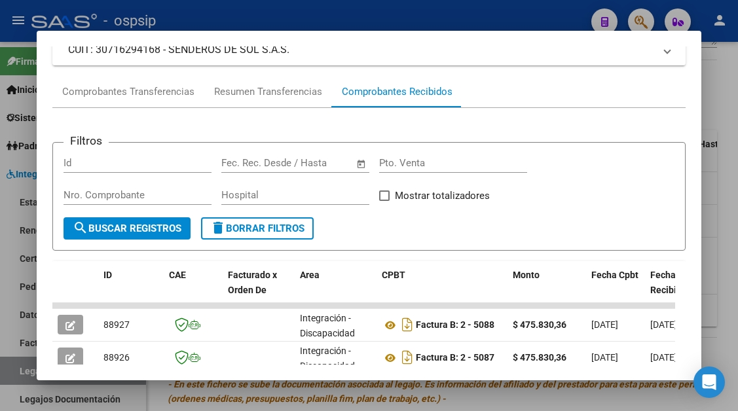
scroll to position [191, 0]
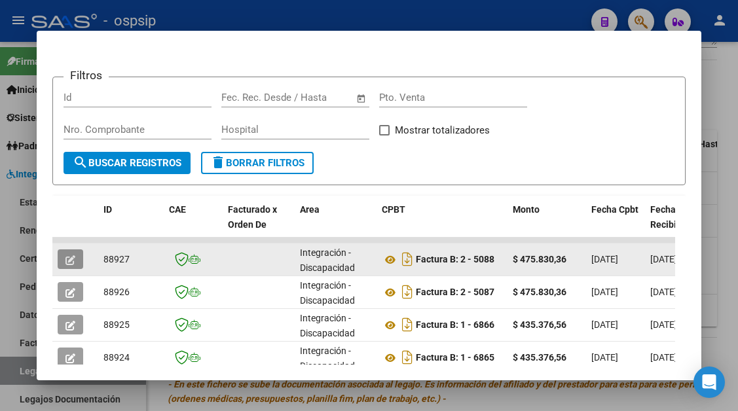
click at [76, 259] on button "button" at bounding box center [71, 260] width 26 height 20
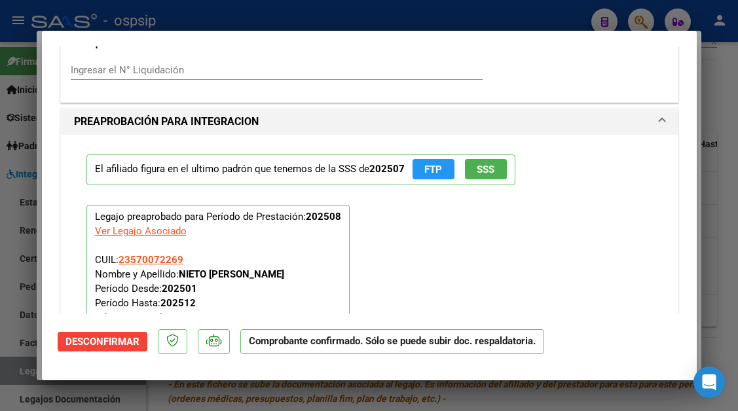
scroll to position [1572, 0]
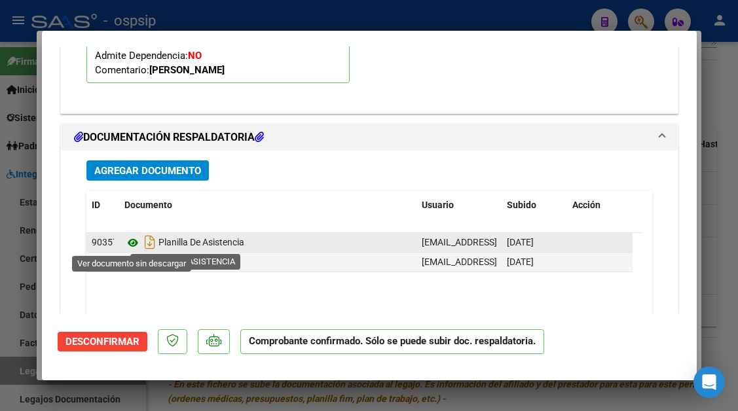
click at [138, 245] on icon at bounding box center [132, 243] width 17 height 16
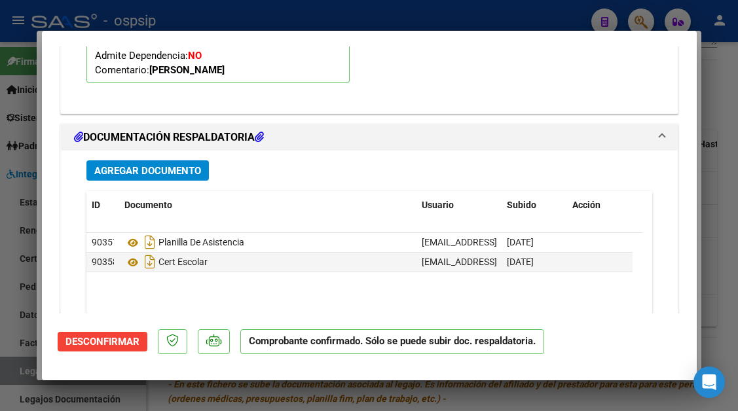
type input "$ 0,00"
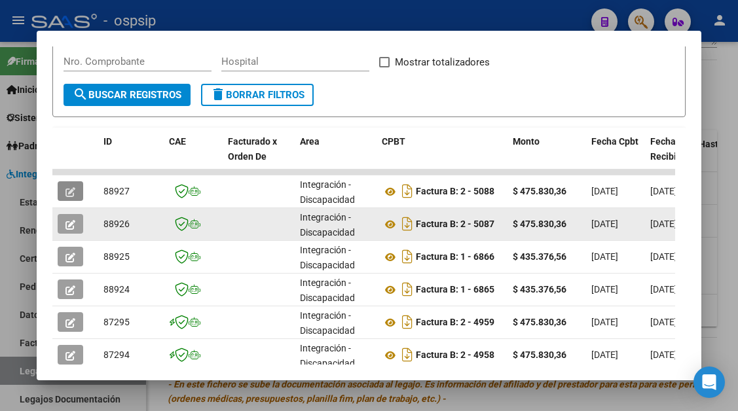
scroll to position [322, 0]
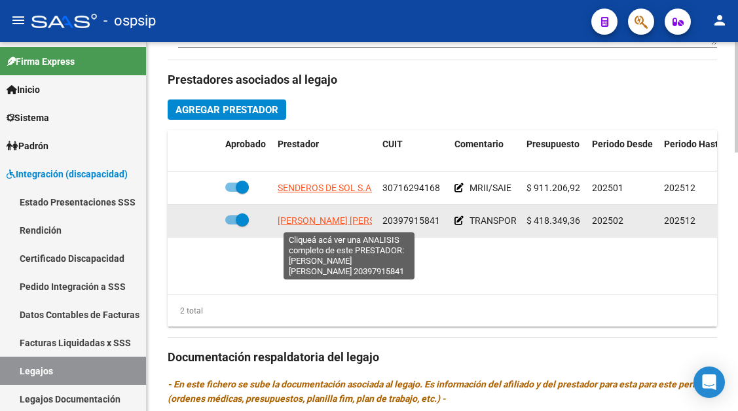
click at [291, 217] on span "[PERSON_NAME] [PERSON_NAME]" at bounding box center [349, 220] width 142 height 10
type textarea "20397915841"
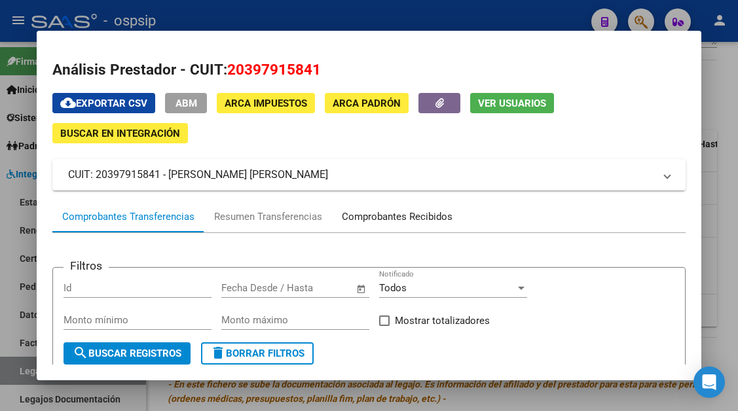
click at [365, 213] on div "Comprobantes Recibidos" at bounding box center [397, 217] width 111 height 15
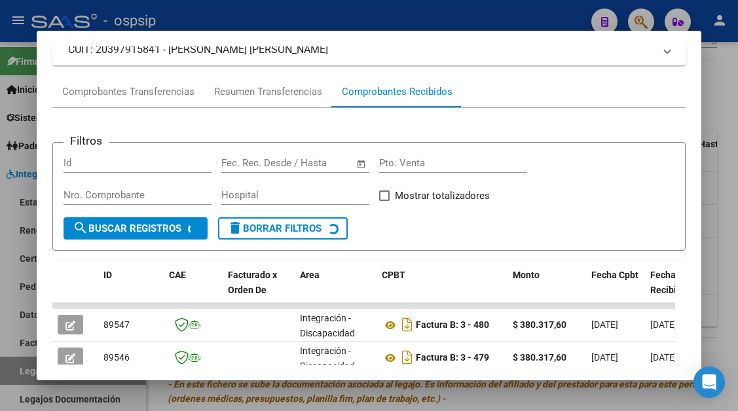
scroll to position [196, 0]
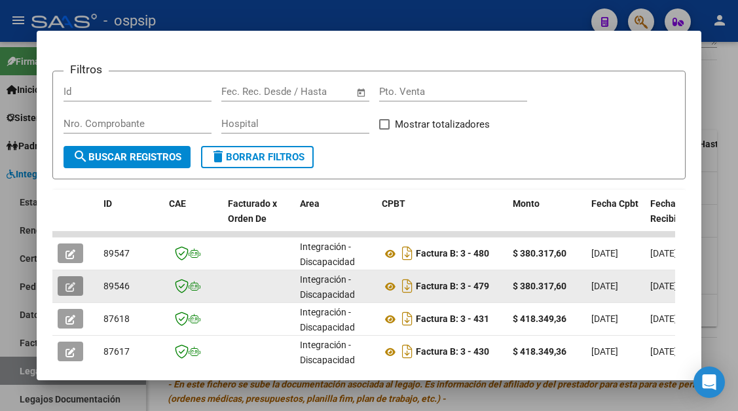
click at [65, 280] on span "button" at bounding box center [70, 286] width 10 height 12
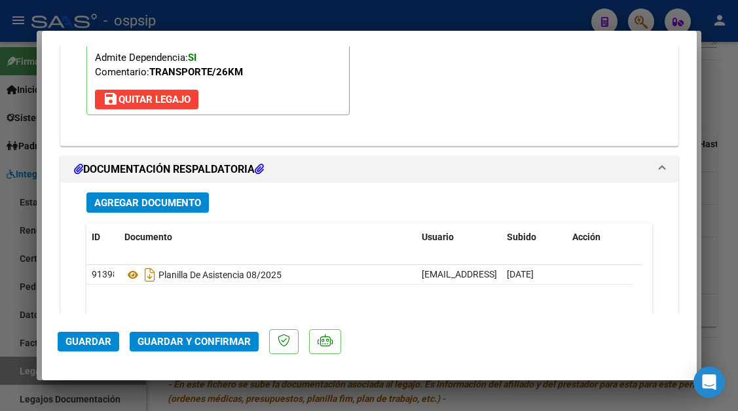
scroll to position [1637, 0]
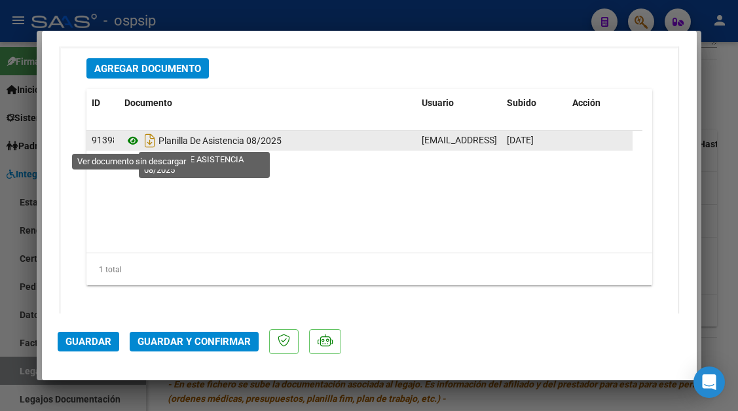
click at [130, 142] on icon at bounding box center [132, 141] width 17 height 16
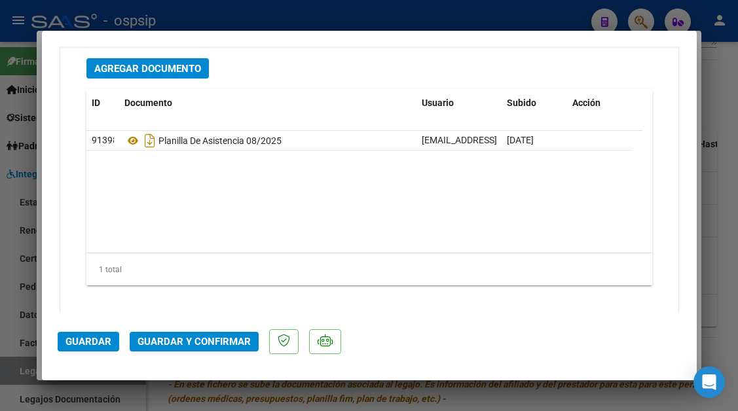
click at [183, 343] on span "Guardar y Confirmar" at bounding box center [194, 342] width 113 height 12
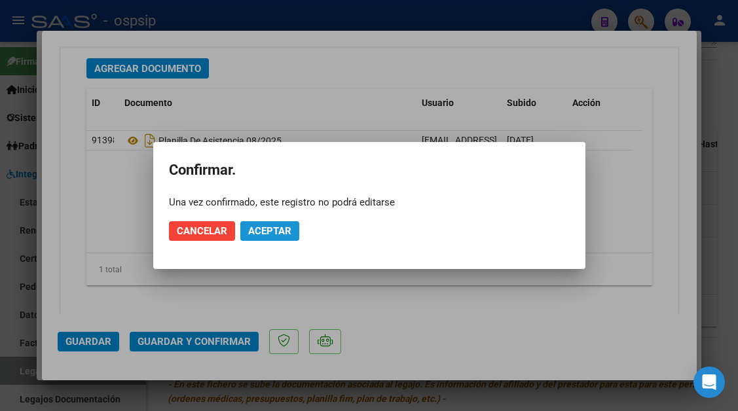
click at [261, 233] on span "Aceptar" at bounding box center [269, 231] width 43 height 12
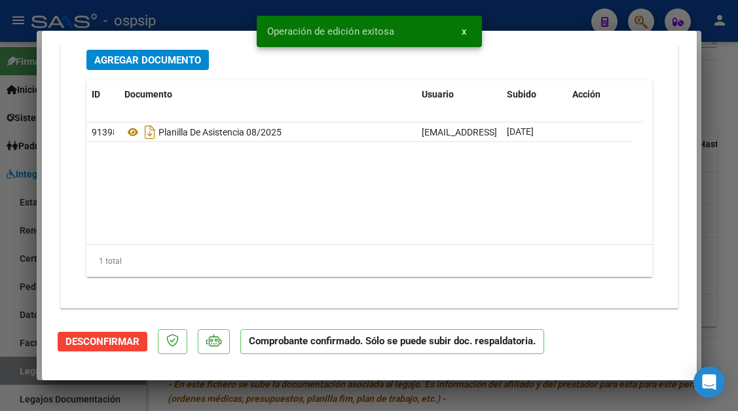
scroll to position [1502, 0]
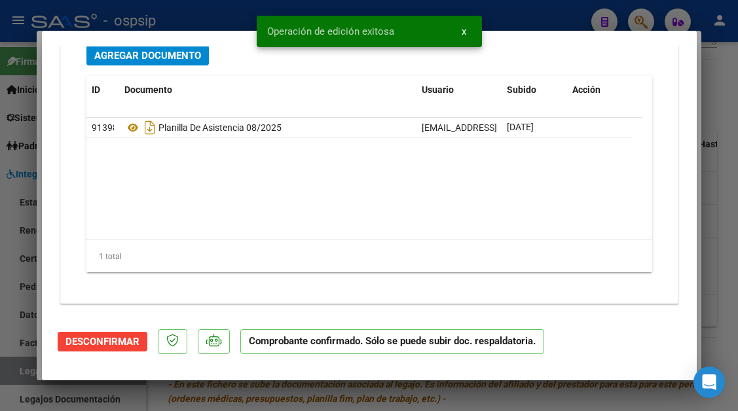
type input "$ 0,00"
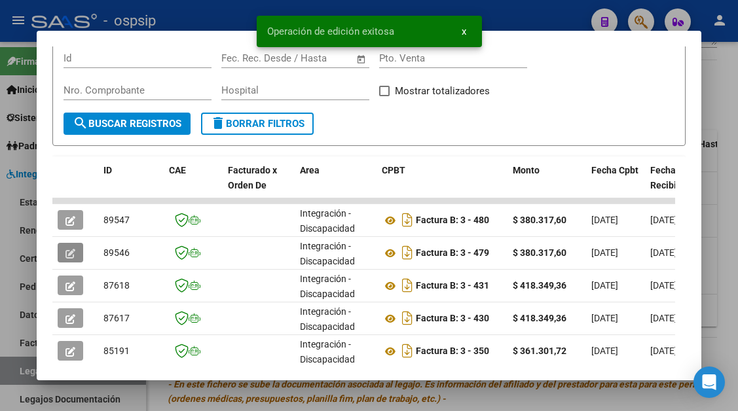
scroll to position [262, 0]
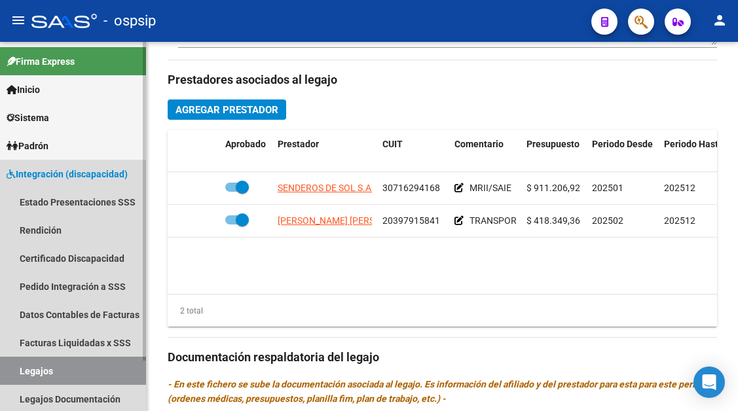
click at [60, 367] on link "Legajos" at bounding box center [73, 371] width 146 height 28
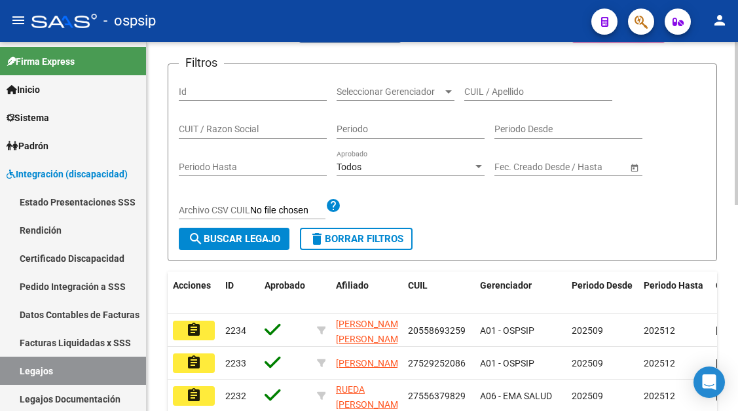
scroll to position [141, 0]
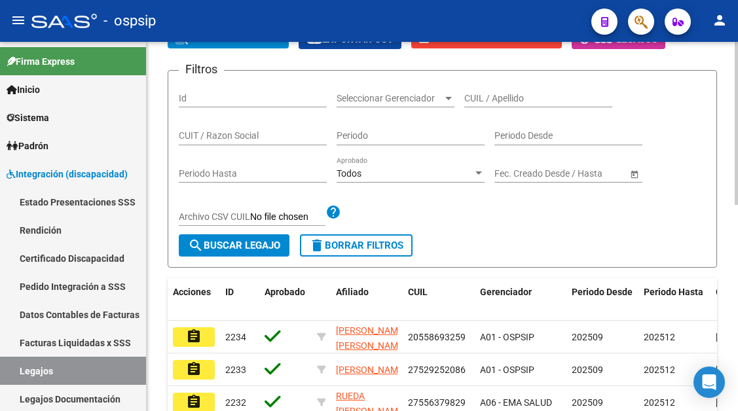
click at [475, 90] on div "CUIL / Apellido" at bounding box center [538, 94] width 148 height 26
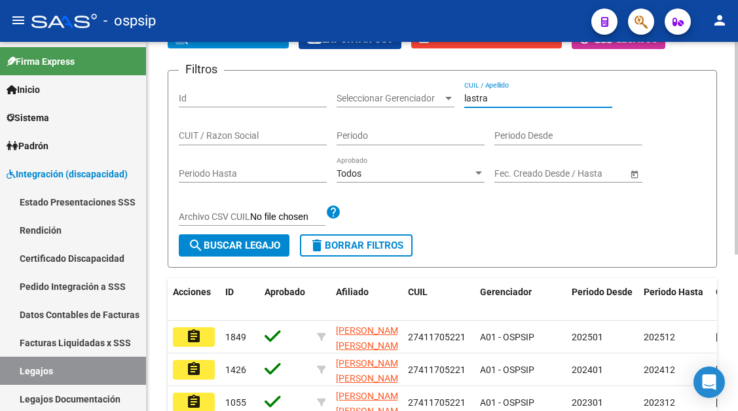
scroll to position [272, 0]
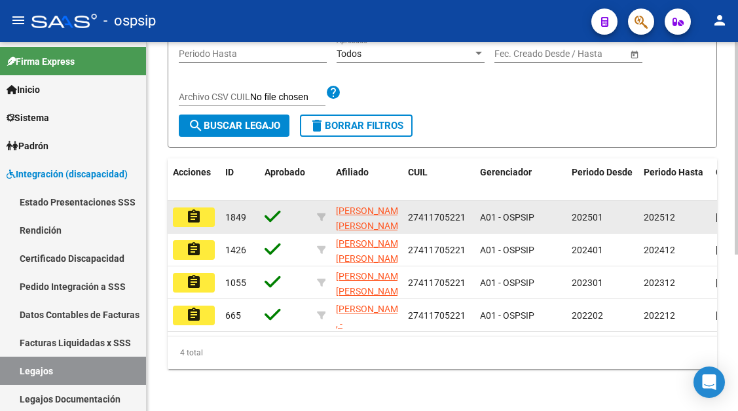
type input "lastra"
click at [184, 212] on button "assignment" at bounding box center [194, 218] width 42 height 20
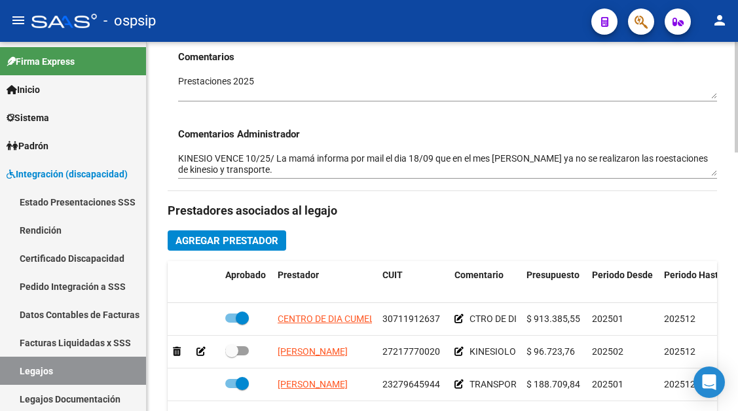
scroll to position [524, 0]
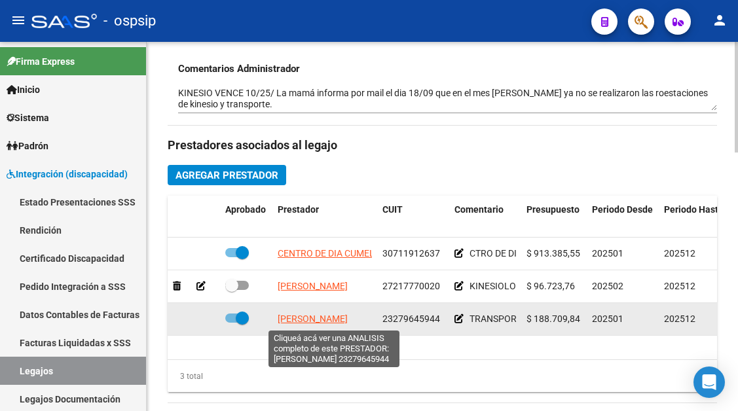
click at [324, 320] on span "[PERSON_NAME]" at bounding box center [313, 319] width 70 height 10
type textarea "23279645944"
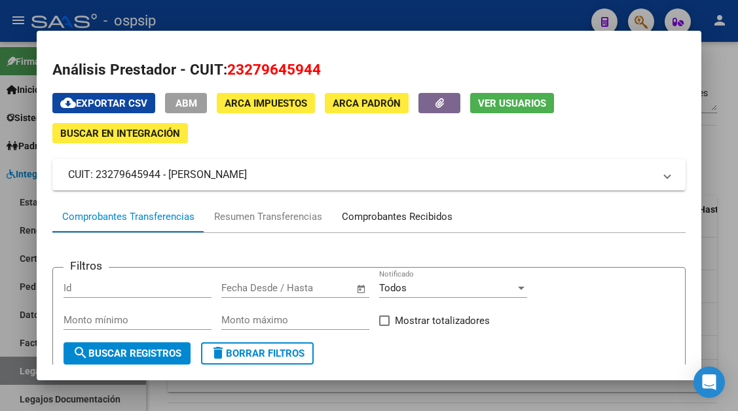
click at [370, 221] on div "Comprobantes Recibidos" at bounding box center [397, 217] width 111 height 15
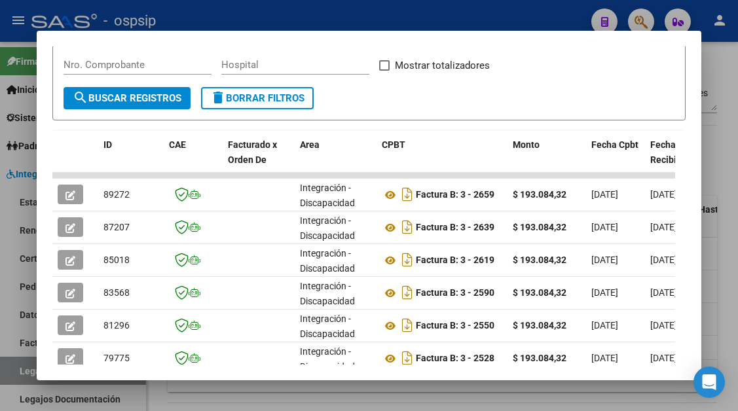
scroll to position [256, 0]
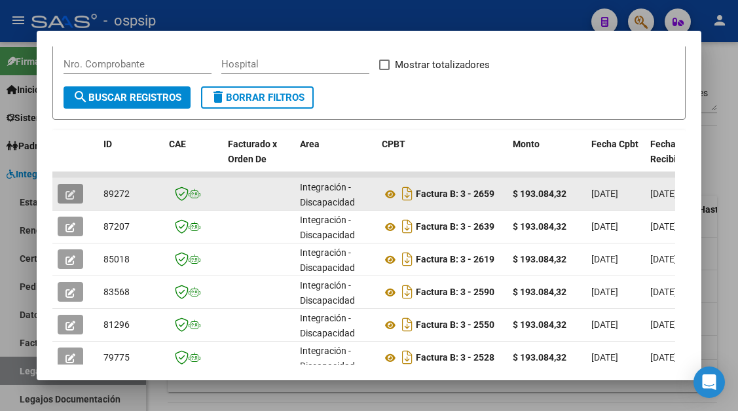
click at [67, 193] on icon "button" at bounding box center [70, 195] width 10 height 10
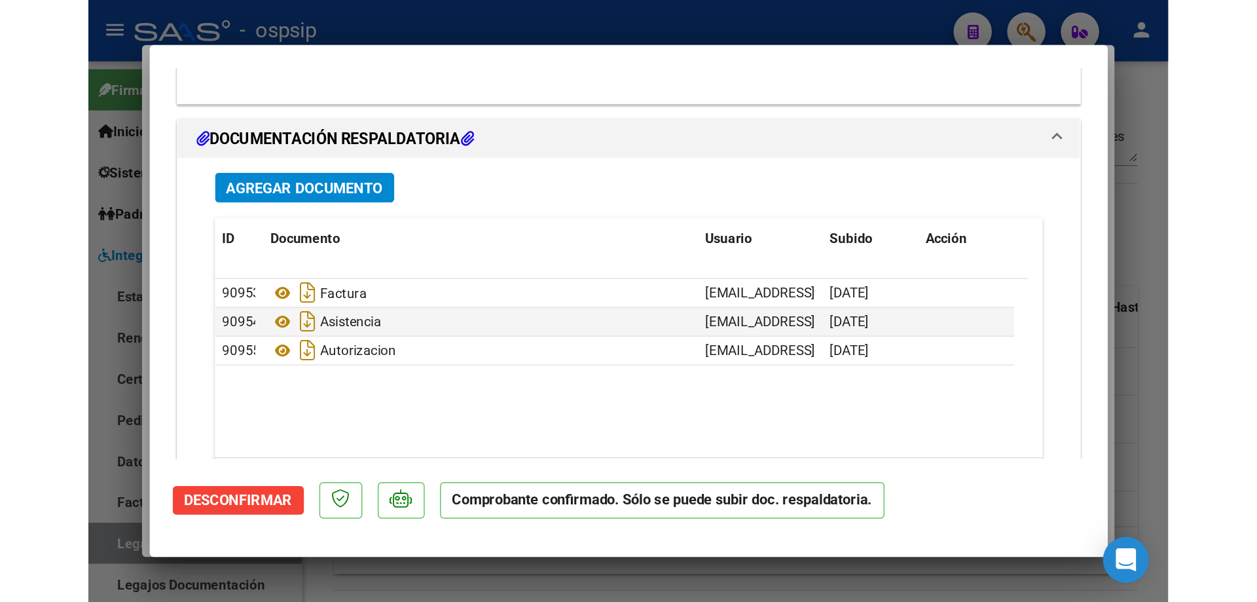
scroll to position [1687, 0]
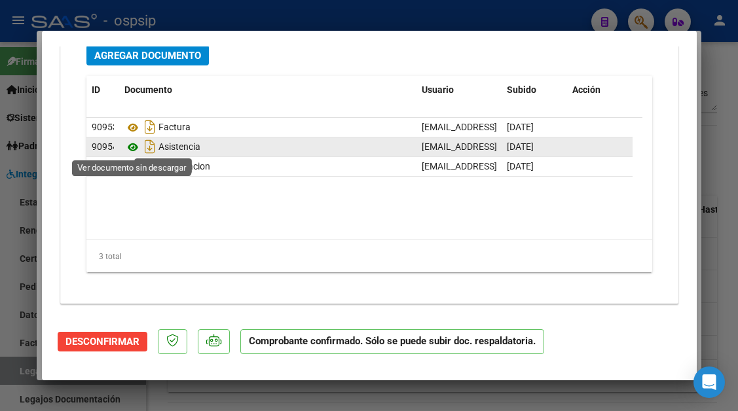
click at [138, 147] on icon at bounding box center [132, 147] width 17 height 16
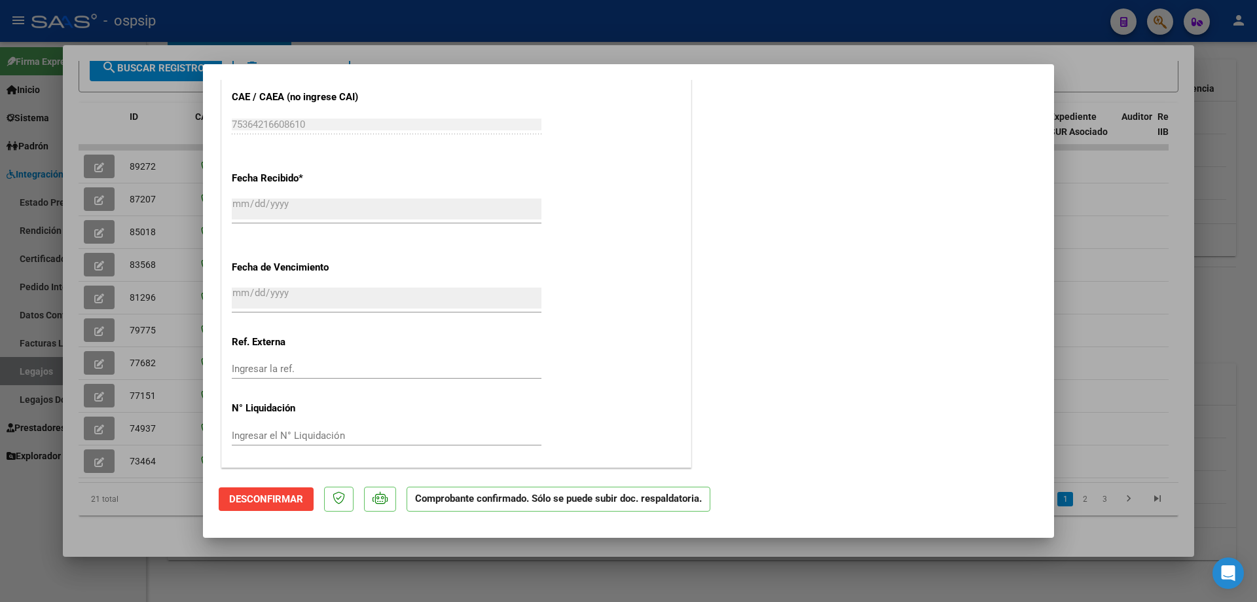
scroll to position [993, 0]
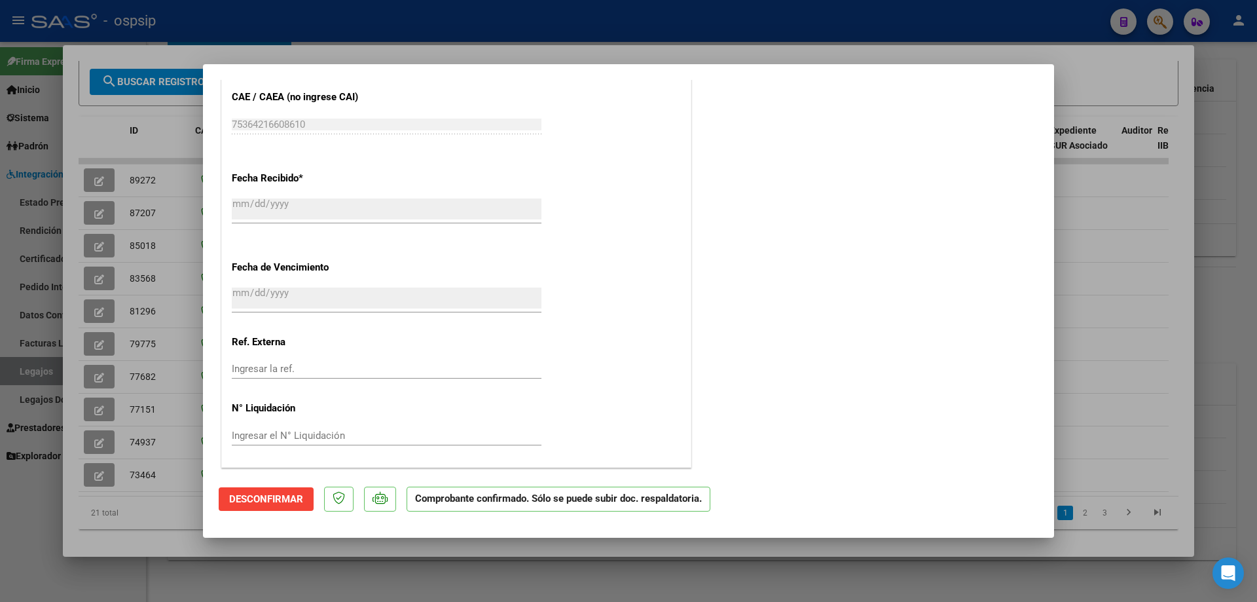
click at [89, 125] on div at bounding box center [628, 301] width 1257 height 602
type input "$ 0,00"
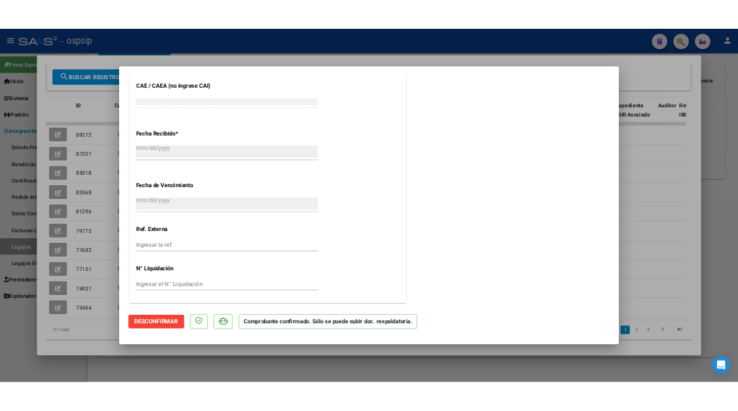
scroll to position [0, 0]
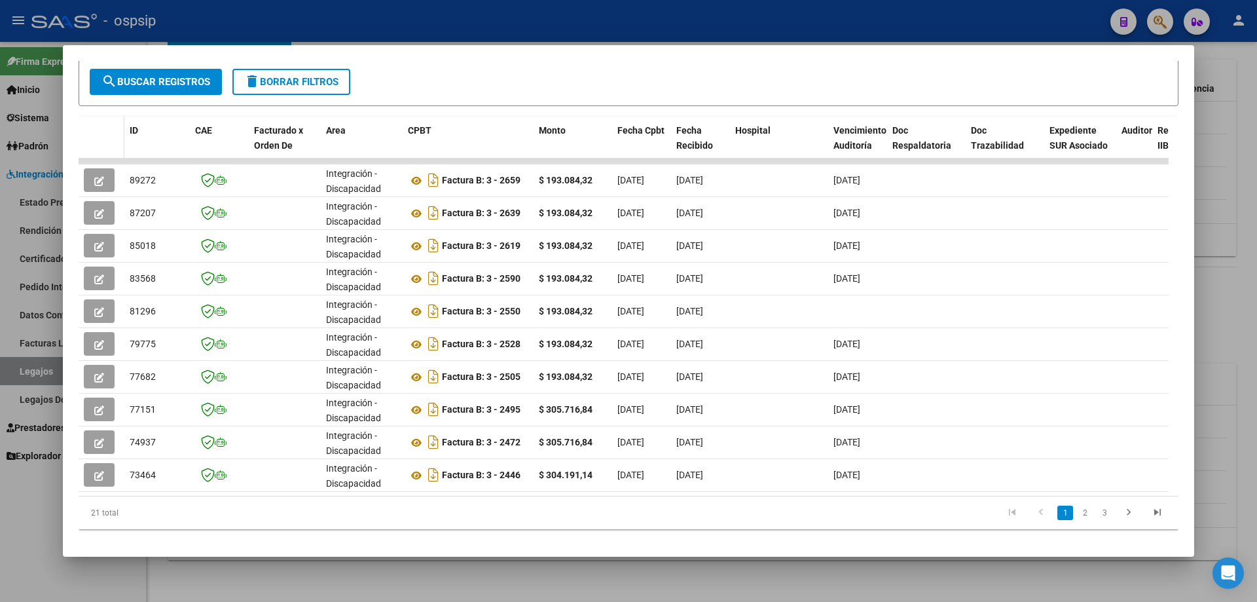
click at [115, 141] on datatable-header-cell at bounding box center [102, 146] width 46 height 58
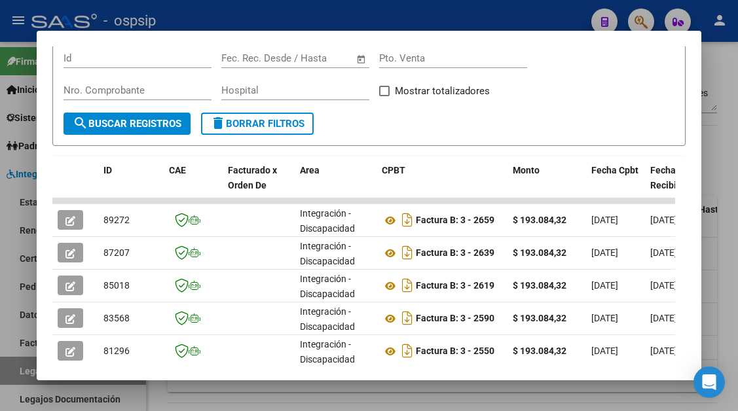
scroll to position [256, 0]
